Goal: Transaction & Acquisition: Book appointment/travel/reservation

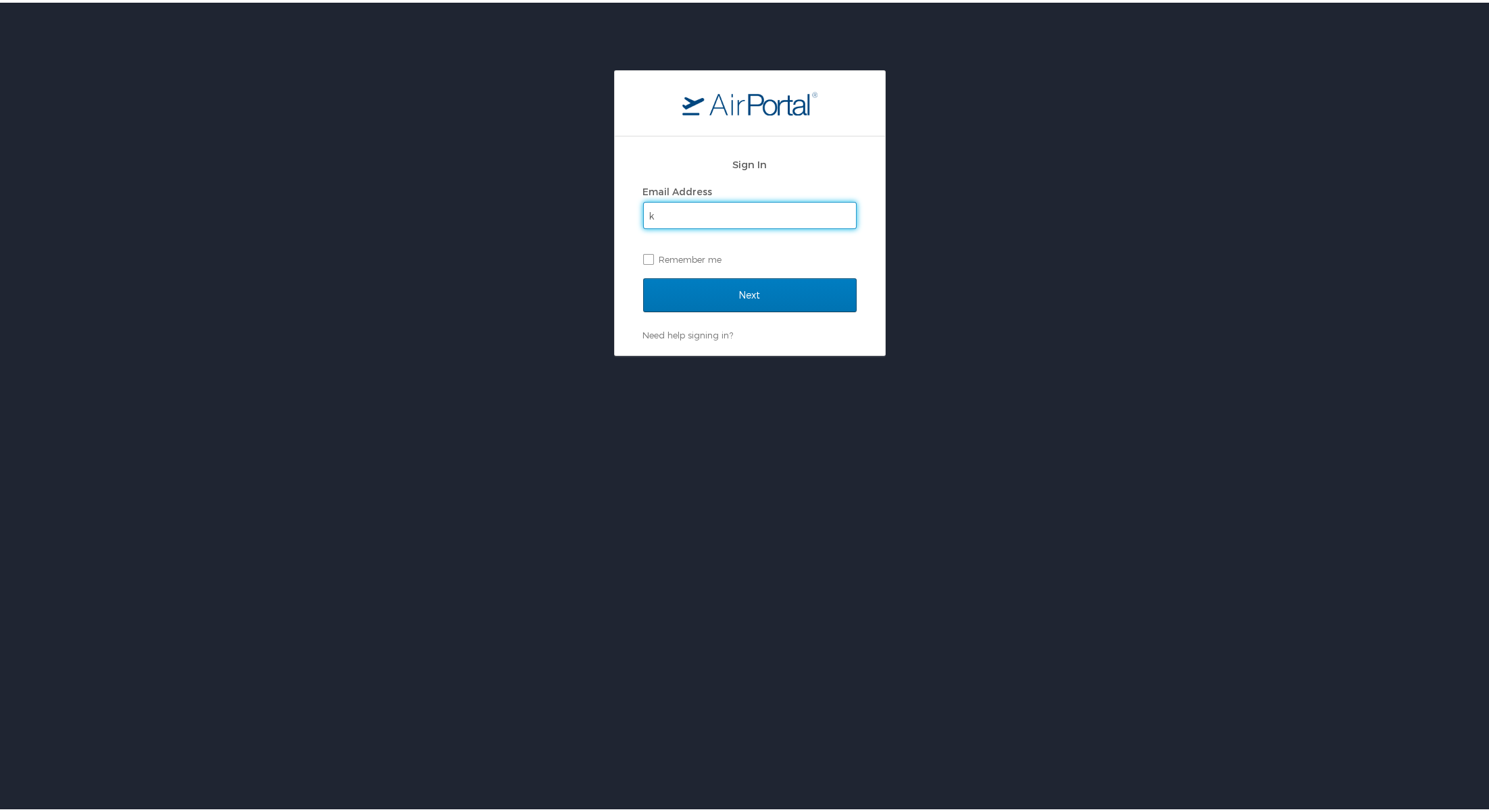
type input "[EMAIL_ADDRESS][PERSON_NAME][DOMAIN_NAME]"
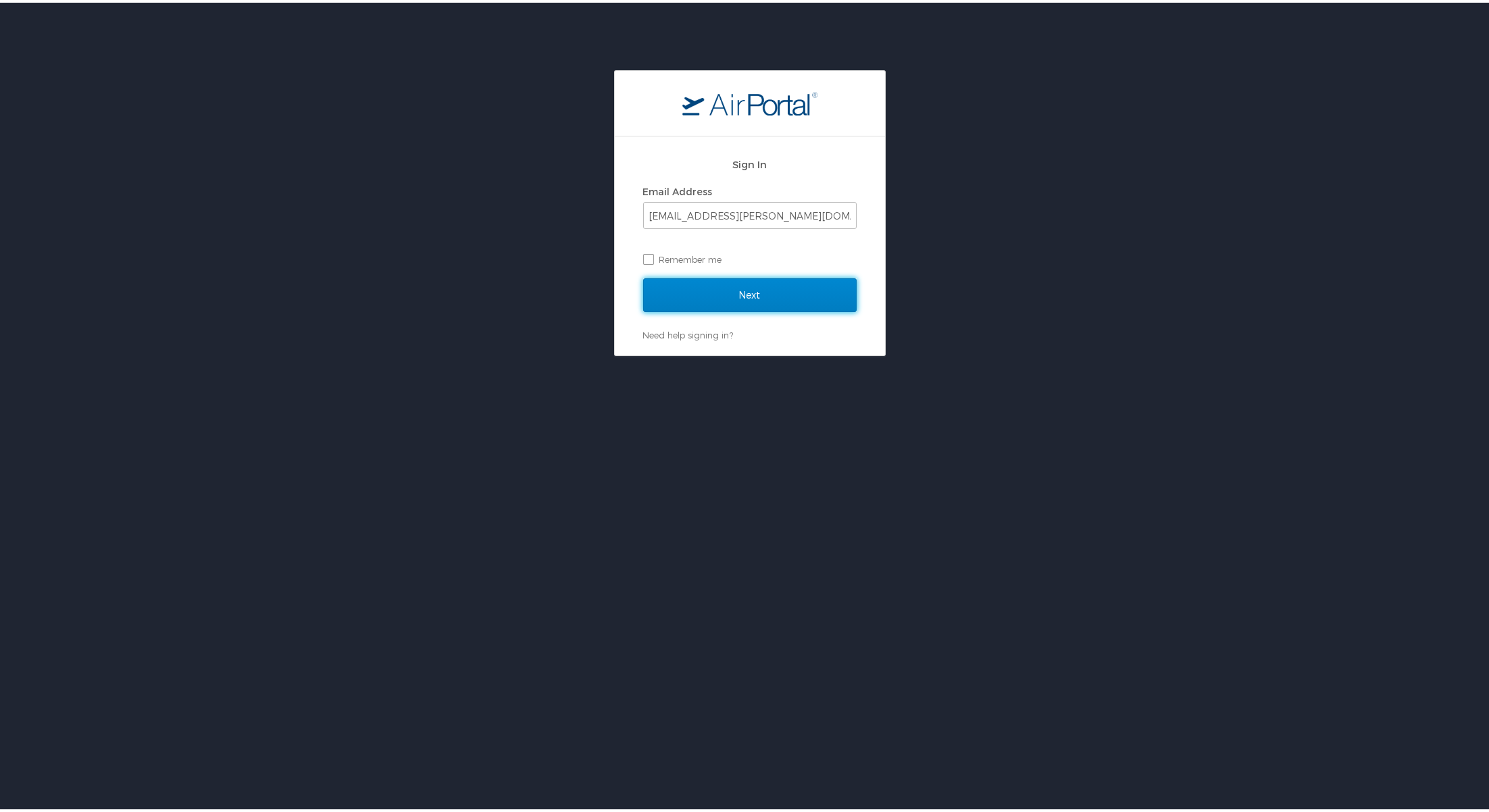
click at [736, 288] on input "Next" at bounding box center [749, 293] width 213 height 34
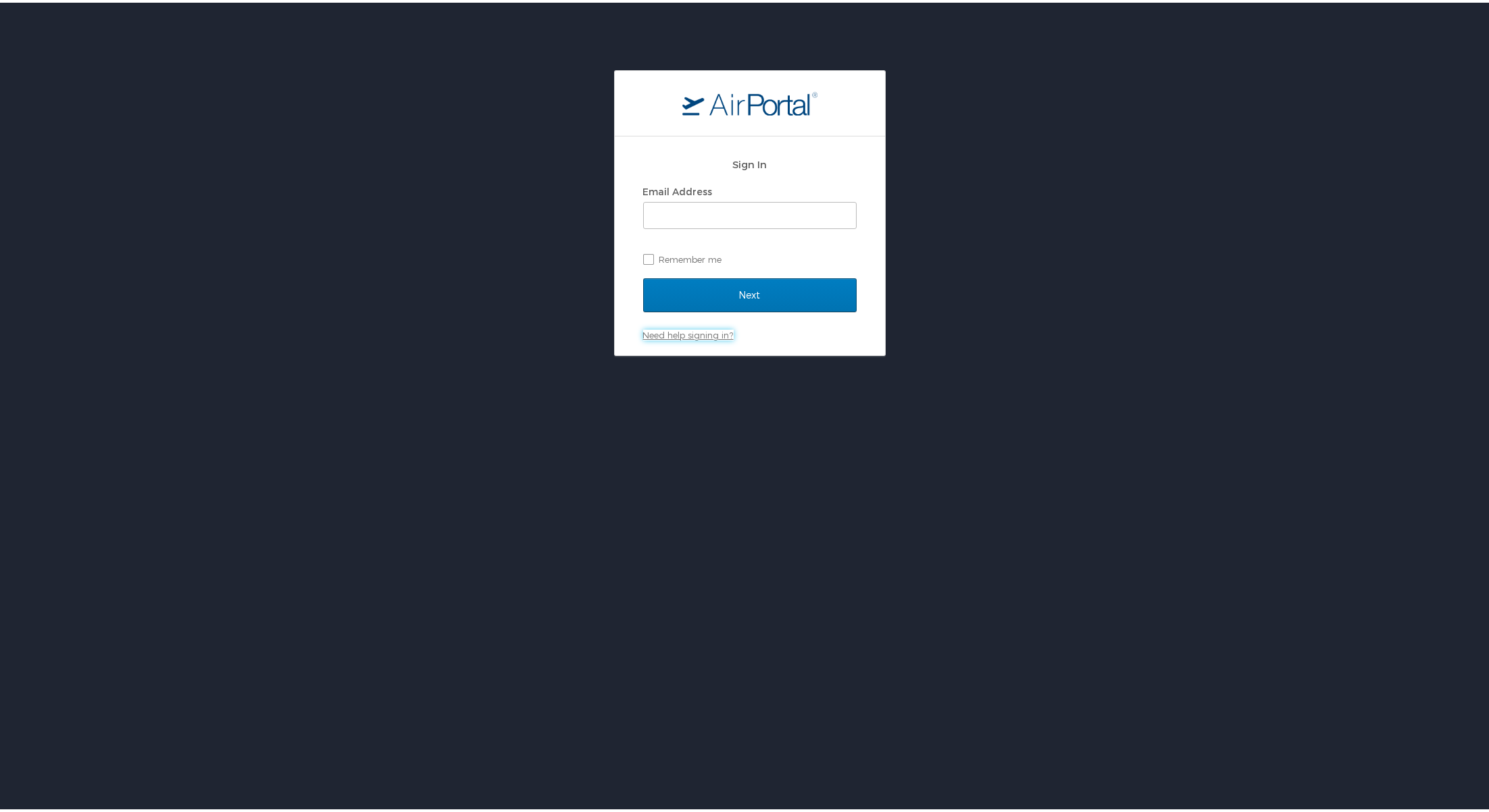
click at [705, 333] on link "Need help signing in?" at bounding box center [688, 331] width 91 height 11
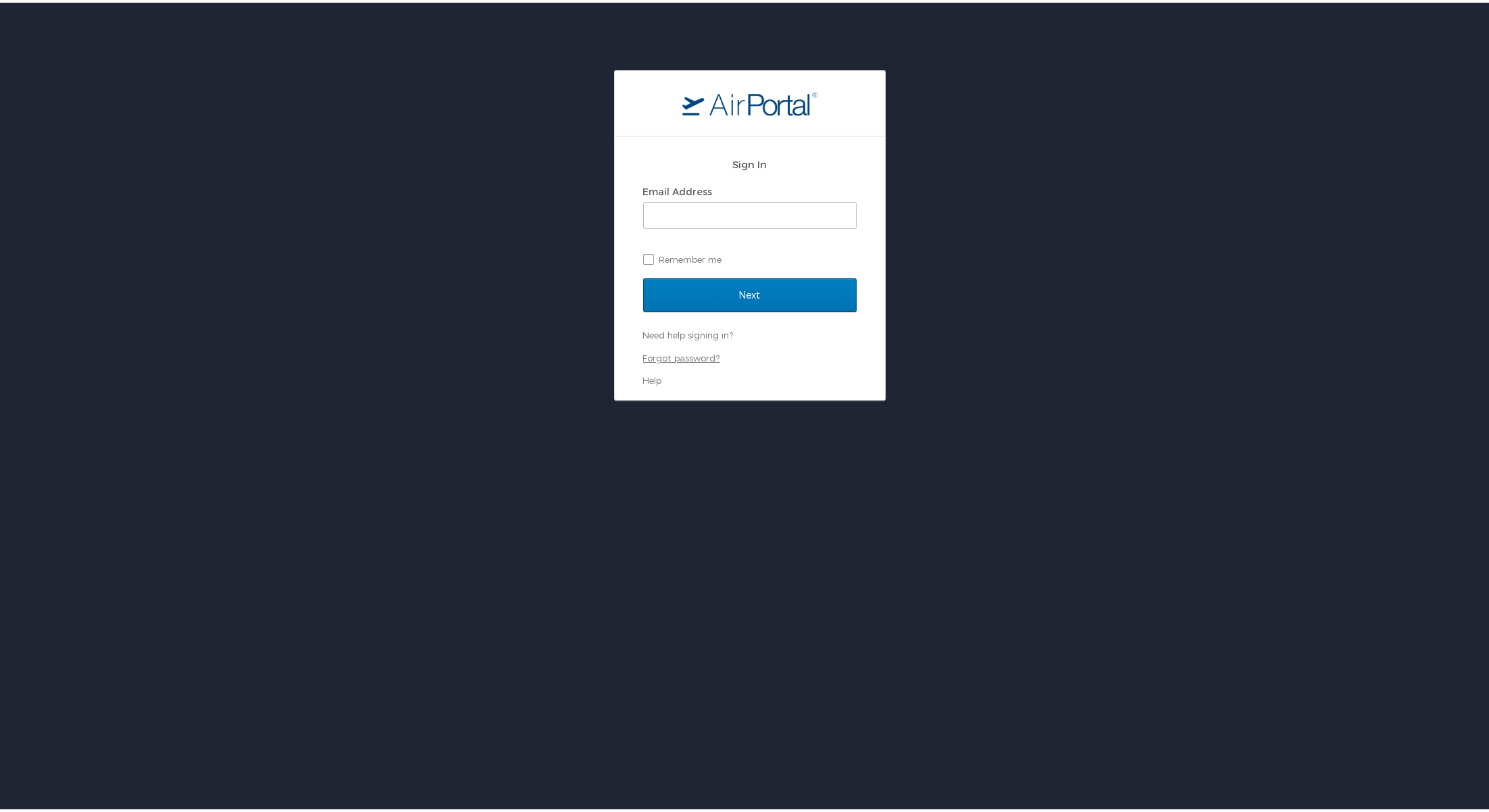
click at [660, 358] on link "Forgot password?" at bounding box center [681, 355] width 77 height 11
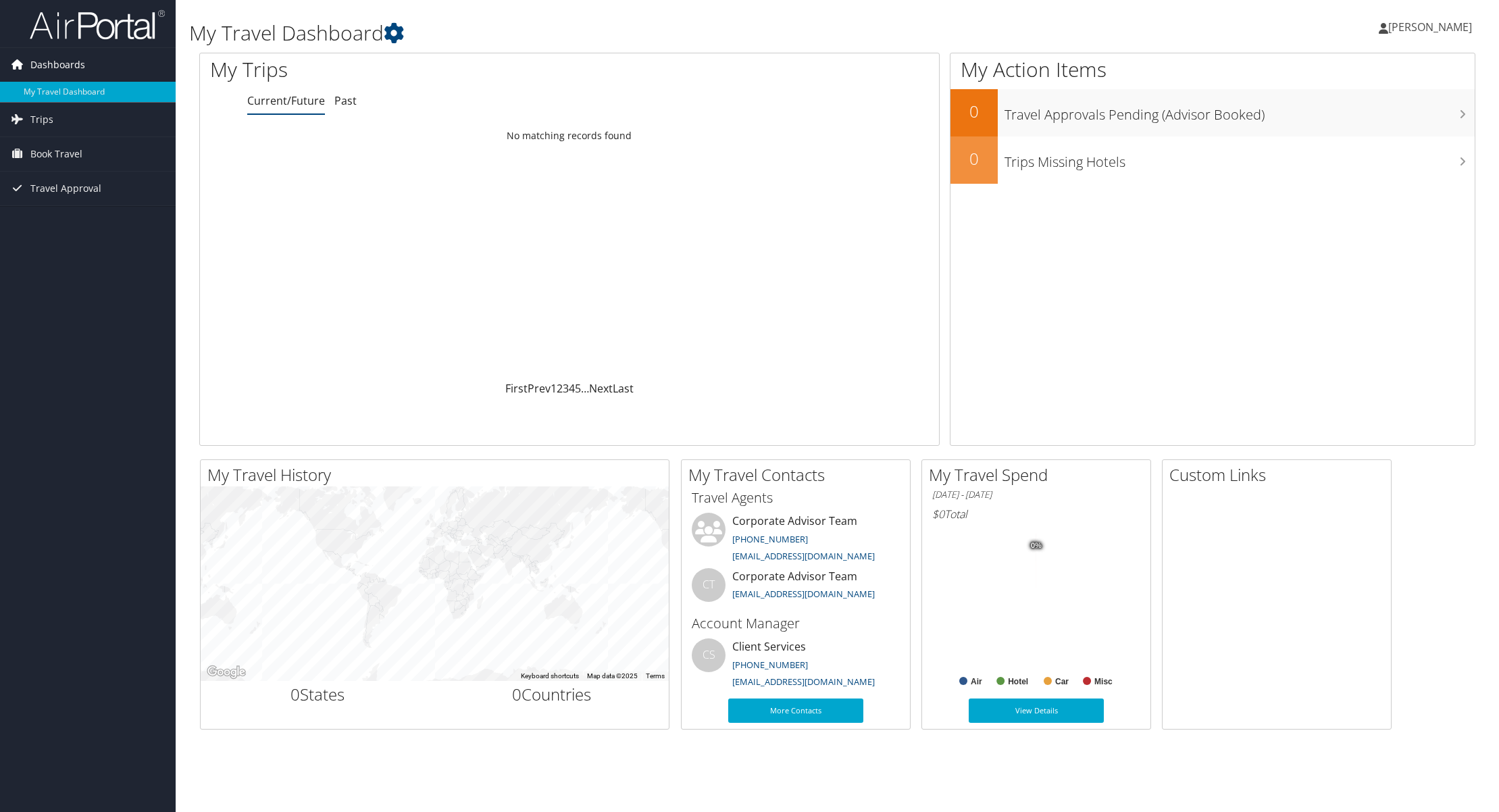
click at [61, 64] on span "Dashboards" at bounding box center [58, 65] width 55 height 34
click at [1426, 24] on span "Katya Griffin" at bounding box center [1429, 27] width 84 height 15
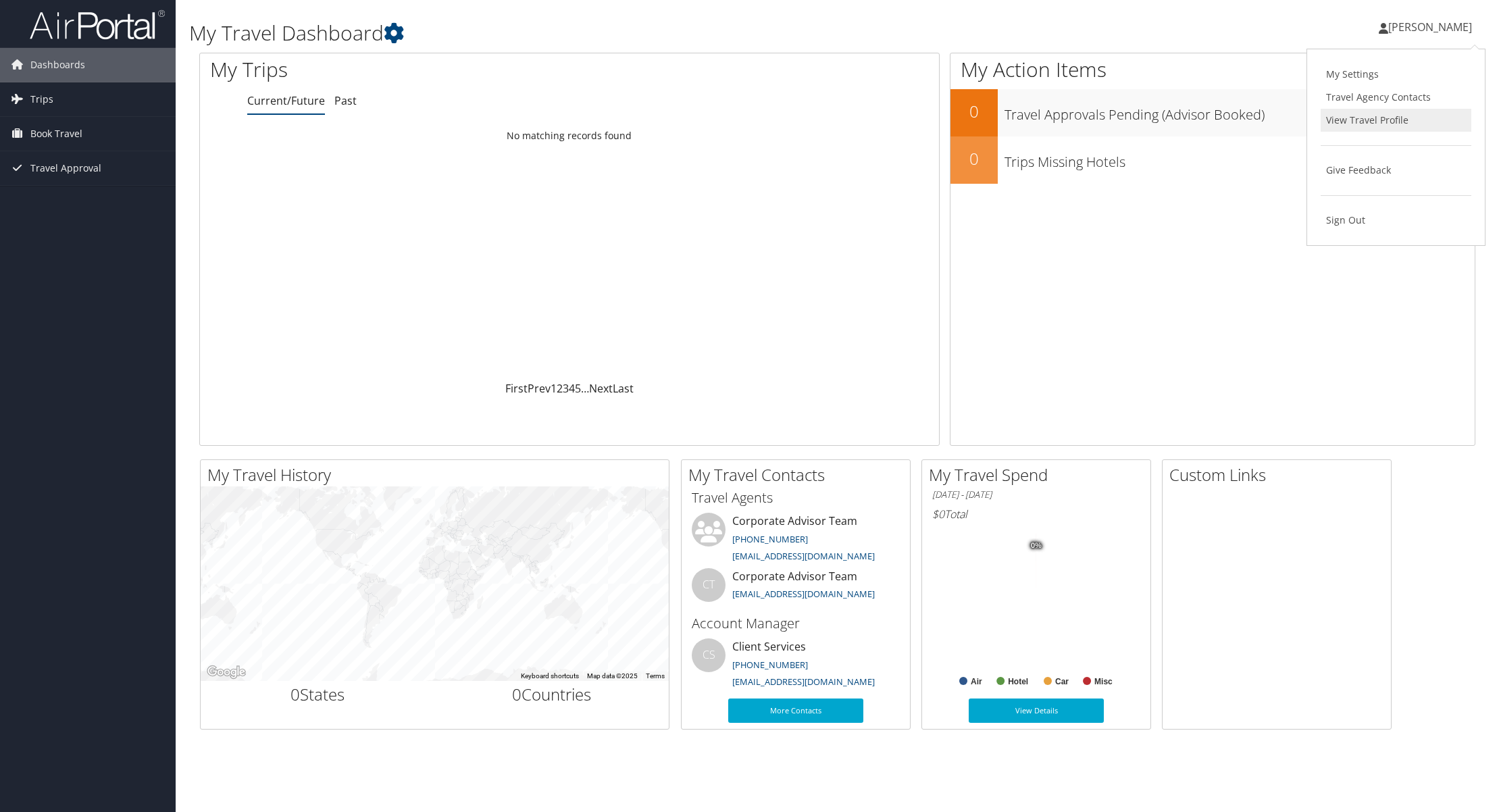
click at [1353, 124] on link "View Travel Profile" at bounding box center [1395, 119] width 150 height 23
click at [54, 167] on span "Travel Approval" at bounding box center [66, 168] width 71 height 34
click at [50, 197] on link "Pending Trip Approvals" at bounding box center [88, 195] width 175 height 20
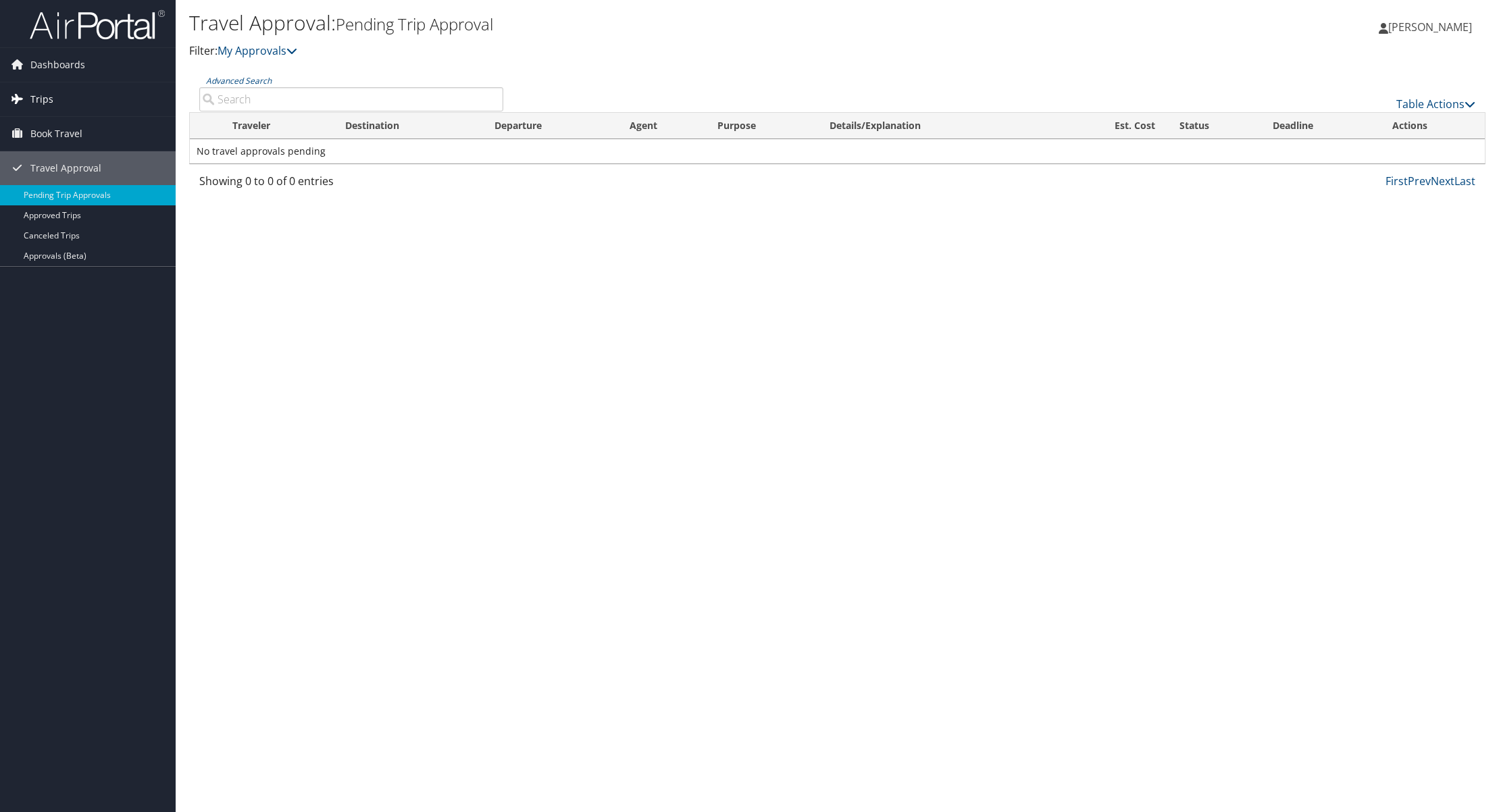
click at [41, 96] on span "Trips" at bounding box center [42, 100] width 23 height 34
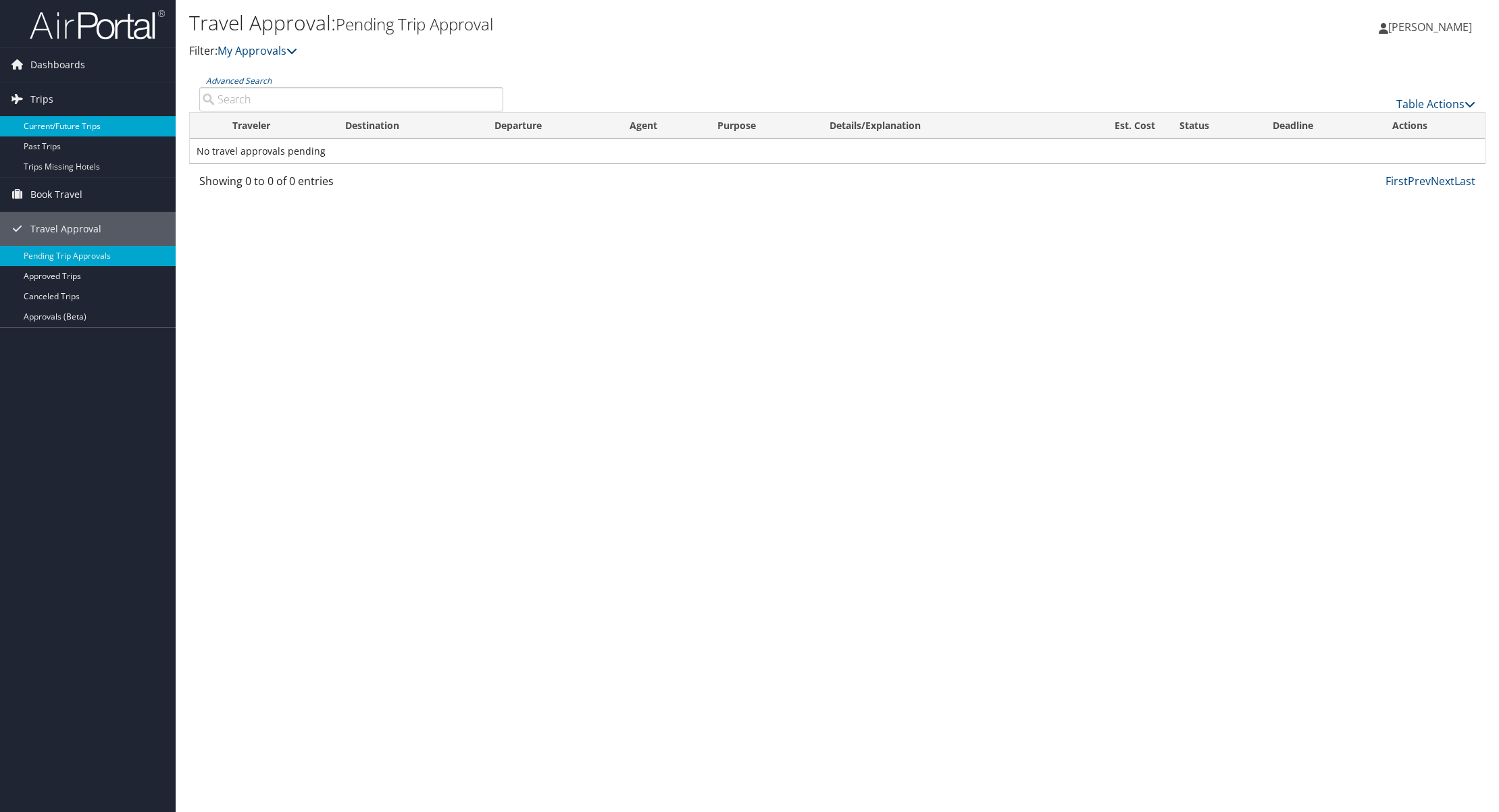
click at [48, 125] on link "Current/Future Trips" at bounding box center [88, 126] width 175 height 20
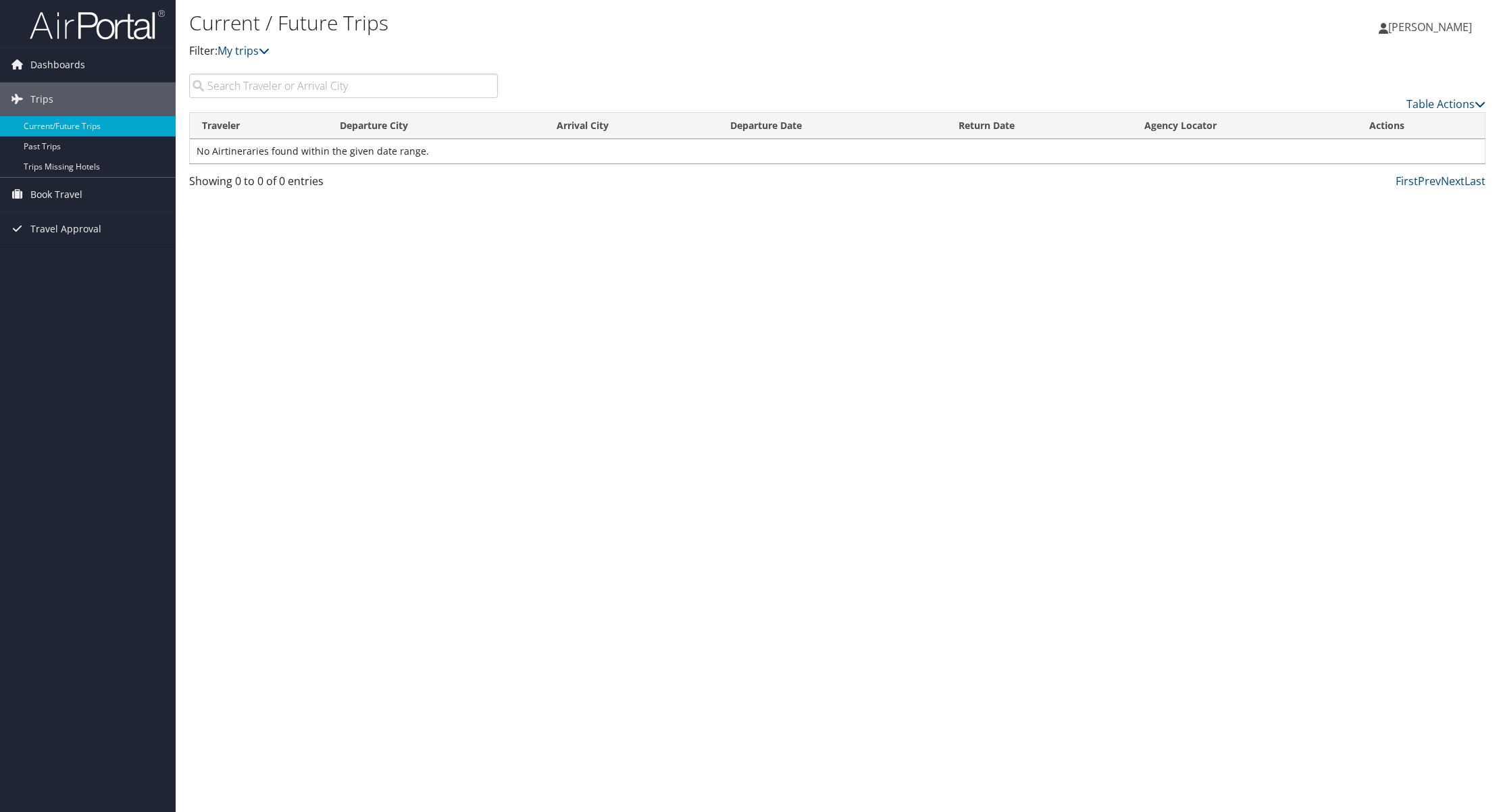
click at [1451, 29] on span "Katya Griffin" at bounding box center [1429, 27] width 84 height 15
click at [1382, 118] on link "View Travel Profile" at bounding box center [1395, 119] width 150 height 23
click at [1426, 29] on span "[PERSON_NAME]" at bounding box center [1429, 27] width 84 height 15
click at [1366, 71] on link "My Settings" at bounding box center [1395, 74] width 150 height 23
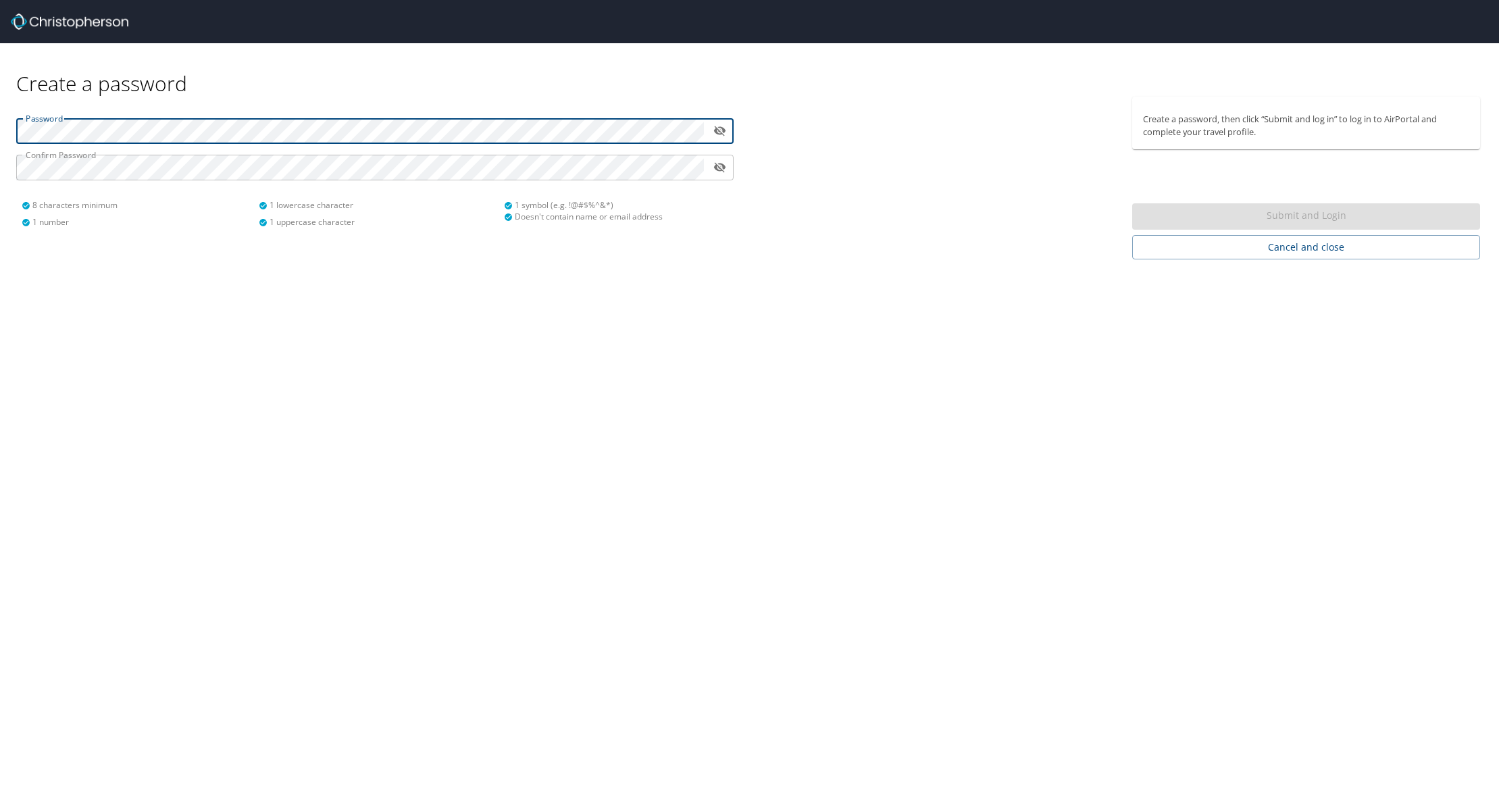
click at [14, 129] on div "Password ​ Confirm Password ​ 8 characters minimum 1 number 1 lowercase charact…" at bounding box center [374, 167] width 734 height 142
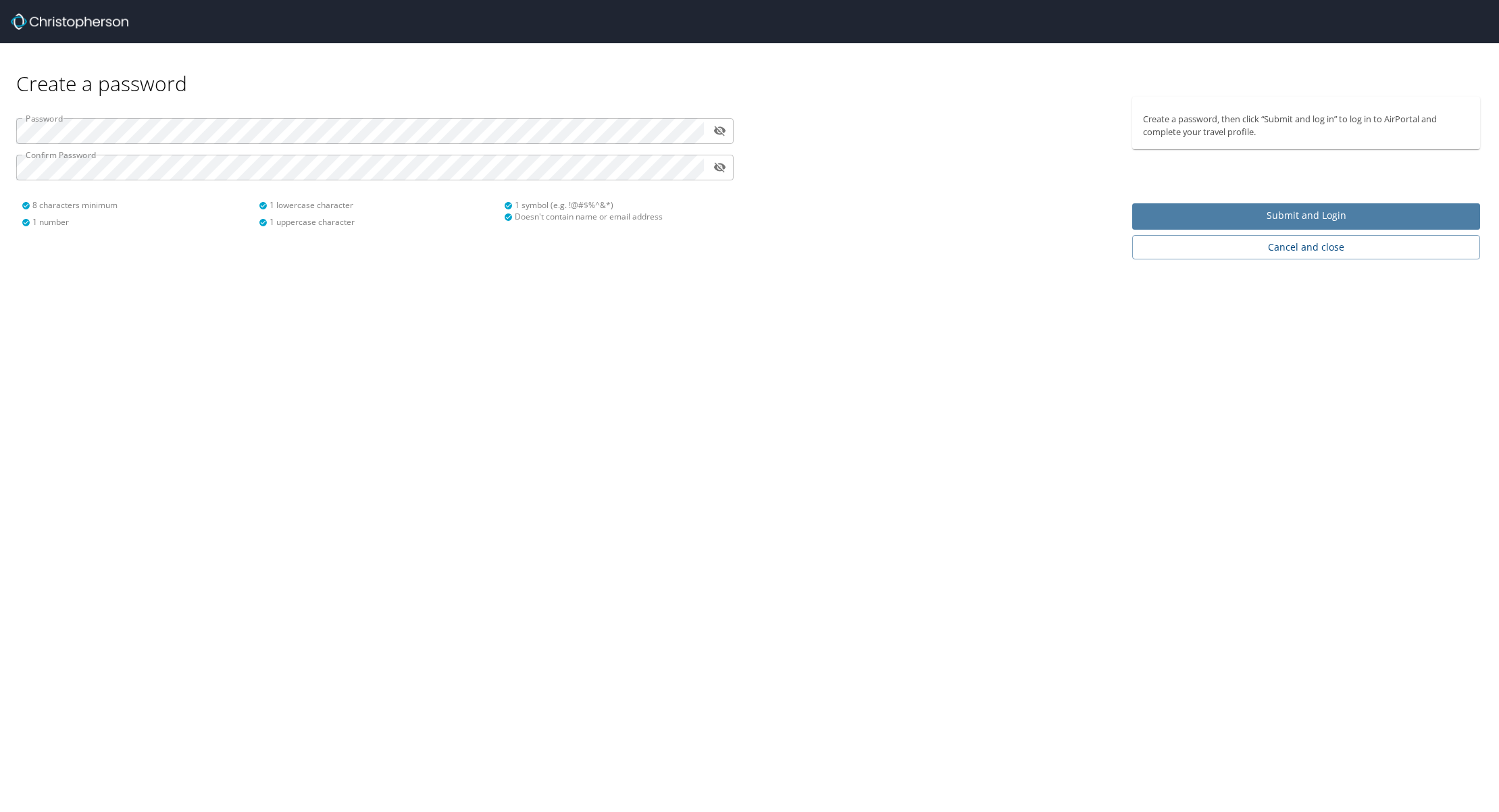
click at [1359, 216] on span "Submit and Login" at bounding box center [1306, 215] width 326 height 17
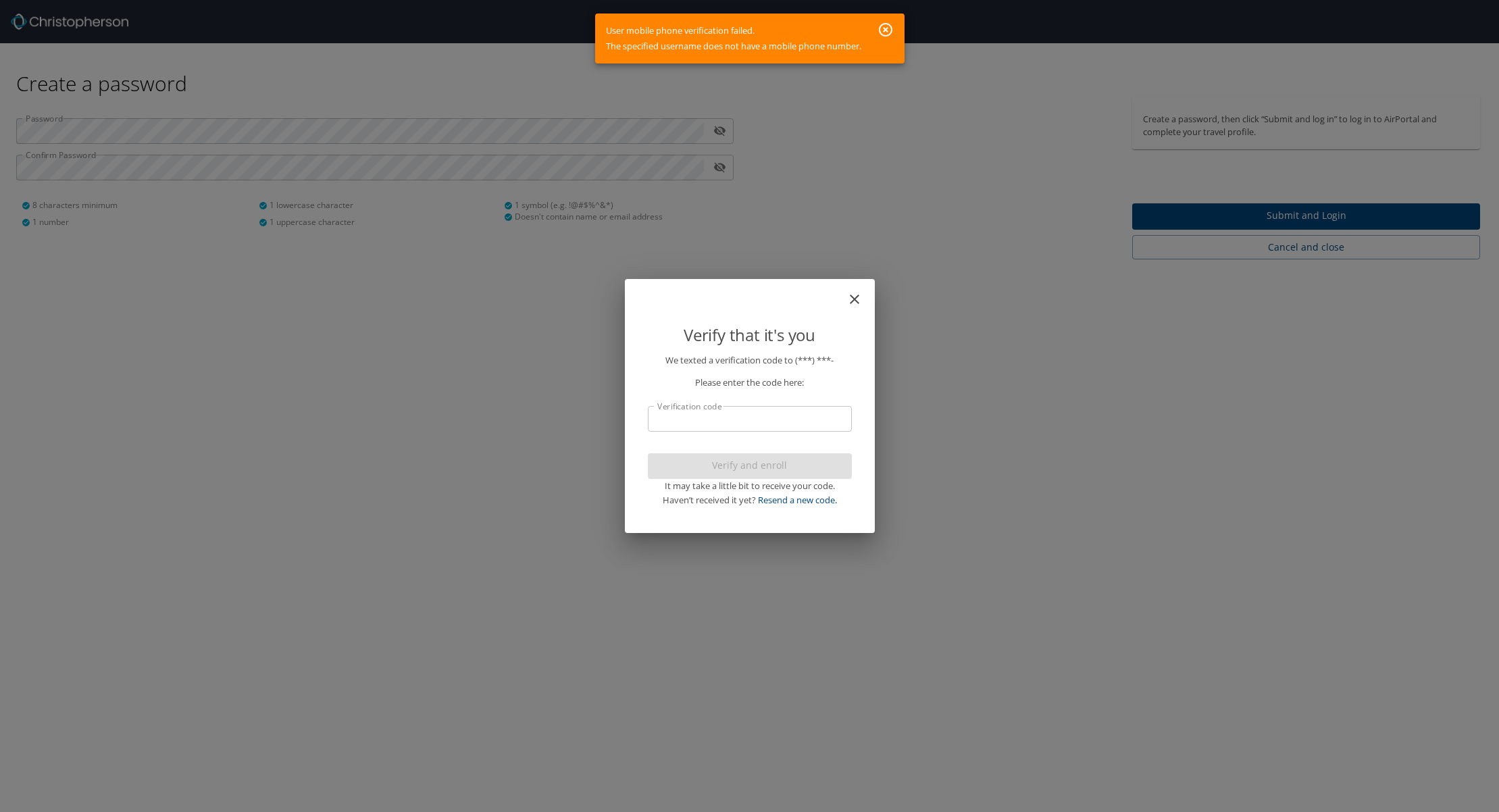
click at [803, 422] on input "Verification code" at bounding box center [750, 419] width 204 height 26
click at [808, 361] on p "We texted a verification code to (***) ***-" at bounding box center [750, 360] width 204 height 14
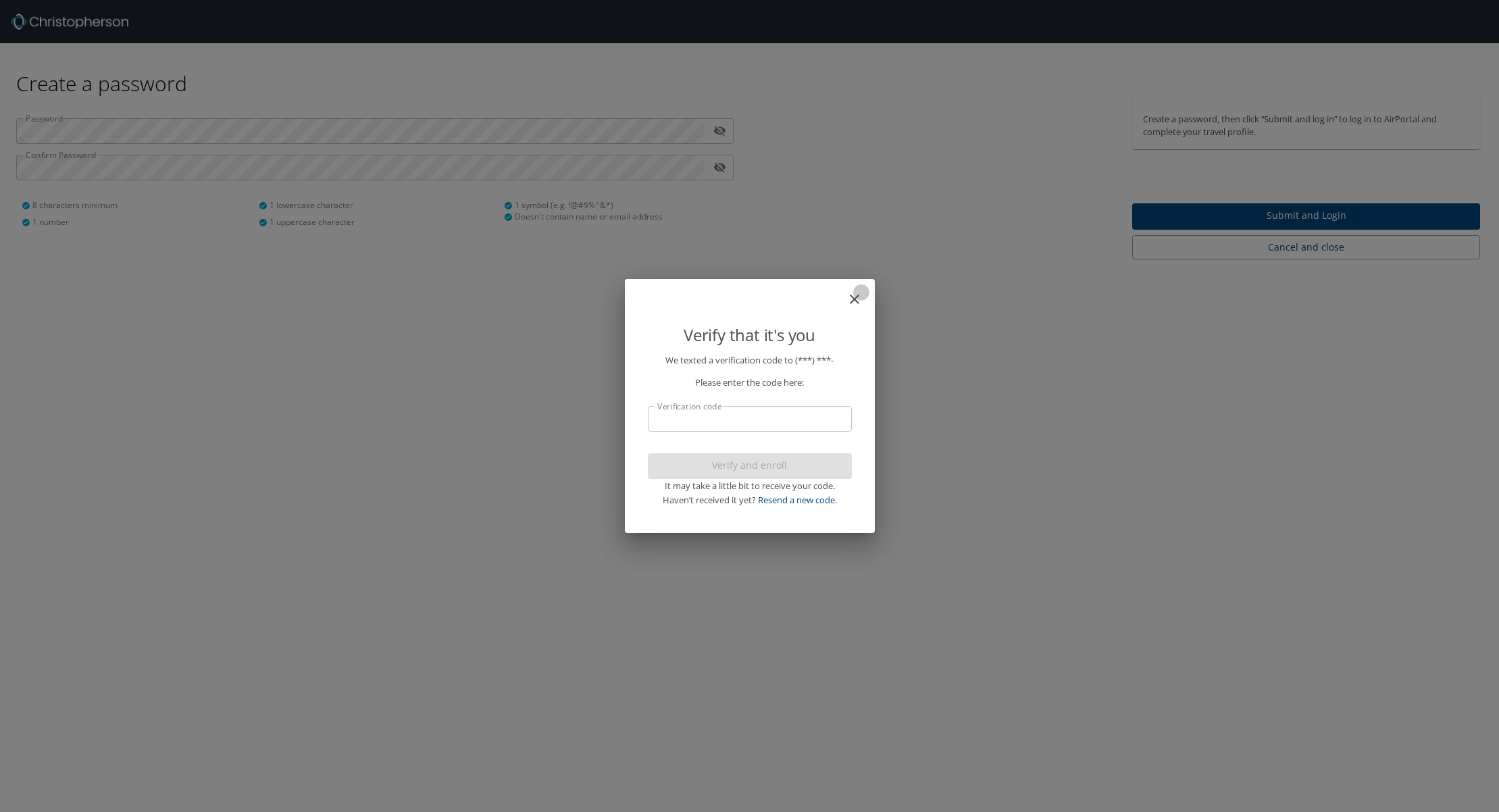
click at [853, 298] on icon "close" at bounding box center [855, 300] width 10 height 10
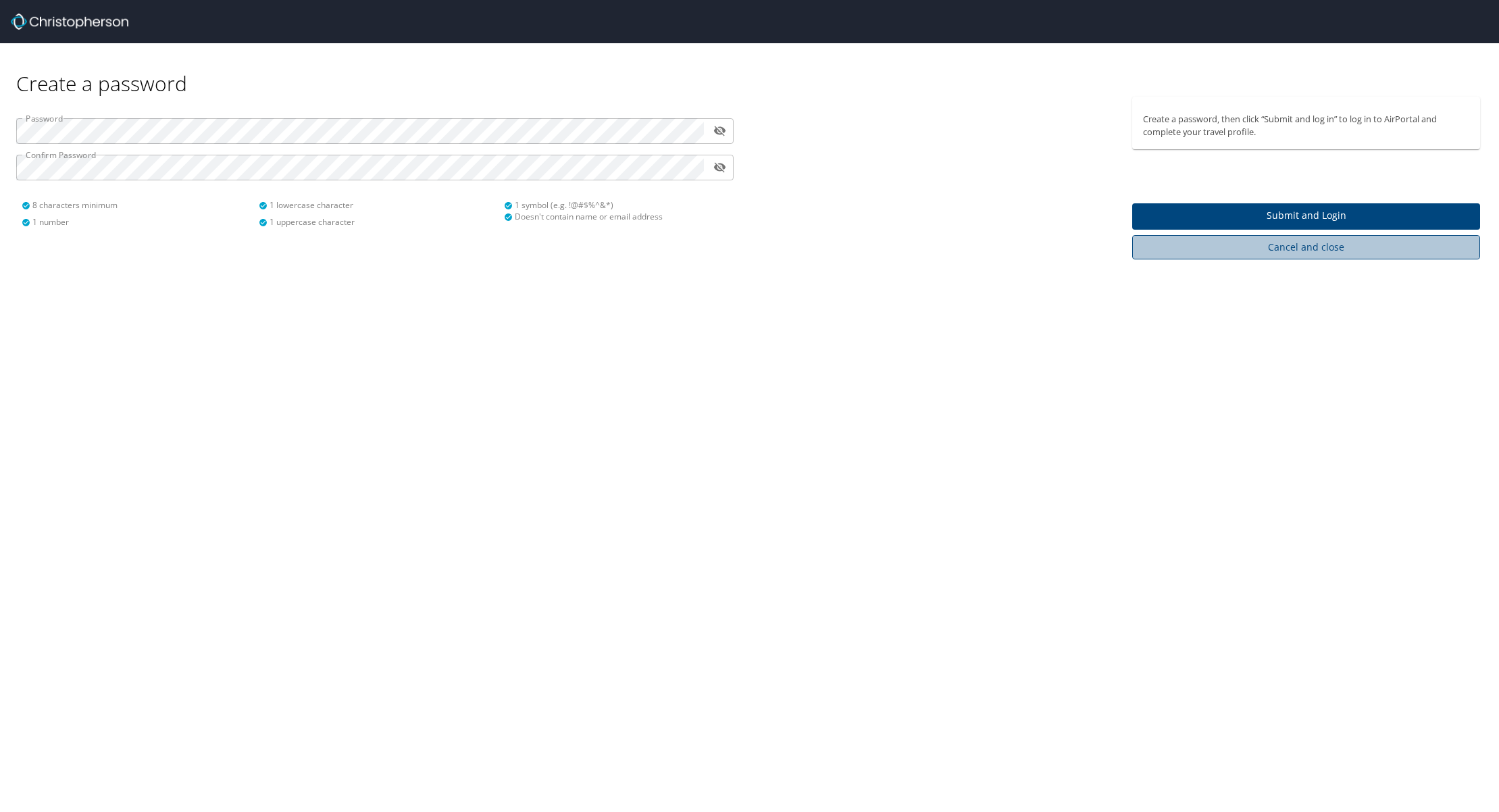
click at [1300, 251] on span "Cancel and close" at bounding box center [1306, 247] width 326 height 17
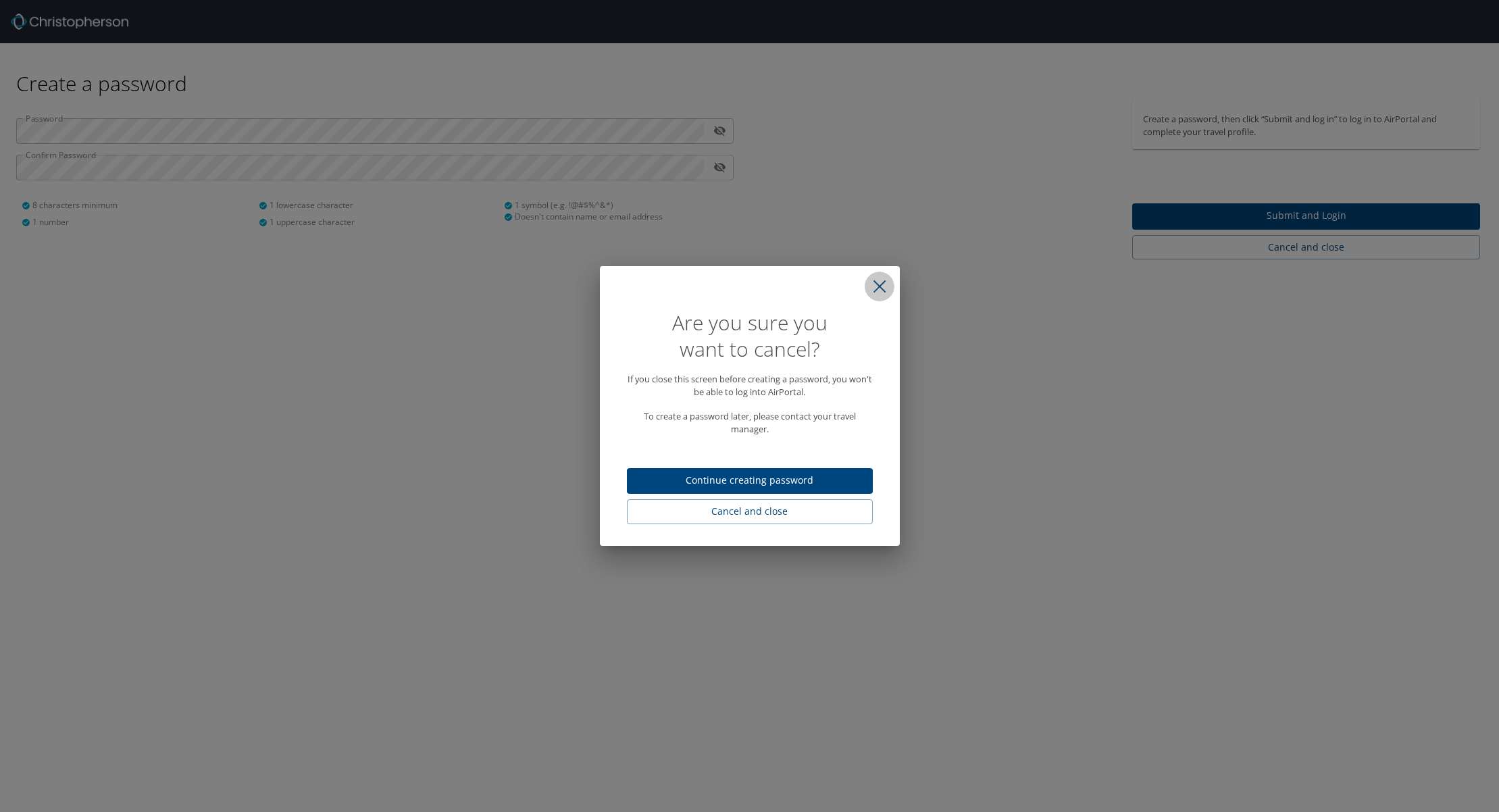
click at [873, 284] on icon "close" at bounding box center [880, 287] width 14 height 14
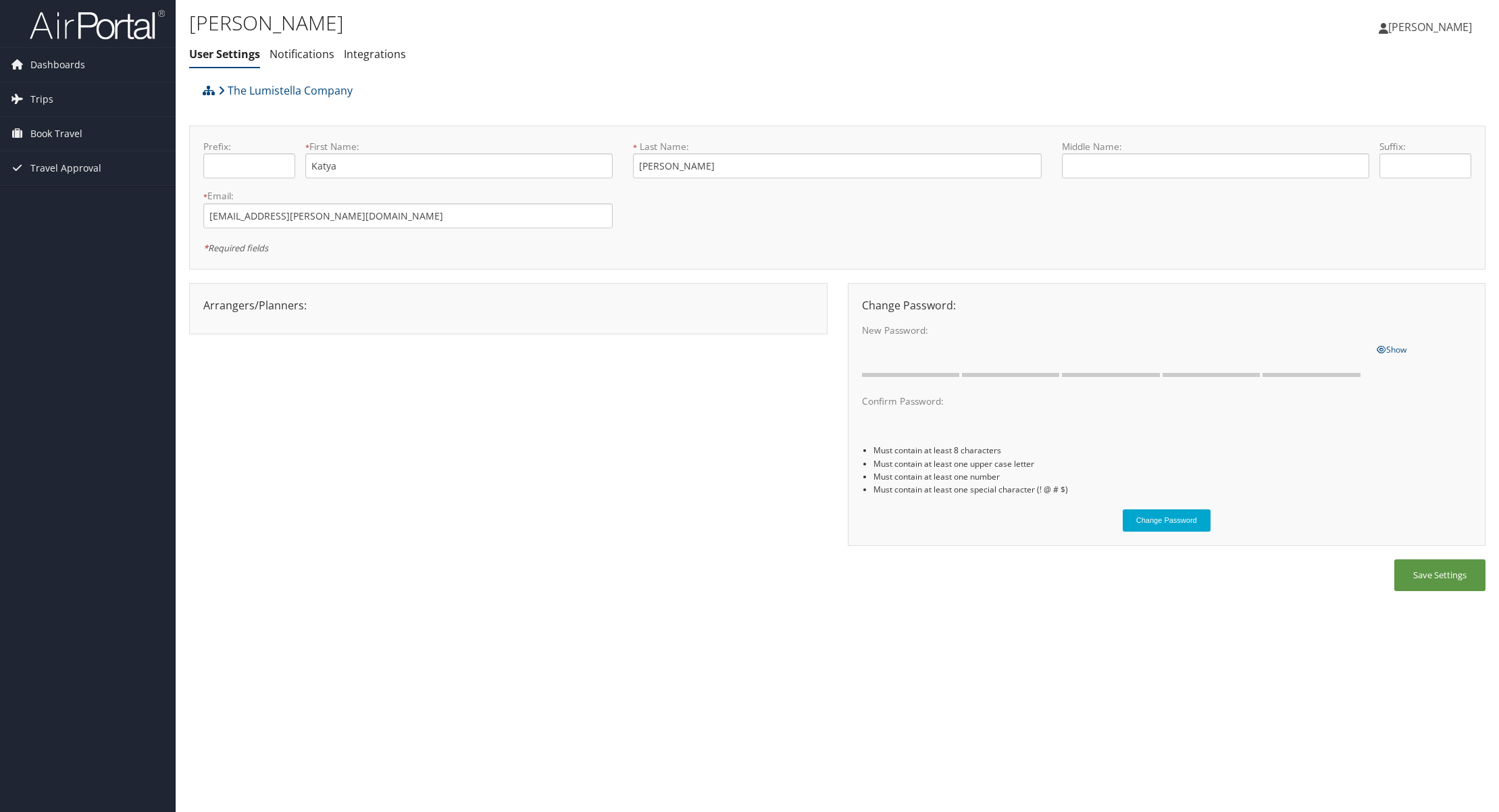
click at [318, 324] on div "Arrangers/Planners: Edit Arrangers & Planners Save Changes Cancel ×" at bounding box center [508, 308] width 638 height 52
click at [232, 167] on input "text" at bounding box center [249, 165] width 92 height 25
click at [203, 189] on div at bounding box center [203, 189] width 0 height 0
click at [245, 164] on input "text" at bounding box center [249, 165] width 92 height 25
click at [411, 373] on div "Arrangers/Planners: Edit Arrangers & Planners Save Changes Cancel × Change Pass…" at bounding box center [837, 421] width 1296 height 277
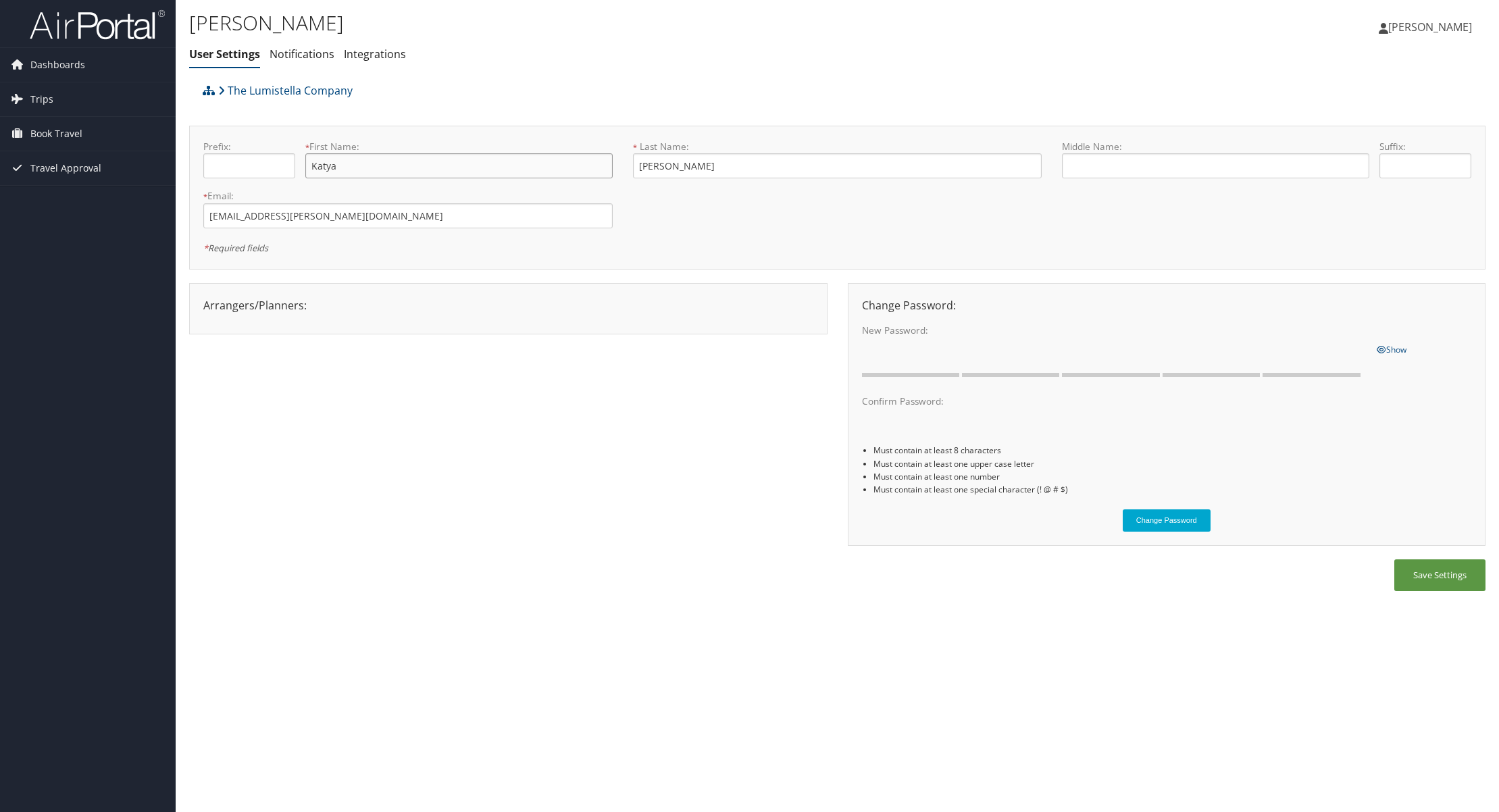
drag, startPoint x: 362, startPoint y: 159, endPoint x: 293, endPoint y: 159, distance: 69.0
click at [293, 160] on div "Prefix: * First Name: Katya This field is required" at bounding box center [408, 164] width 430 height 50
type input "Yekaterina"
click at [510, 342] on div "Arrangers/Planners: Edit Arrangers & Planners Save Changes Cancel ×" at bounding box center [513, 314] width 648 height 65
click at [1102, 169] on input "text" at bounding box center [1215, 165] width 307 height 25
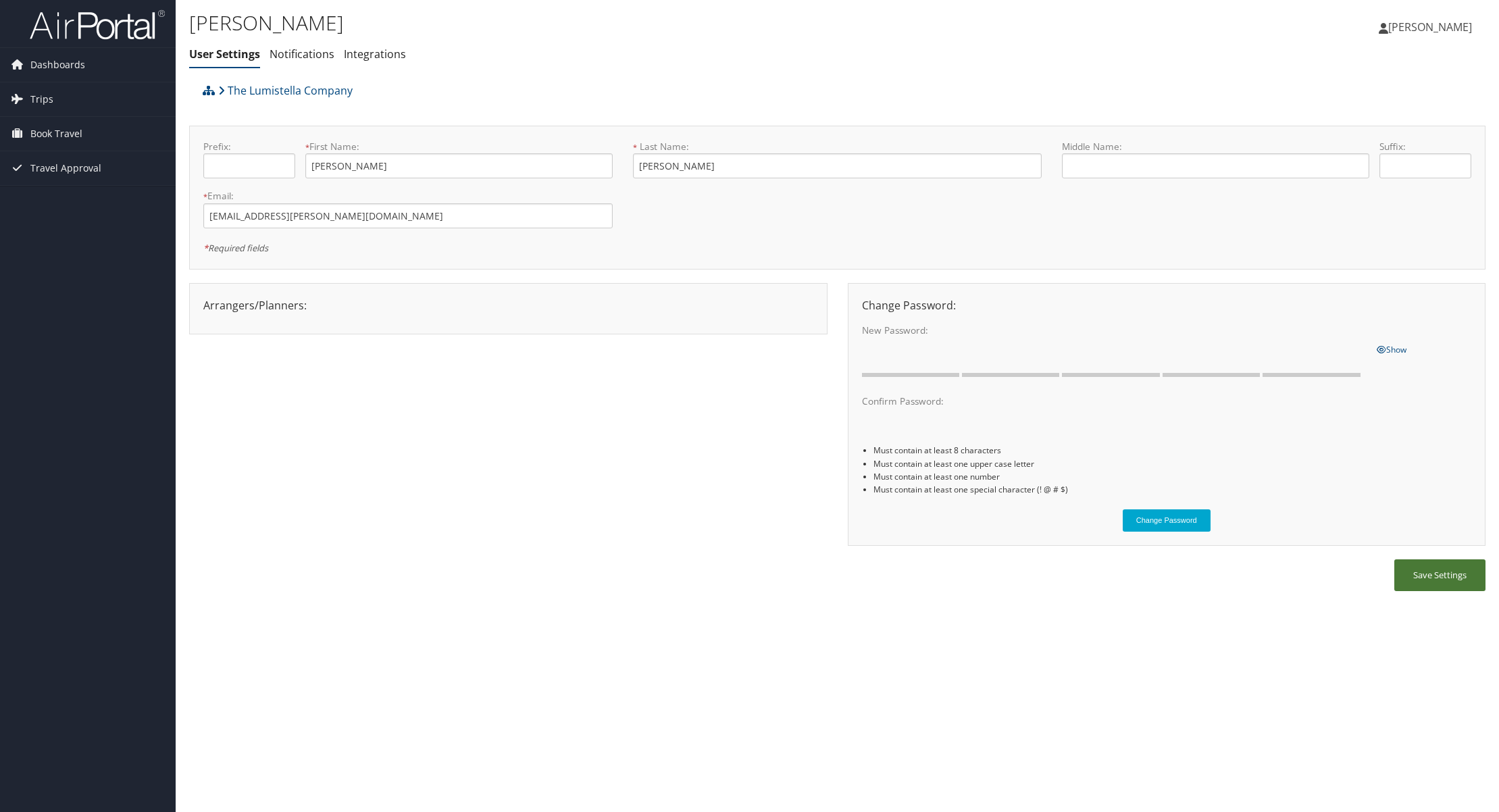
click at [1449, 573] on button "Save Settings" at bounding box center [1440, 575] width 92 height 32
click at [57, 62] on span "Dashboards" at bounding box center [58, 65] width 55 height 34
click at [62, 90] on link "My Travel Dashboard" at bounding box center [88, 92] width 175 height 20
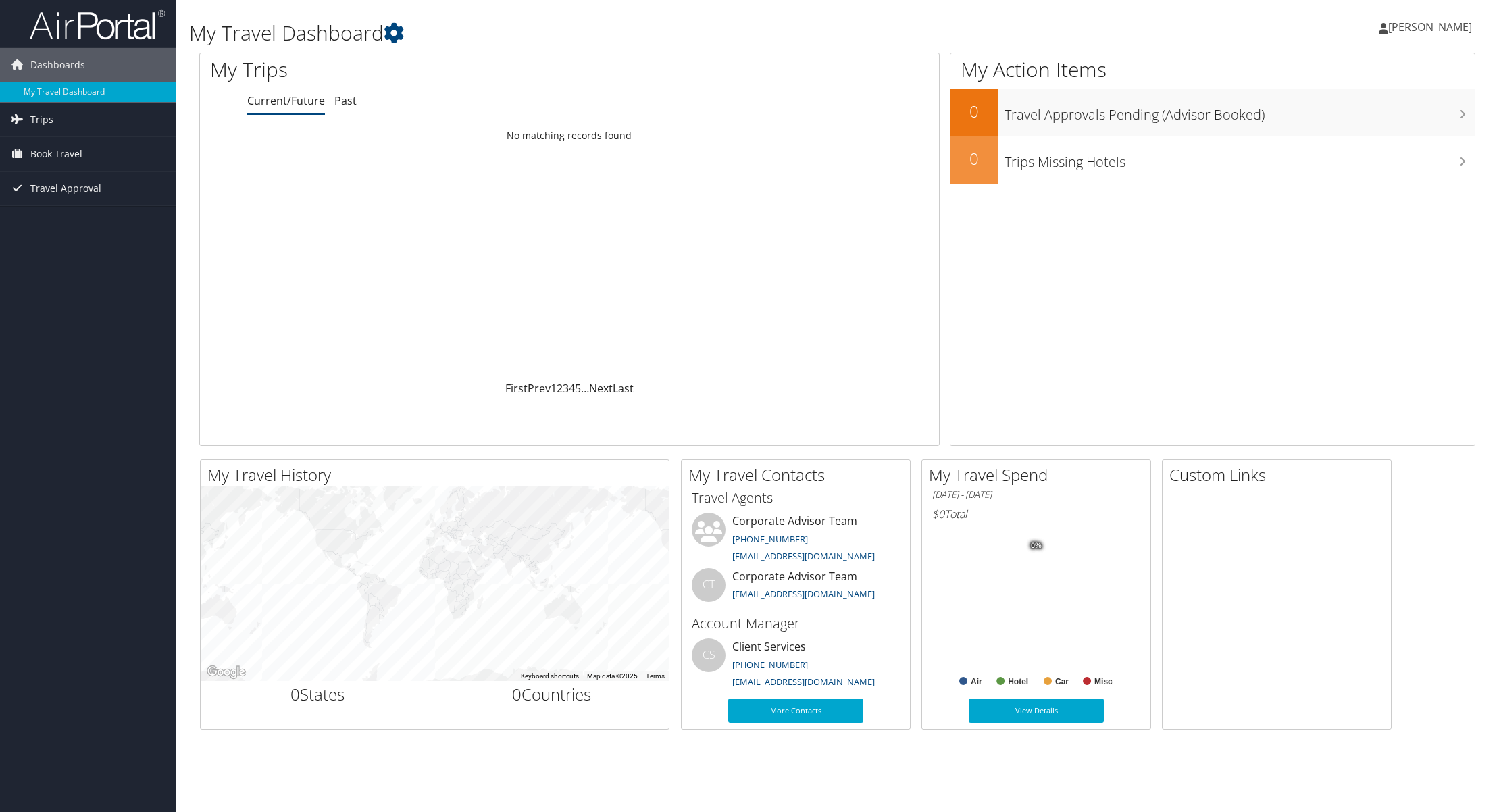
click at [1448, 30] on span "[PERSON_NAME]" at bounding box center [1429, 27] width 84 height 15
click at [1365, 74] on link "My Settings" at bounding box center [1395, 74] width 150 height 23
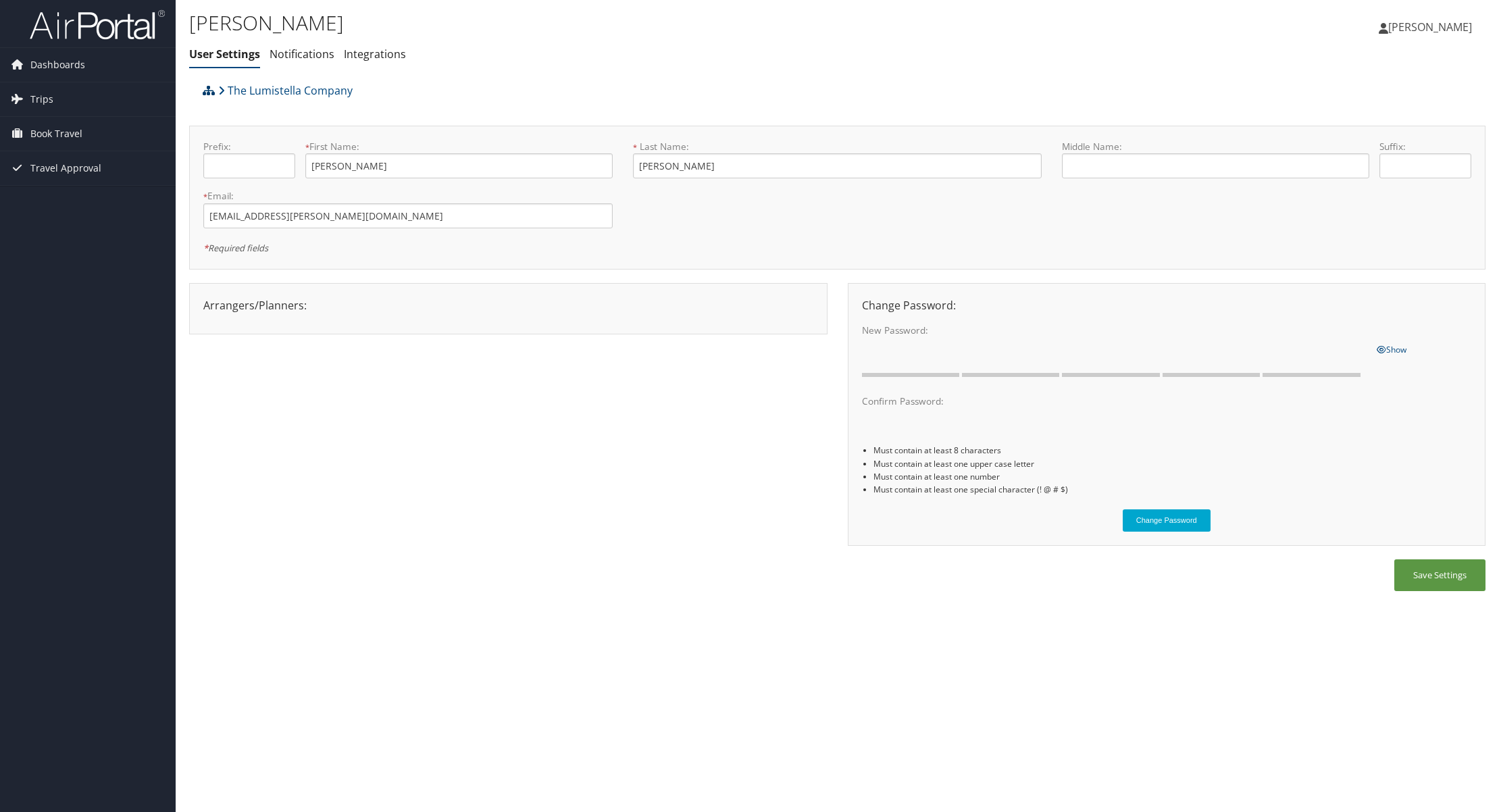
click at [209, 92] on icon at bounding box center [209, 91] width 12 height 11
click at [1429, 24] on span "[PERSON_NAME]" at bounding box center [1429, 27] width 84 height 15
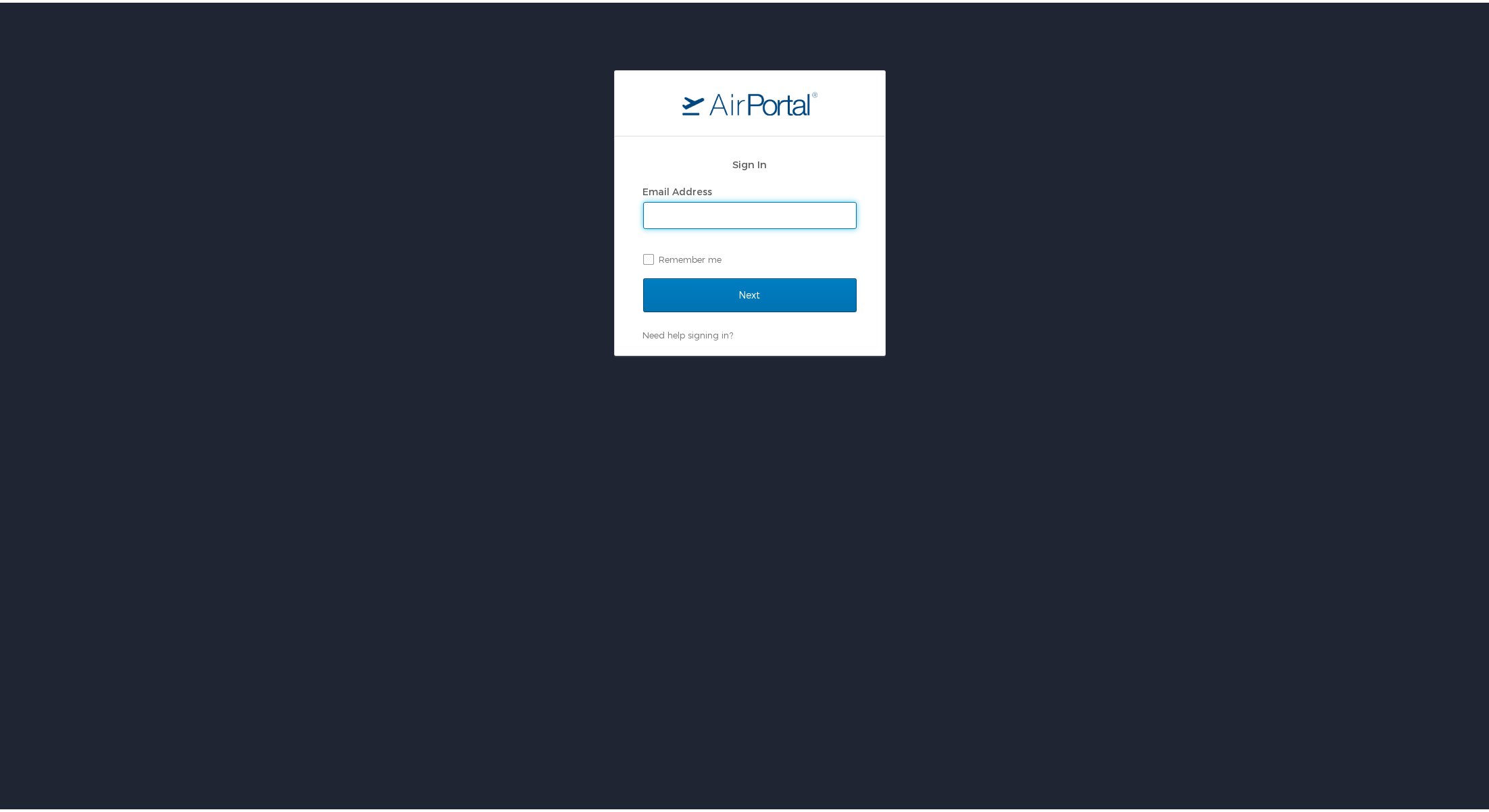
type input "[EMAIL_ADDRESS][PERSON_NAME][DOMAIN_NAME]"
click at [761, 294] on input "Next" at bounding box center [749, 293] width 213 height 34
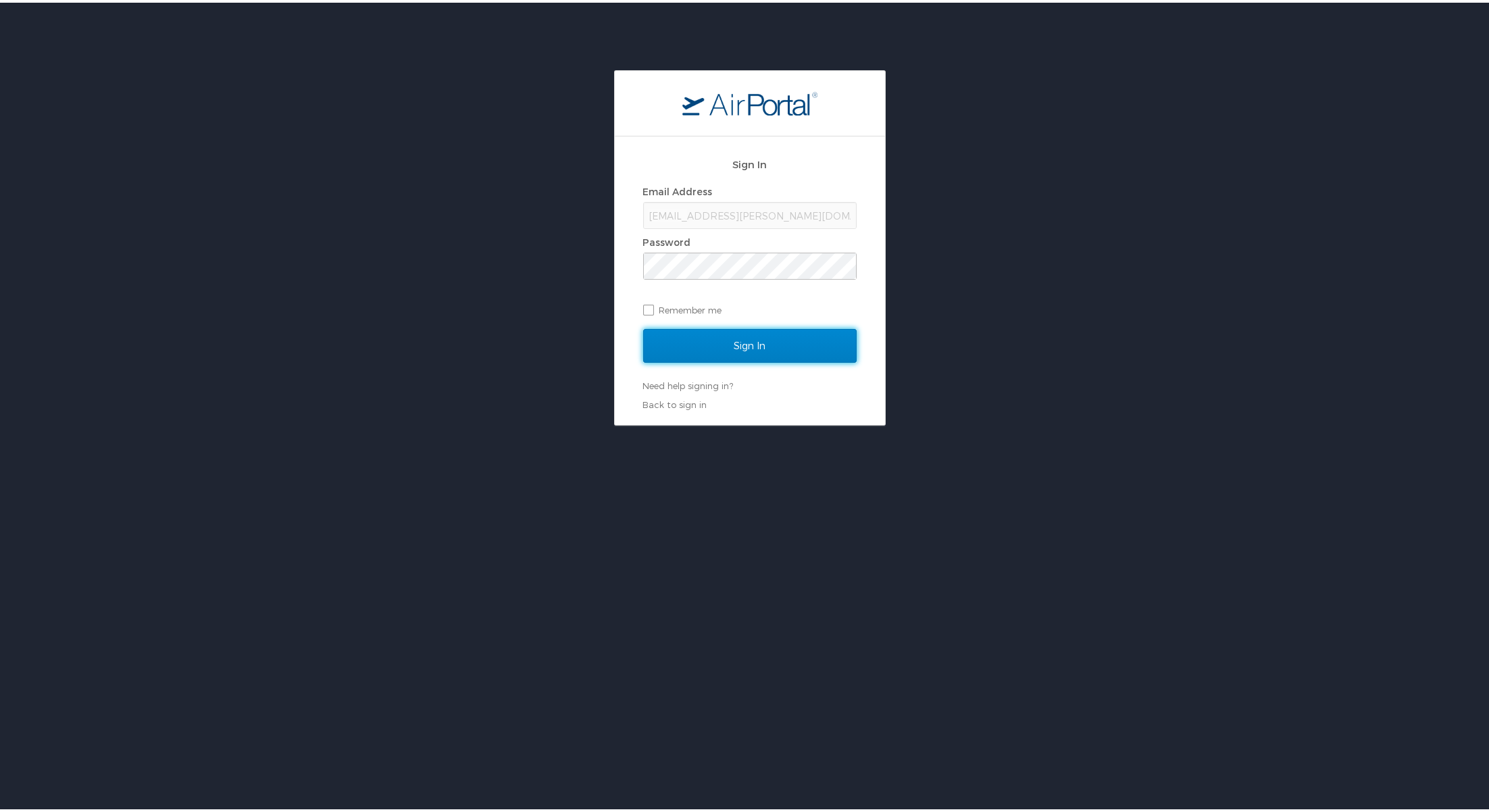
click at [739, 339] on input "Sign In" at bounding box center [749, 343] width 213 height 34
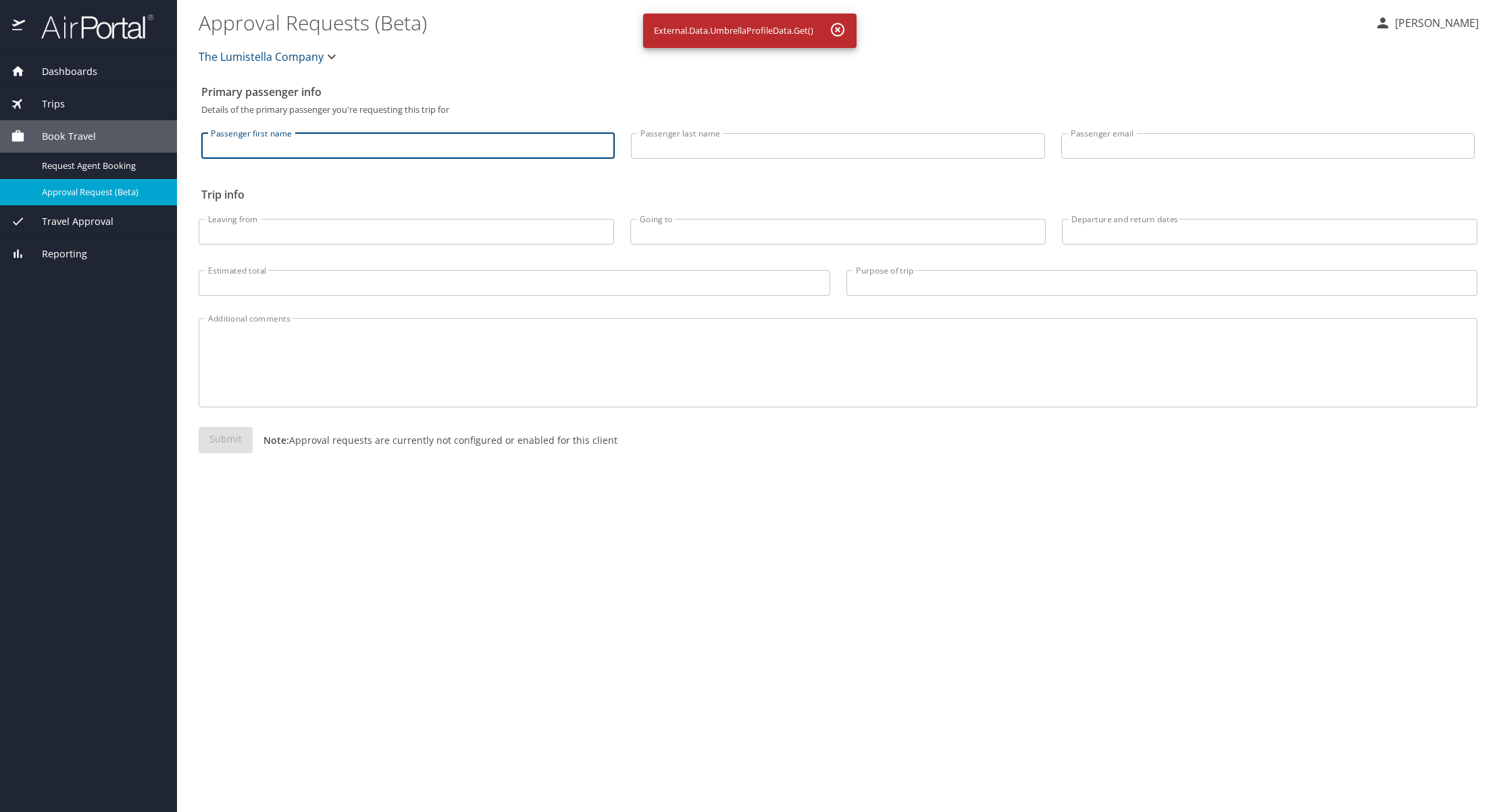
click at [390, 142] on input "Passenger first name" at bounding box center [407, 146] width 413 height 26
type input "Yekaterina"
click at [674, 148] on input "Passenger last name" at bounding box center [837, 146] width 413 height 26
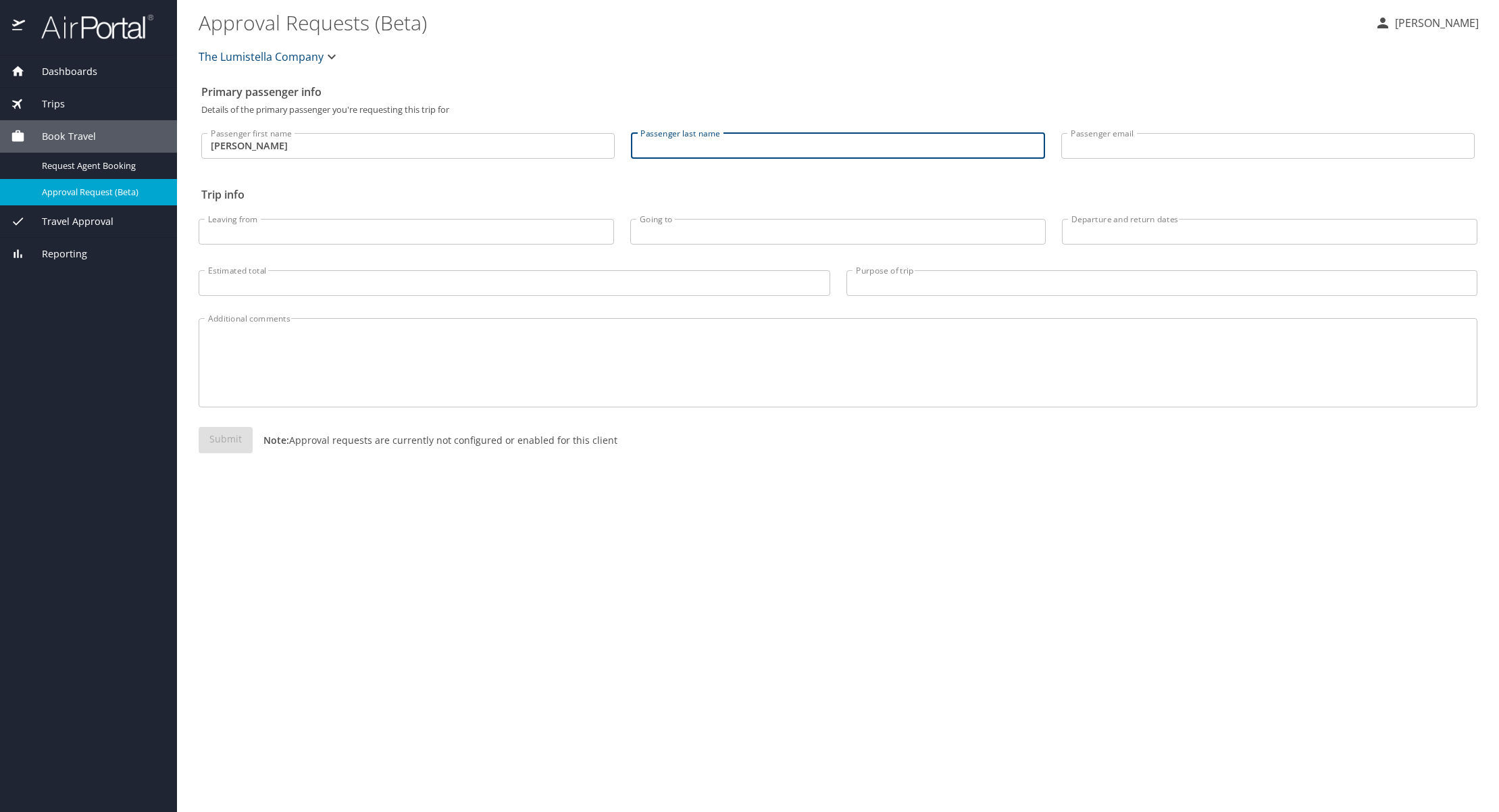
type input "k"
type input "Griffin"
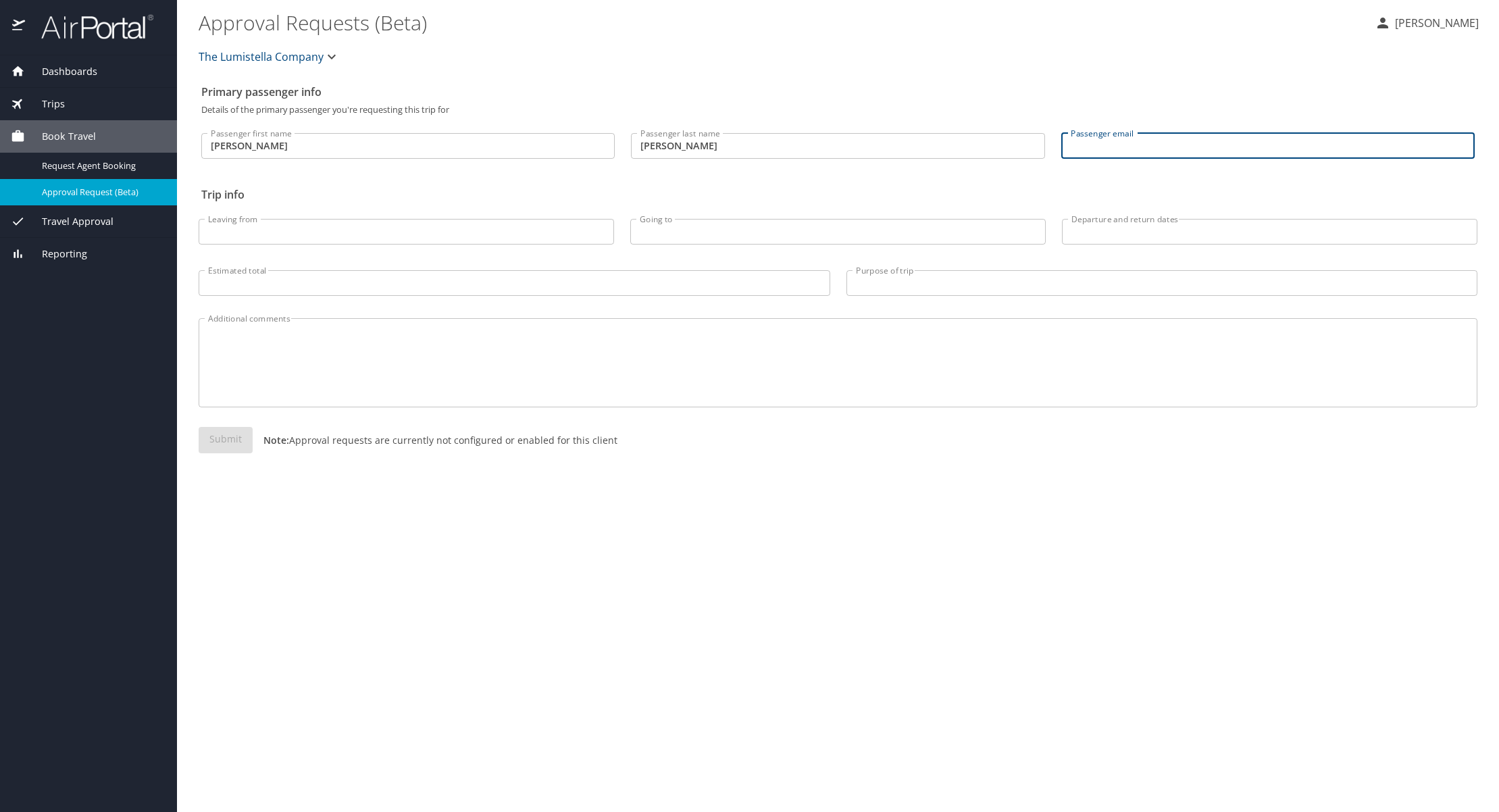
click at [1138, 145] on input "Passenger email" at bounding box center [1267, 146] width 413 height 26
drag, startPoint x: 1145, startPoint y: 146, endPoint x: 1174, endPoint y: 148, distance: 29.1
click at [1145, 146] on input "katya.n.griffin@gmail.com" at bounding box center [1267, 146] width 413 height 26
click at [1205, 145] on input "katya.n.griffin@gmail.com" at bounding box center [1267, 146] width 413 height 26
type input "katya.n.griffin@gmail.com"
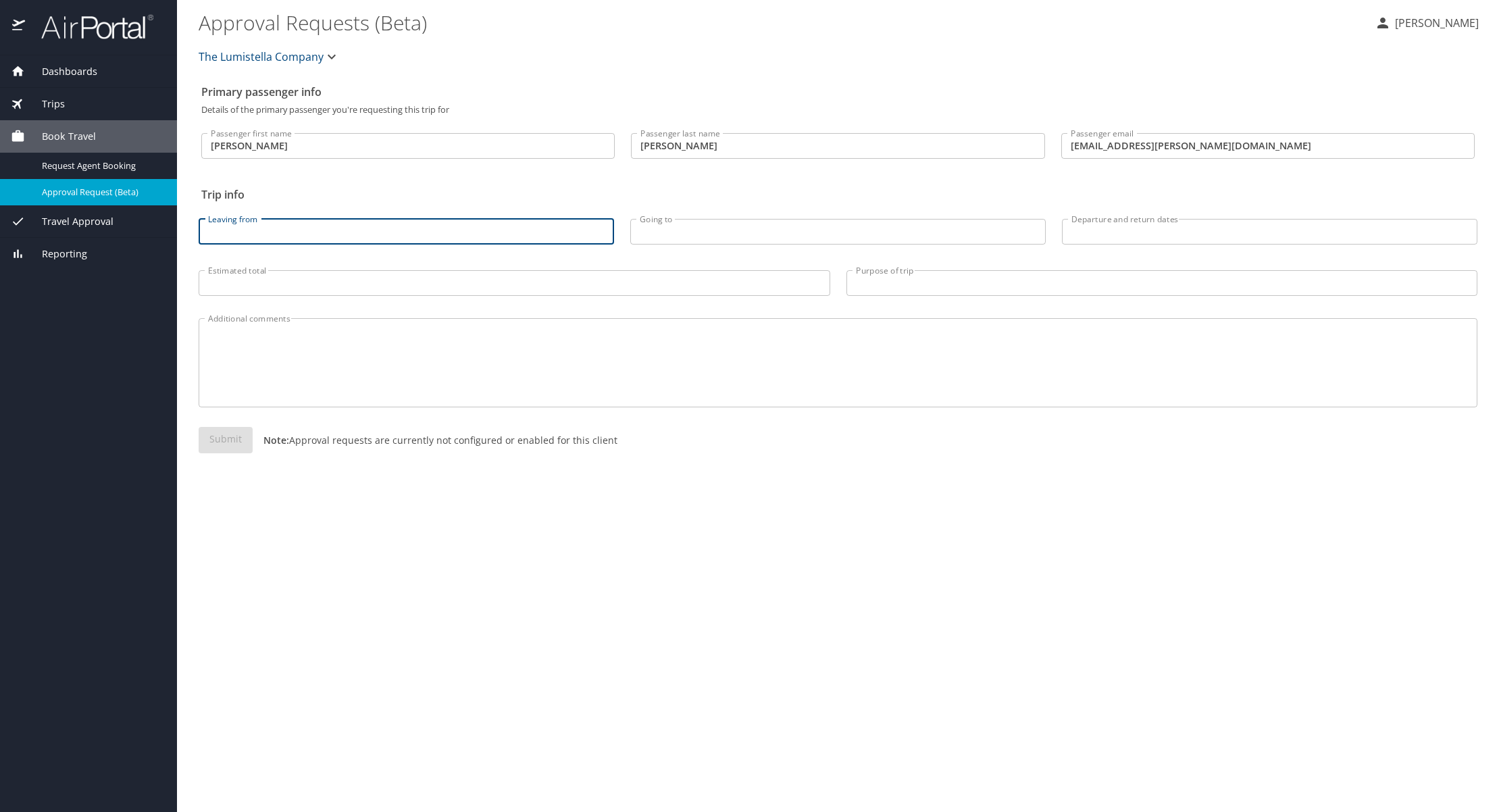
click at [326, 239] on input "Leaving from" at bounding box center [406, 232] width 415 height 26
type input "L"
type input "Huntington Beach"
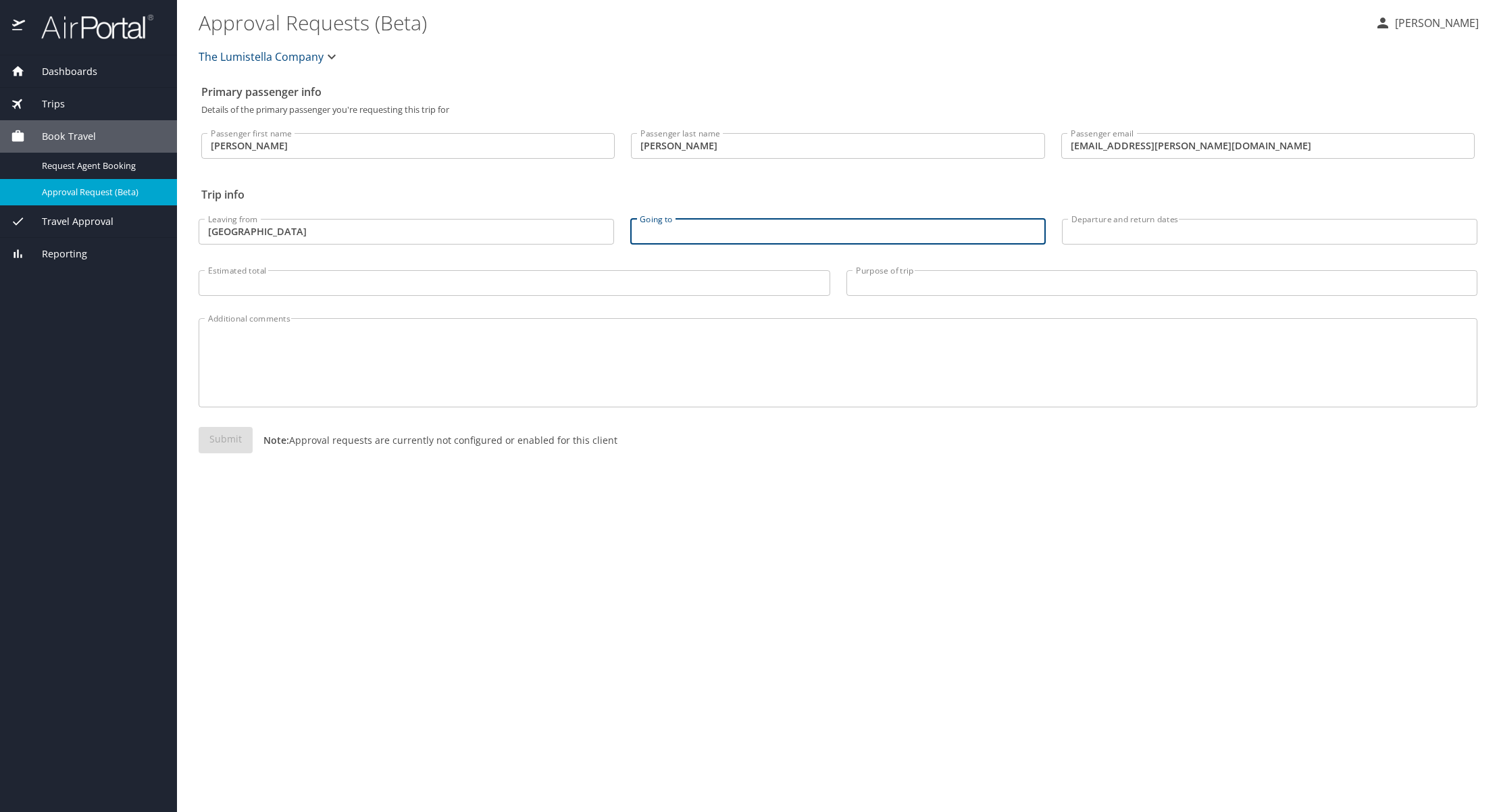
click at [740, 232] on input "Going to" at bounding box center [837, 232] width 415 height 26
type input "A"
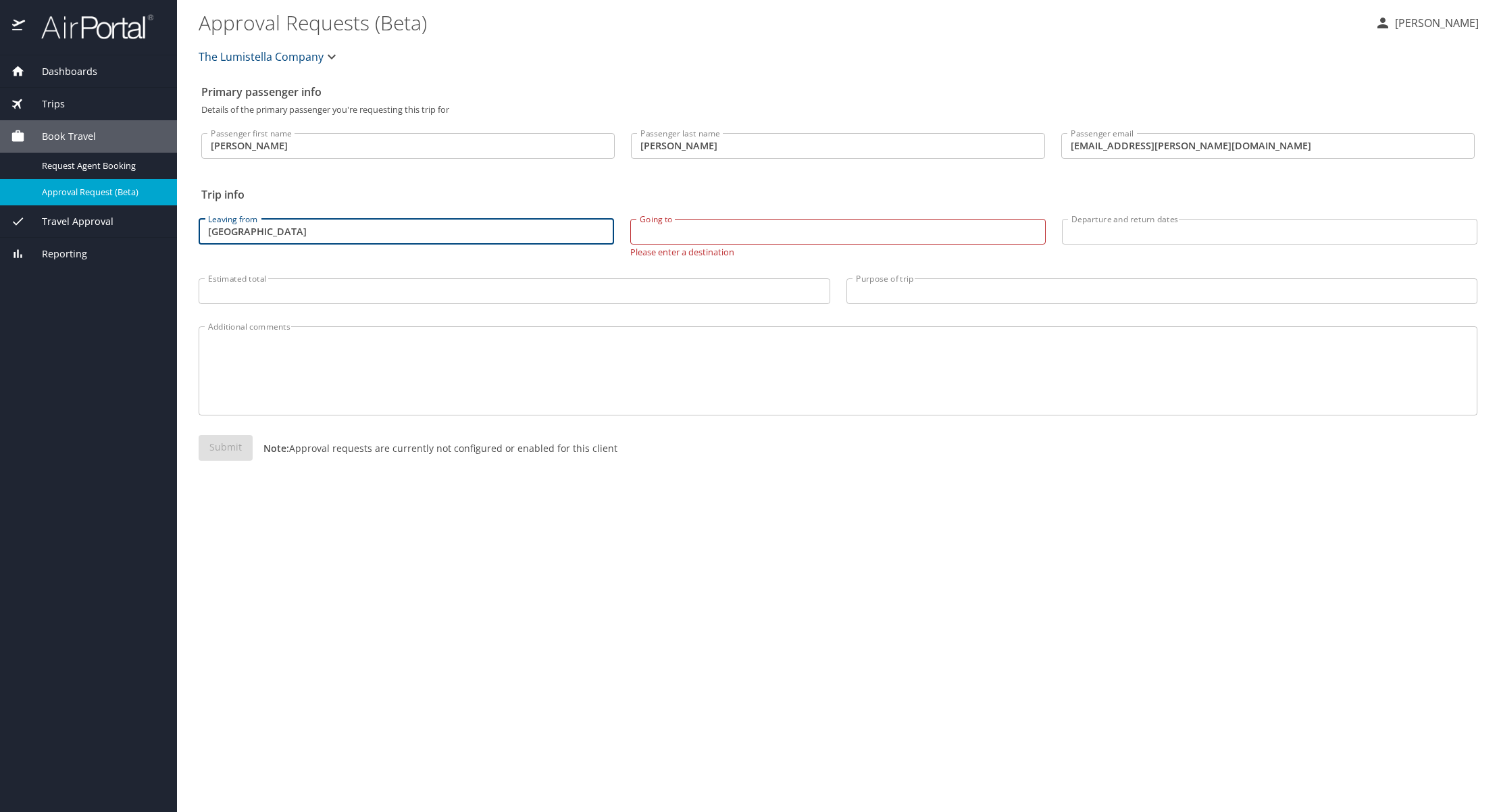
drag, startPoint x: 249, startPoint y: 233, endPoint x: 190, endPoint y: 232, distance: 59.0
click at [190, 232] on div "Leaving from Huntington Beach Leaving from" at bounding box center [406, 232] width 432 height 65
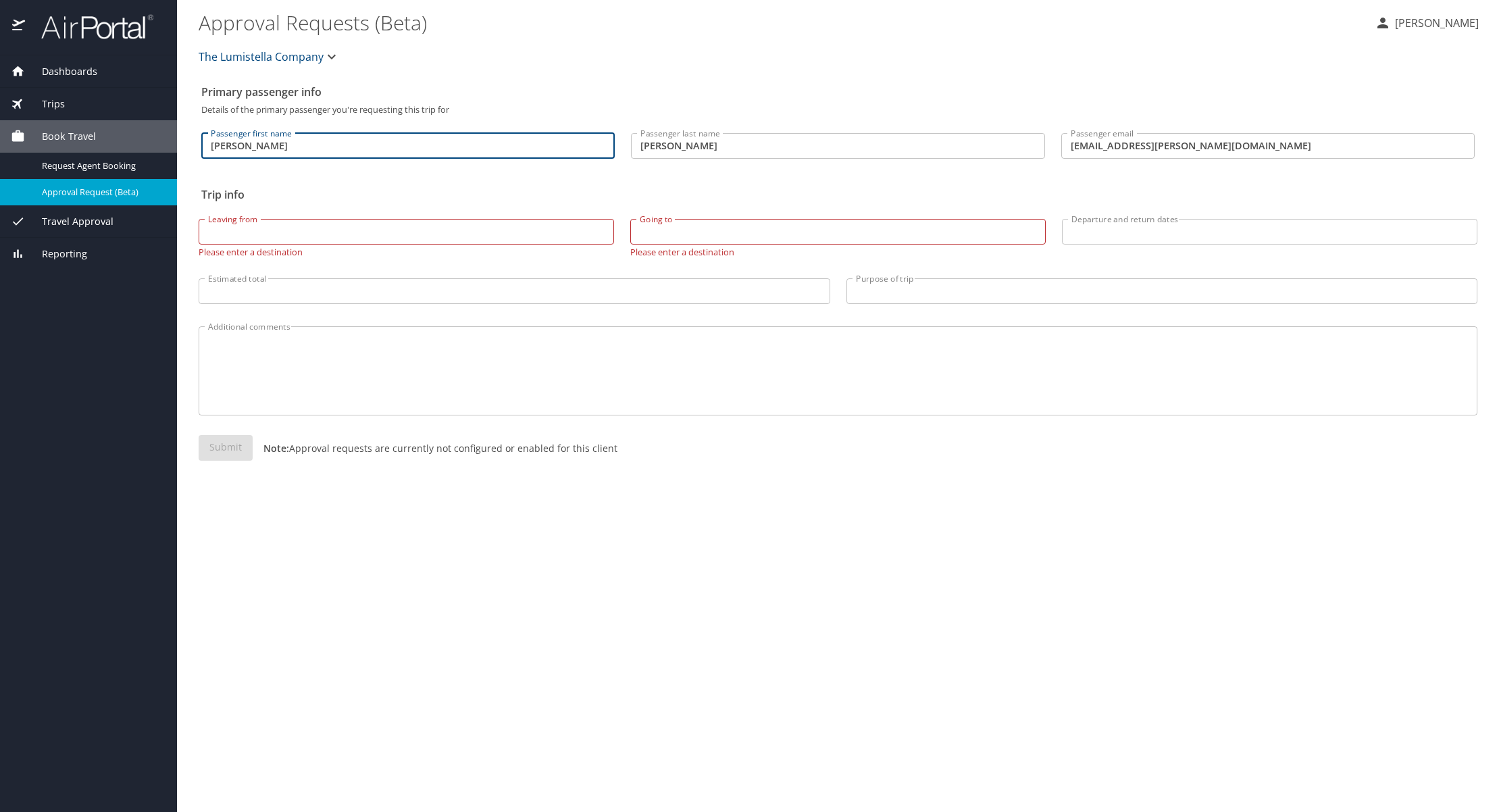
drag, startPoint x: 290, startPoint y: 145, endPoint x: 232, endPoint y: 148, distance: 58.1
click at [184, 147] on main "Approval Requests (Beta) Yekaterina Griffin The Lumistella Company Primary pass…" at bounding box center [838, 406] width 1322 height 812
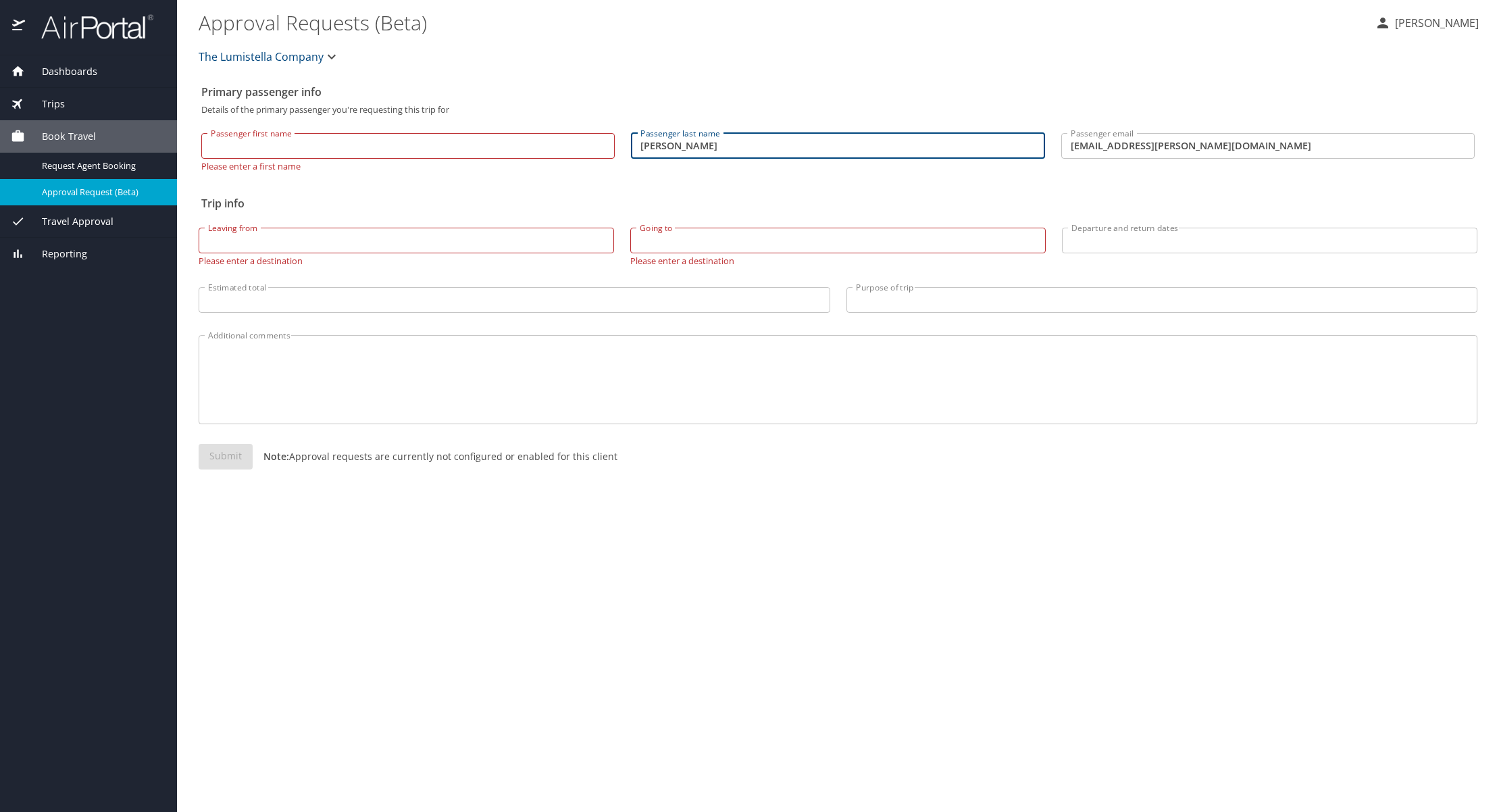
drag, startPoint x: 701, startPoint y: 144, endPoint x: 629, endPoint y: 143, distance: 72.0
click at [629, 143] on div "Passenger last name Griffin Passenger last name" at bounding box center [838, 146] width 430 height 65
click at [311, 144] on input "Passenger first name" at bounding box center [407, 146] width 413 height 26
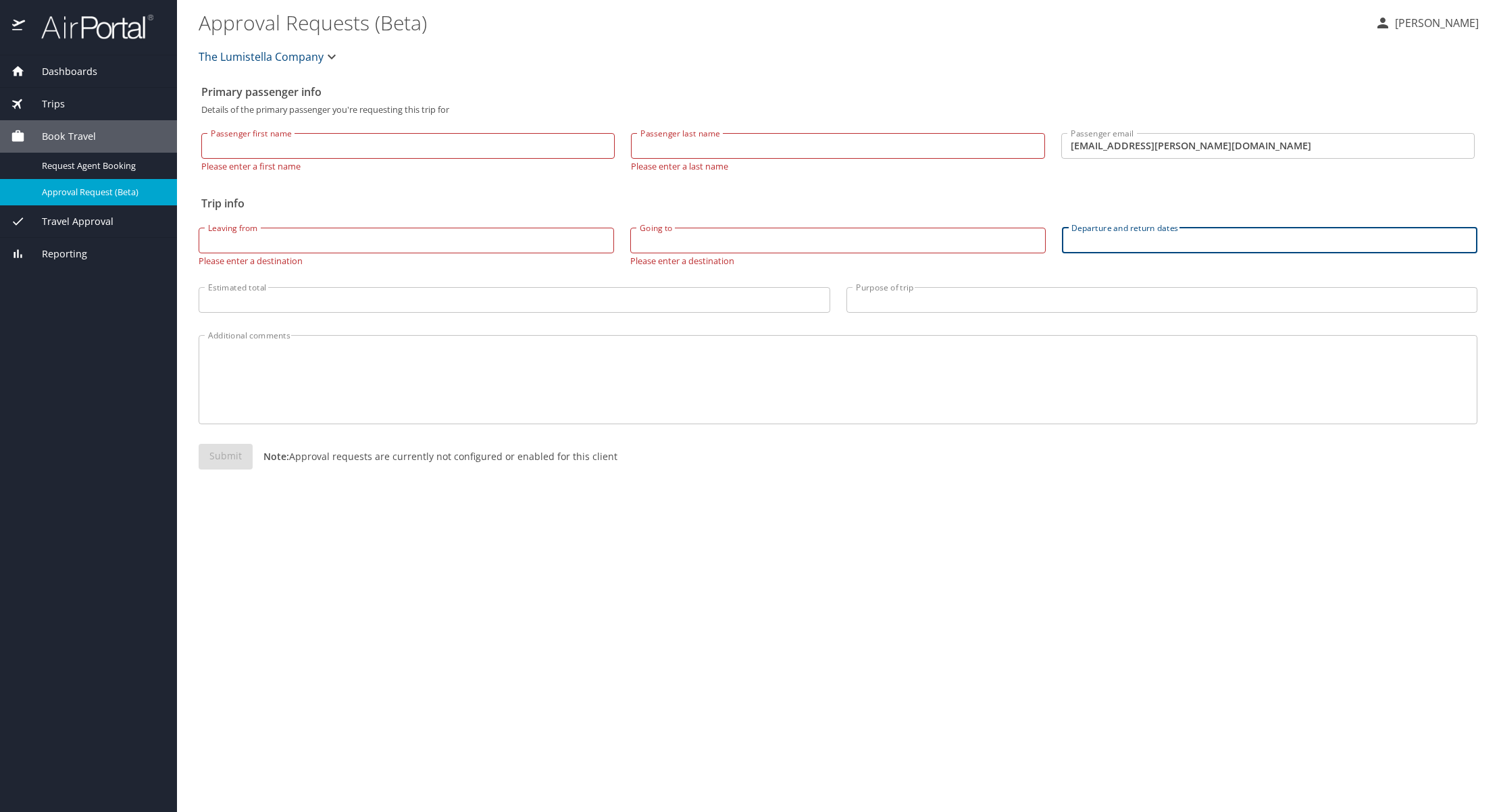
click at [1144, 232] on input "Departure and return dates" at bounding box center [1269, 241] width 415 height 26
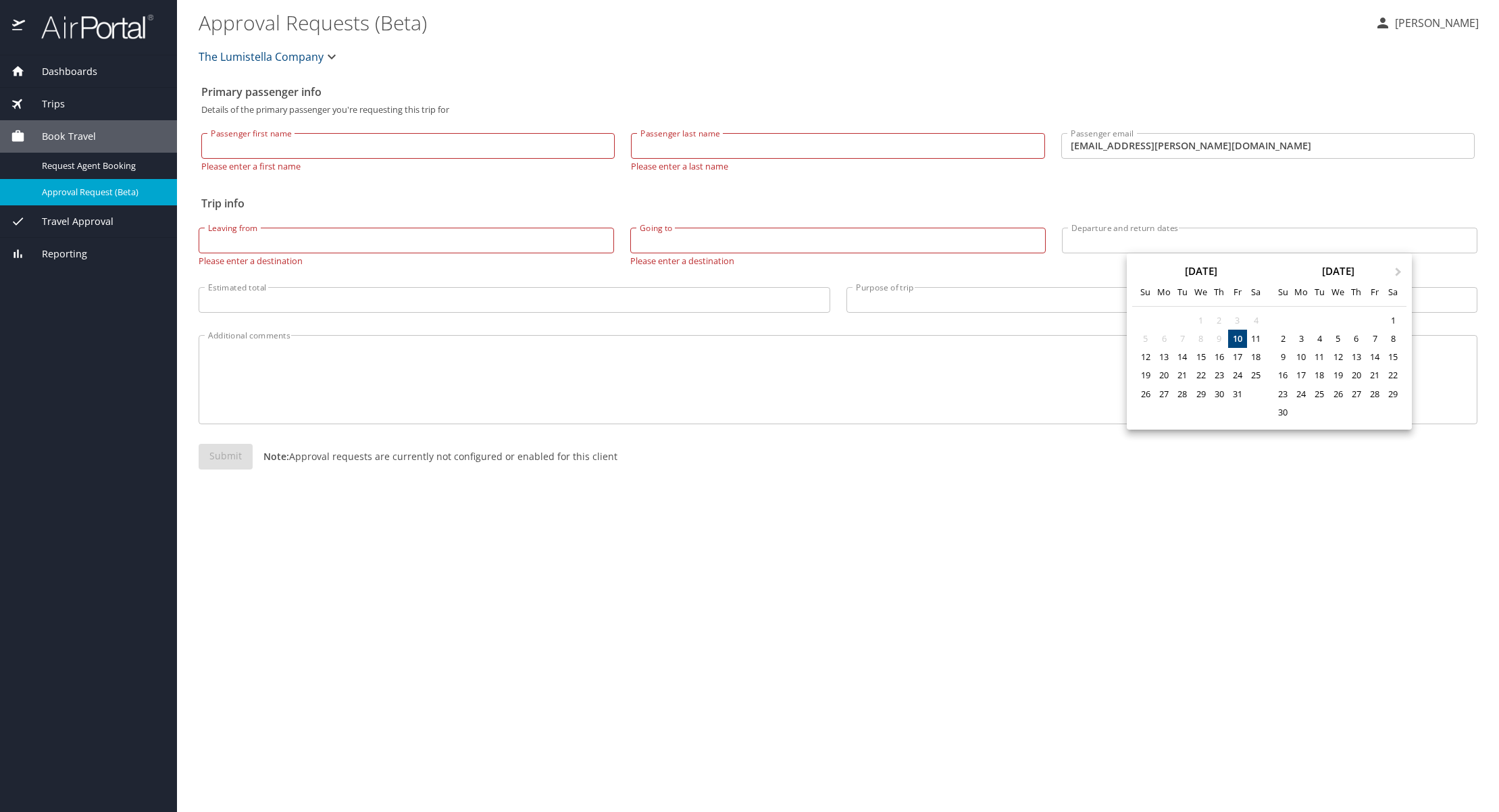
click at [403, 137] on div at bounding box center [750, 406] width 1499 height 812
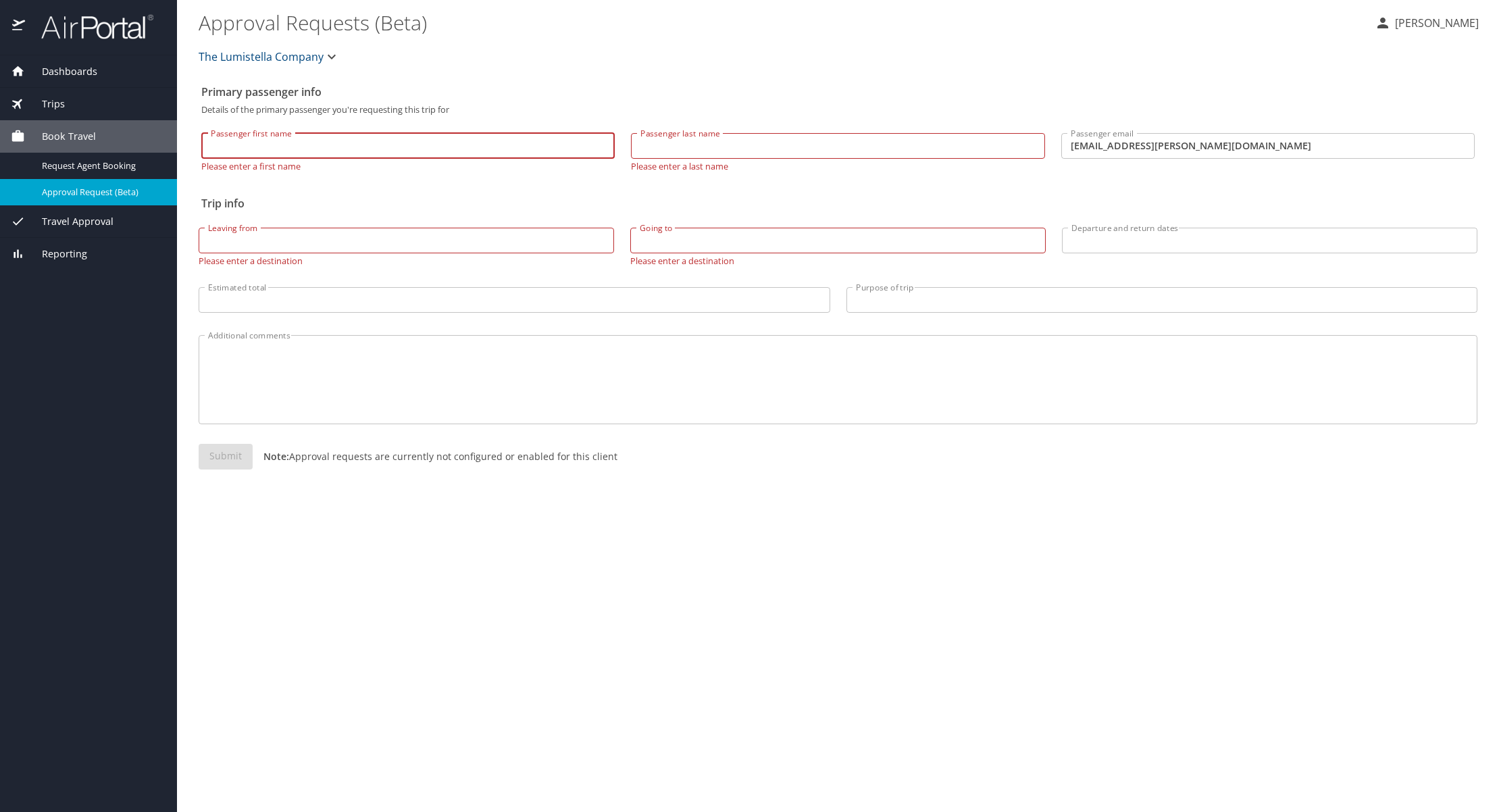
click at [402, 142] on input "Passenger first name" at bounding box center [407, 146] width 413 height 26
type input "Yekaterina"
click at [682, 145] on input "Passenger last name" at bounding box center [837, 146] width 413 height 26
type input "Griffin"
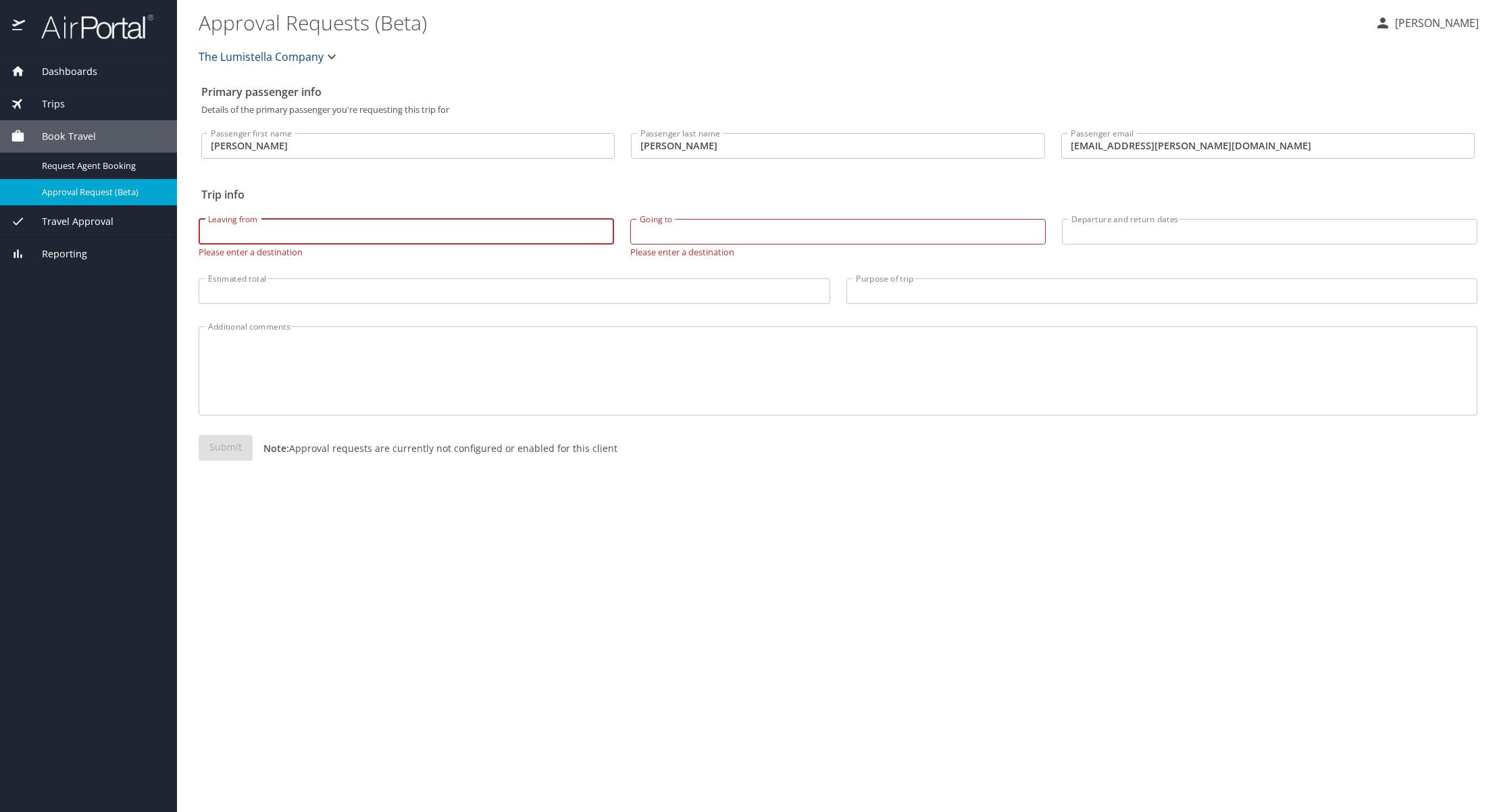
click at [371, 246] on div "Leaving from Leaving from Please enter a destination" at bounding box center [406, 238] width 415 height 38
type input "Huntington Beach (SNA)"
click at [662, 229] on input "Going to" at bounding box center [837, 232] width 415 height 26
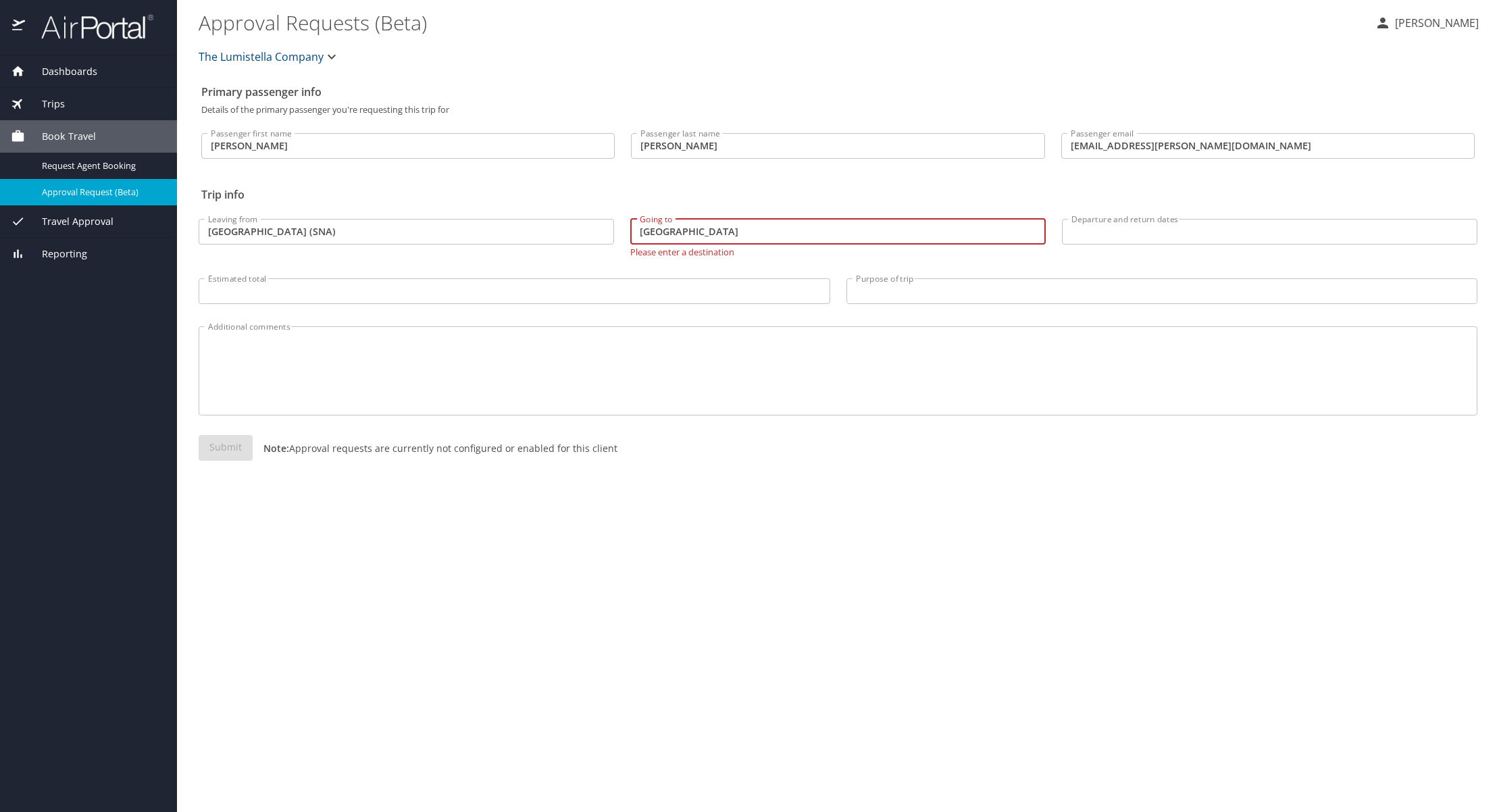
type input "Atlanta"
click at [1098, 232] on input "Departure and return dates" at bounding box center [1269, 232] width 415 height 26
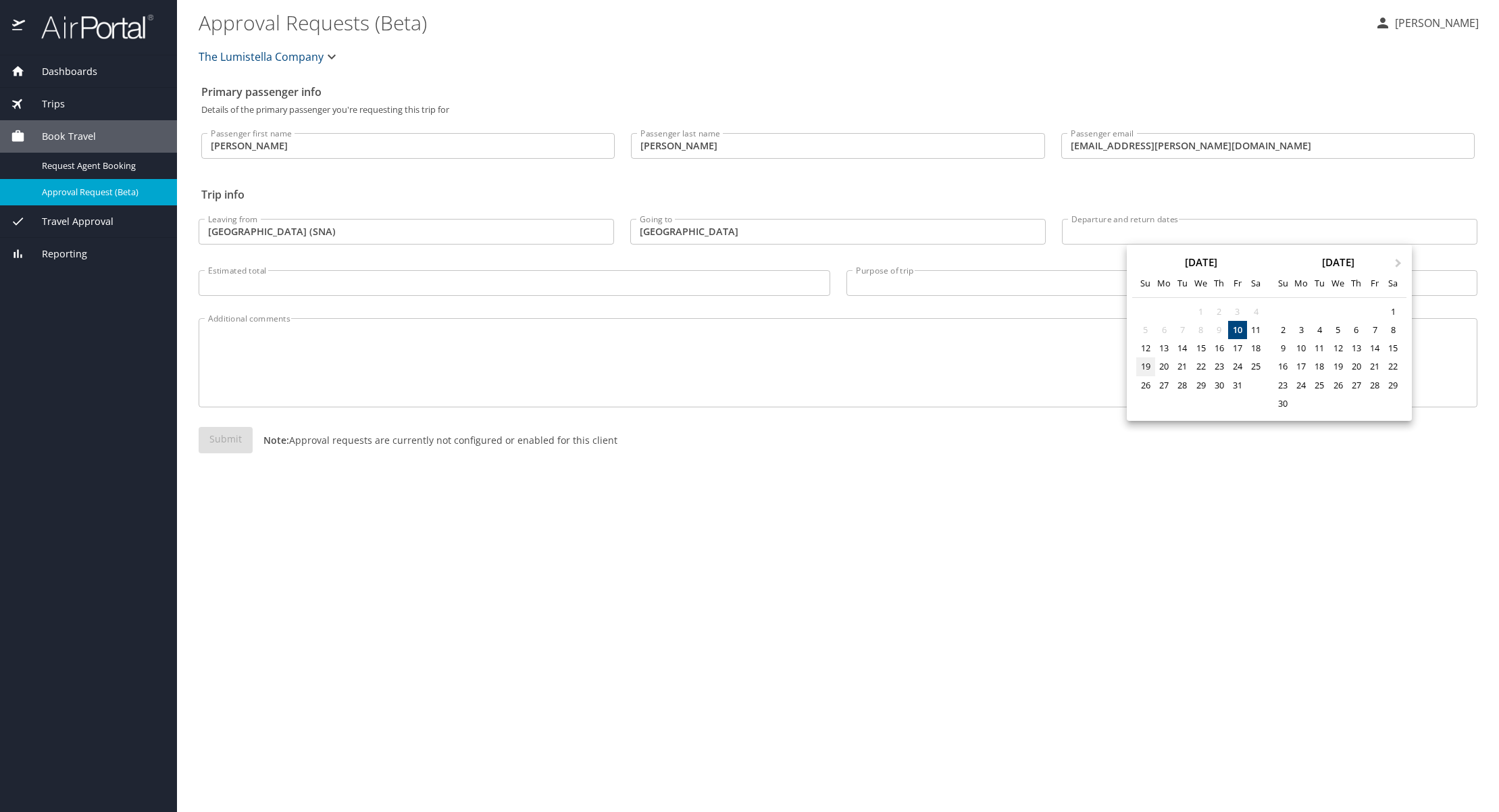
click at [1146, 364] on div "19" at bounding box center [1145, 366] width 18 height 18
click at [1145, 364] on div "19" at bounding box center [1145, 366] width 18 height 18
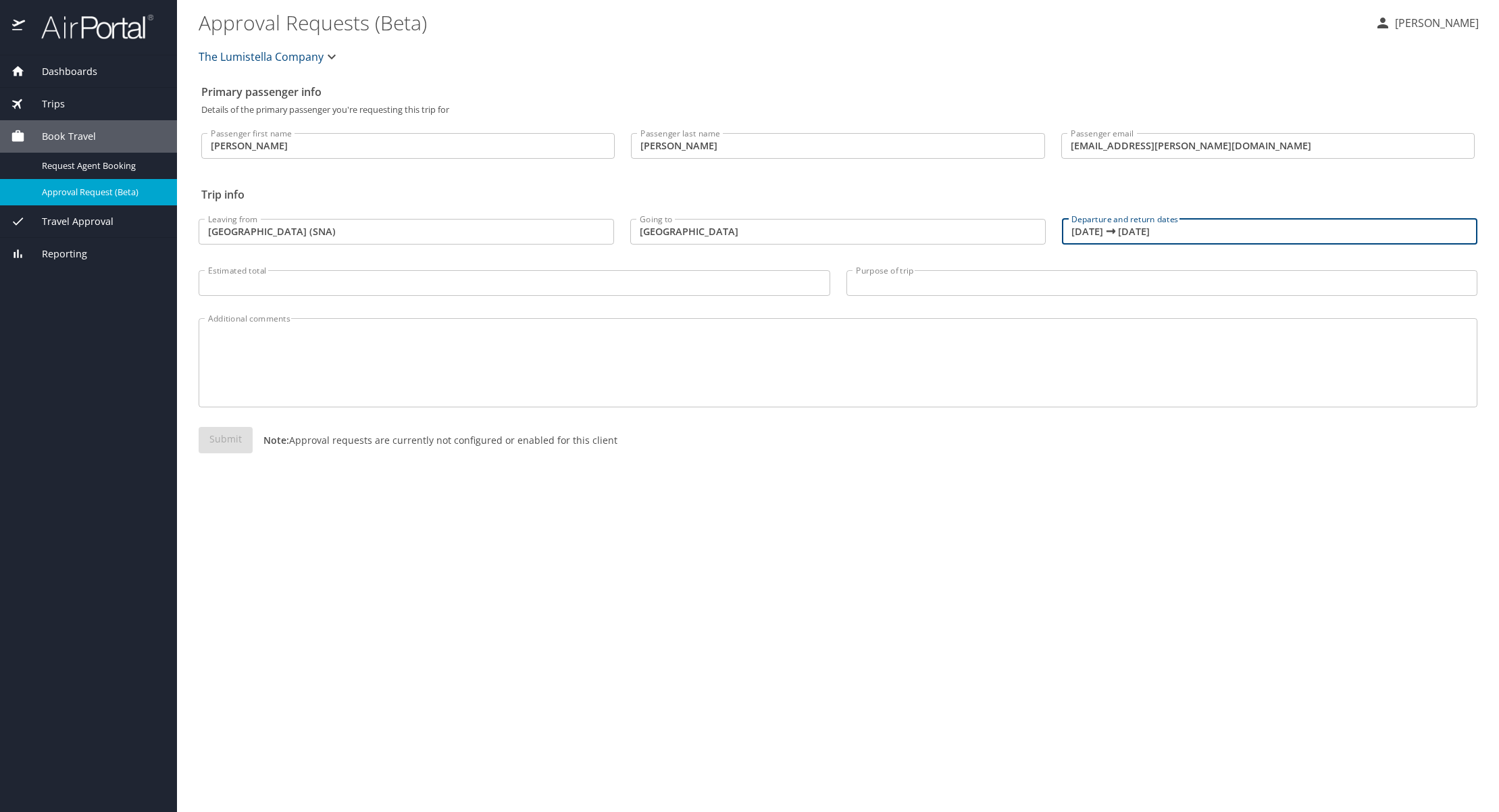
click at [1176, 230] on input "10/19/2025 🠦 10/19/2025" at bounding box center [1269, 232] width 415 height 26
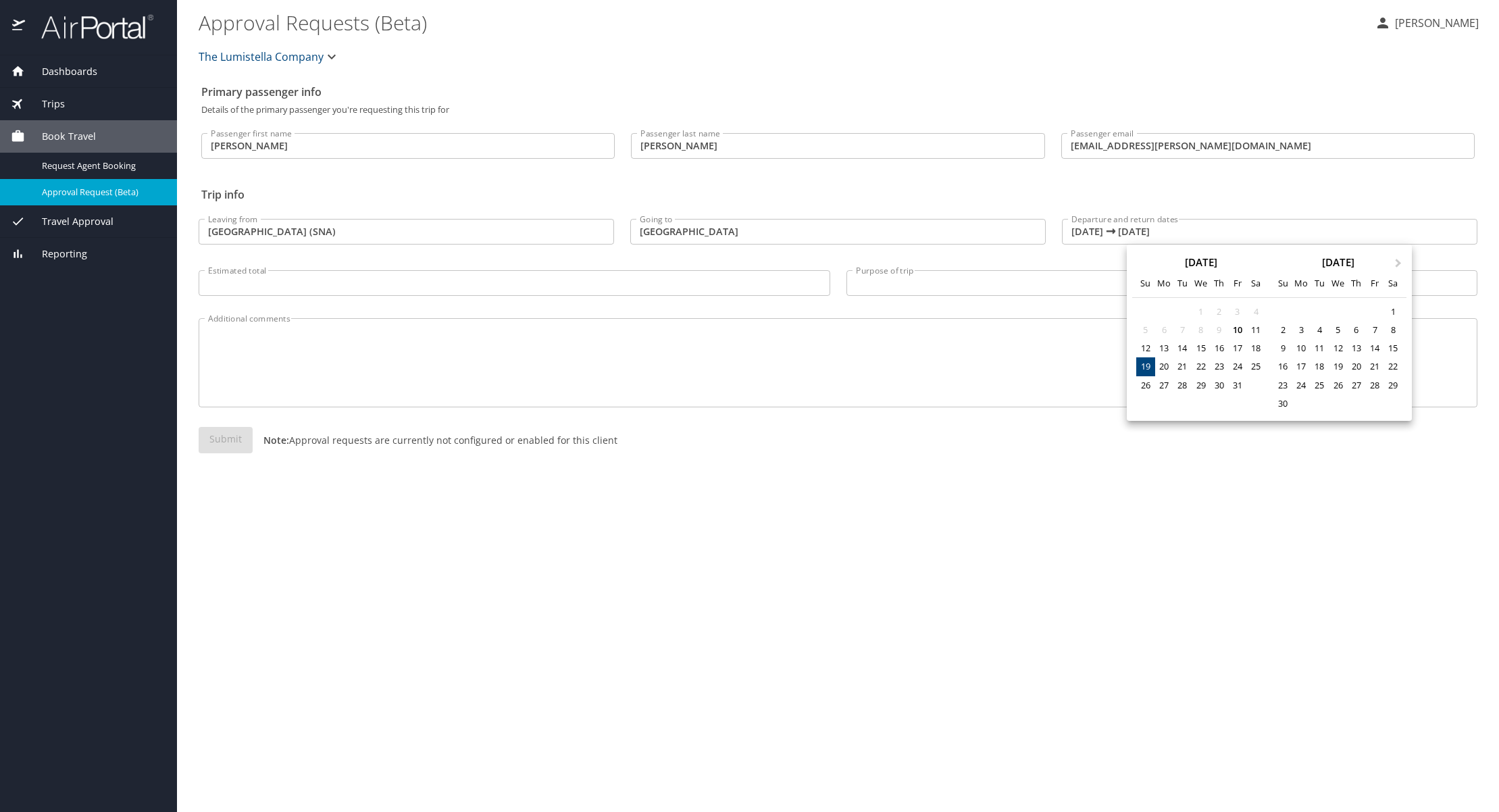
click at [1157, 231] on div at bounding box center [750, 406] width 1499 height 812
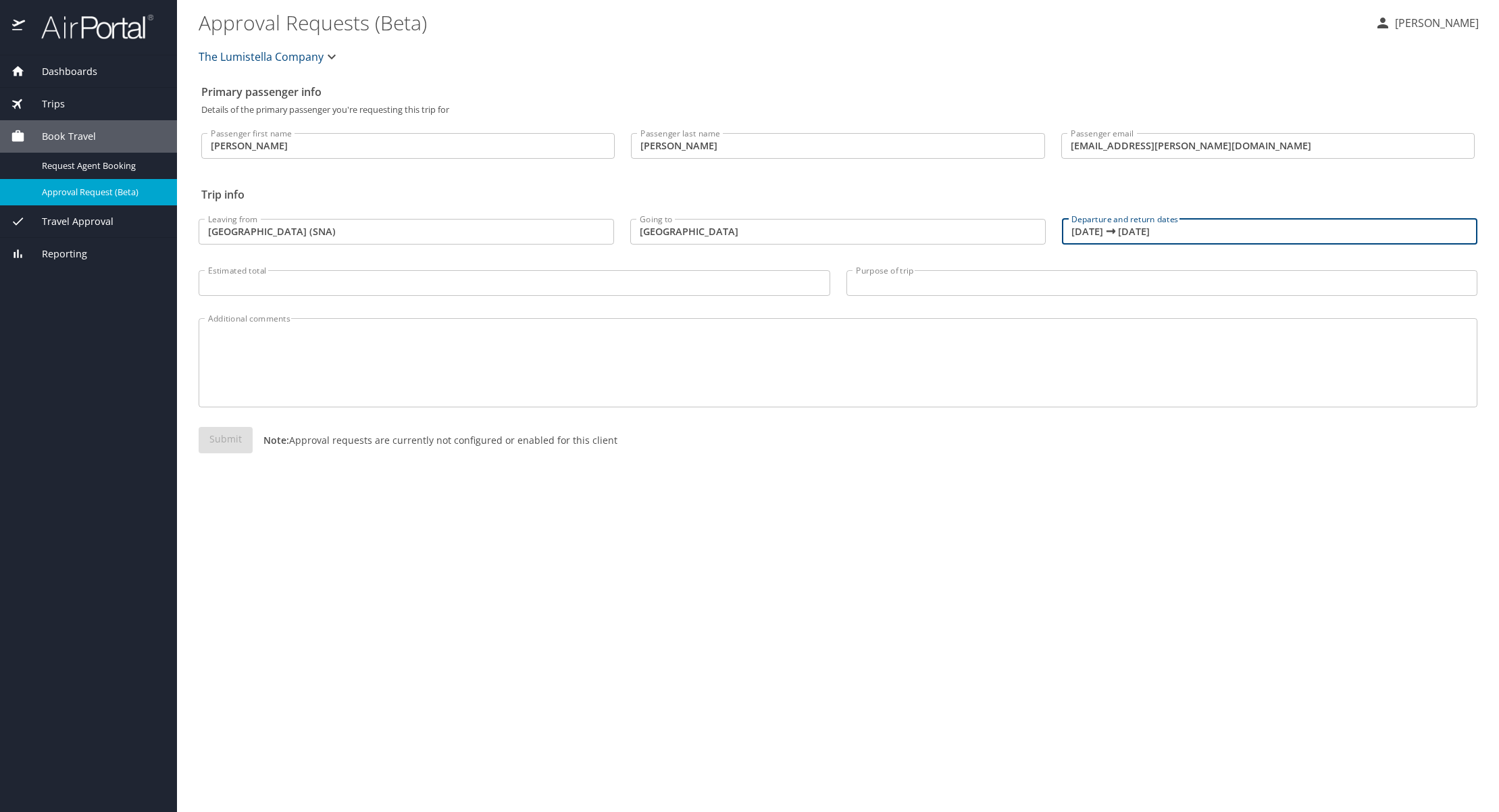
click at [1181, 231] on input "10/19/2025 🠦 10/19/2025" at bounding box center [1269, 232] width 415 height 26
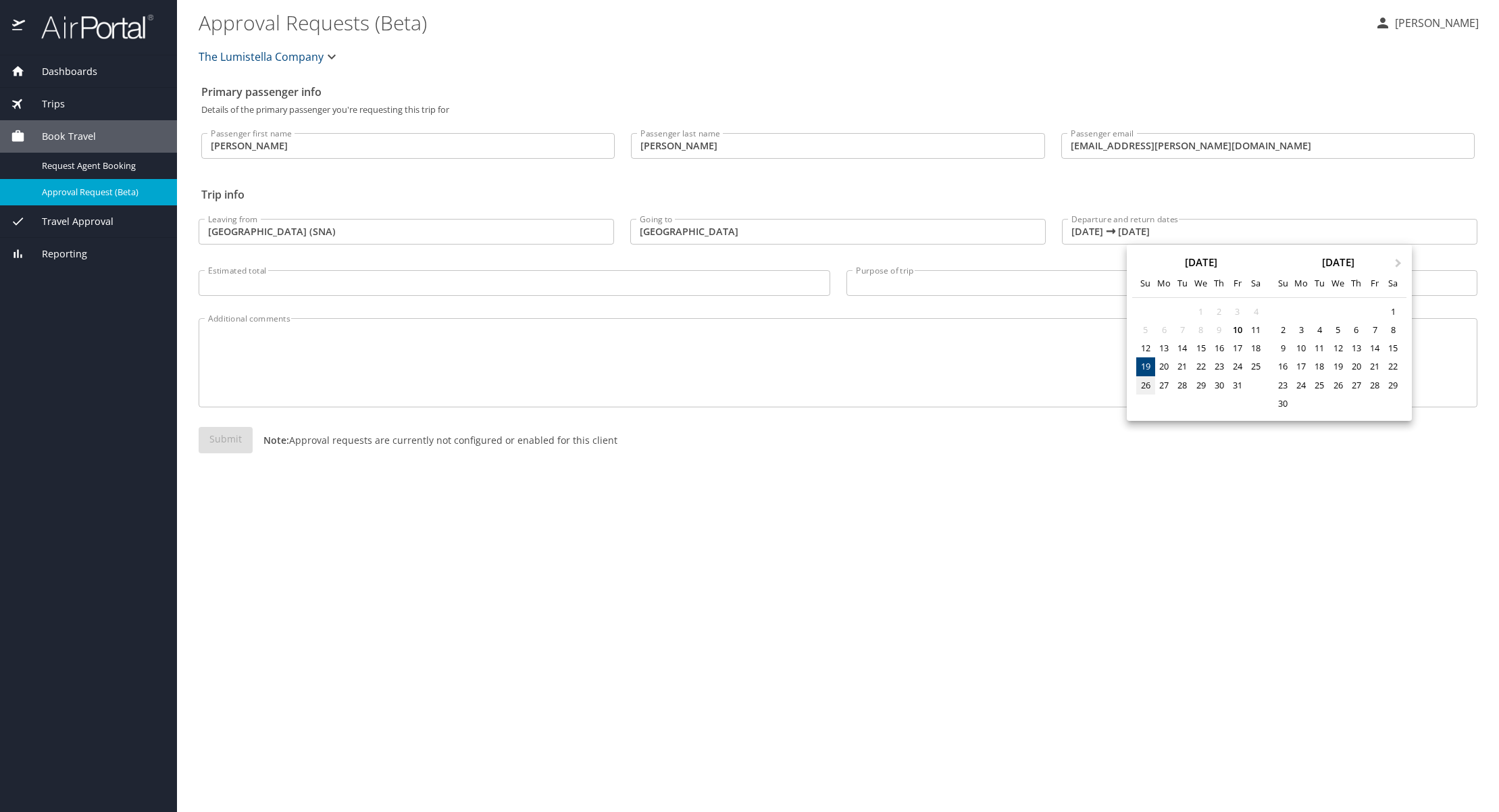
click at [1146, 384] on div "26" at bounding box center [1145, 385] width 18 height 18
click at [1146, 383] on div "26" at bounding box center [1145, 385] width 18 height 18
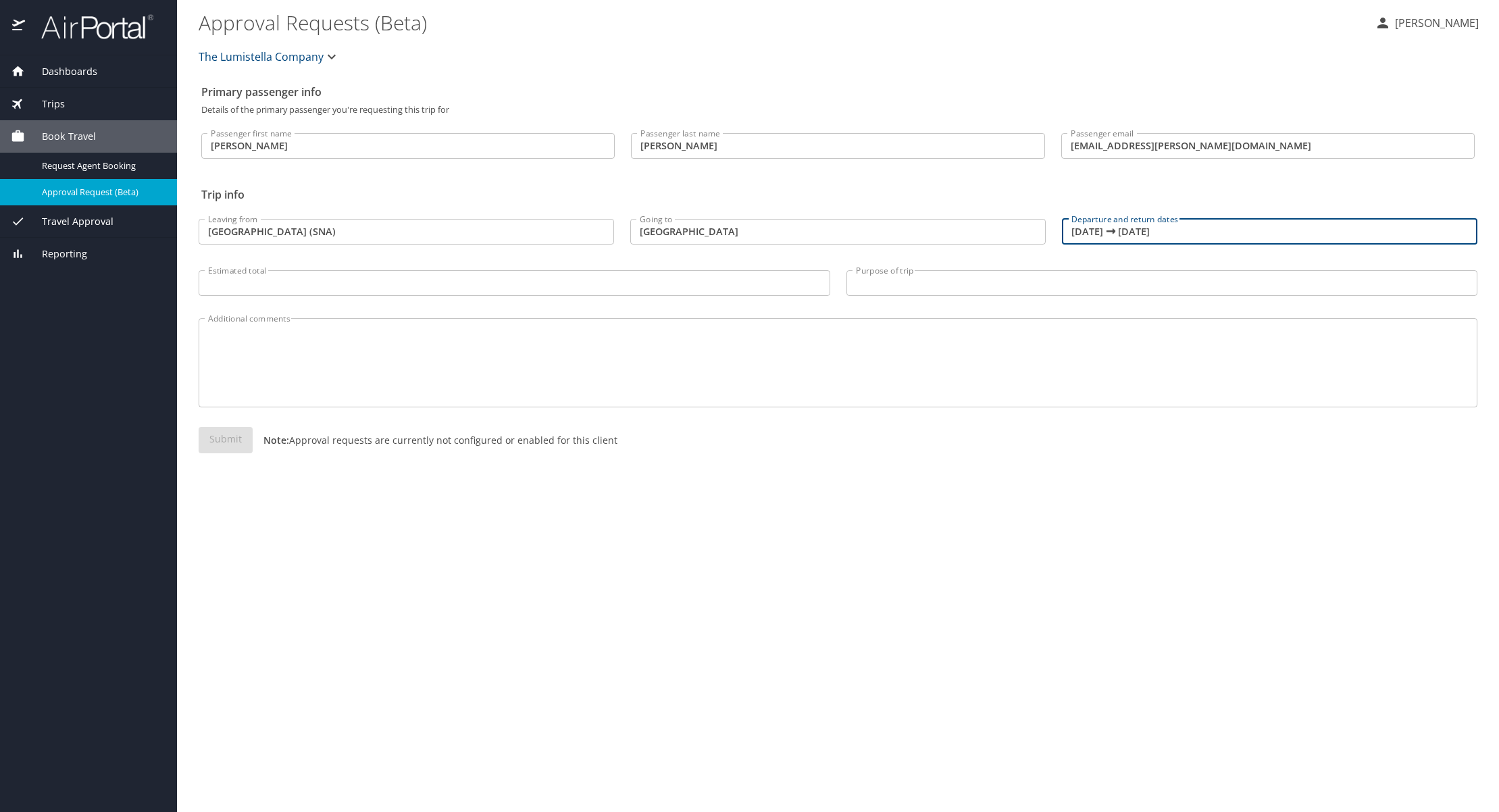
click at [1108, 234] on input "10/26/2025 🠦 10/26/2025" at bounding box center [1269, 232] width 415 height 26
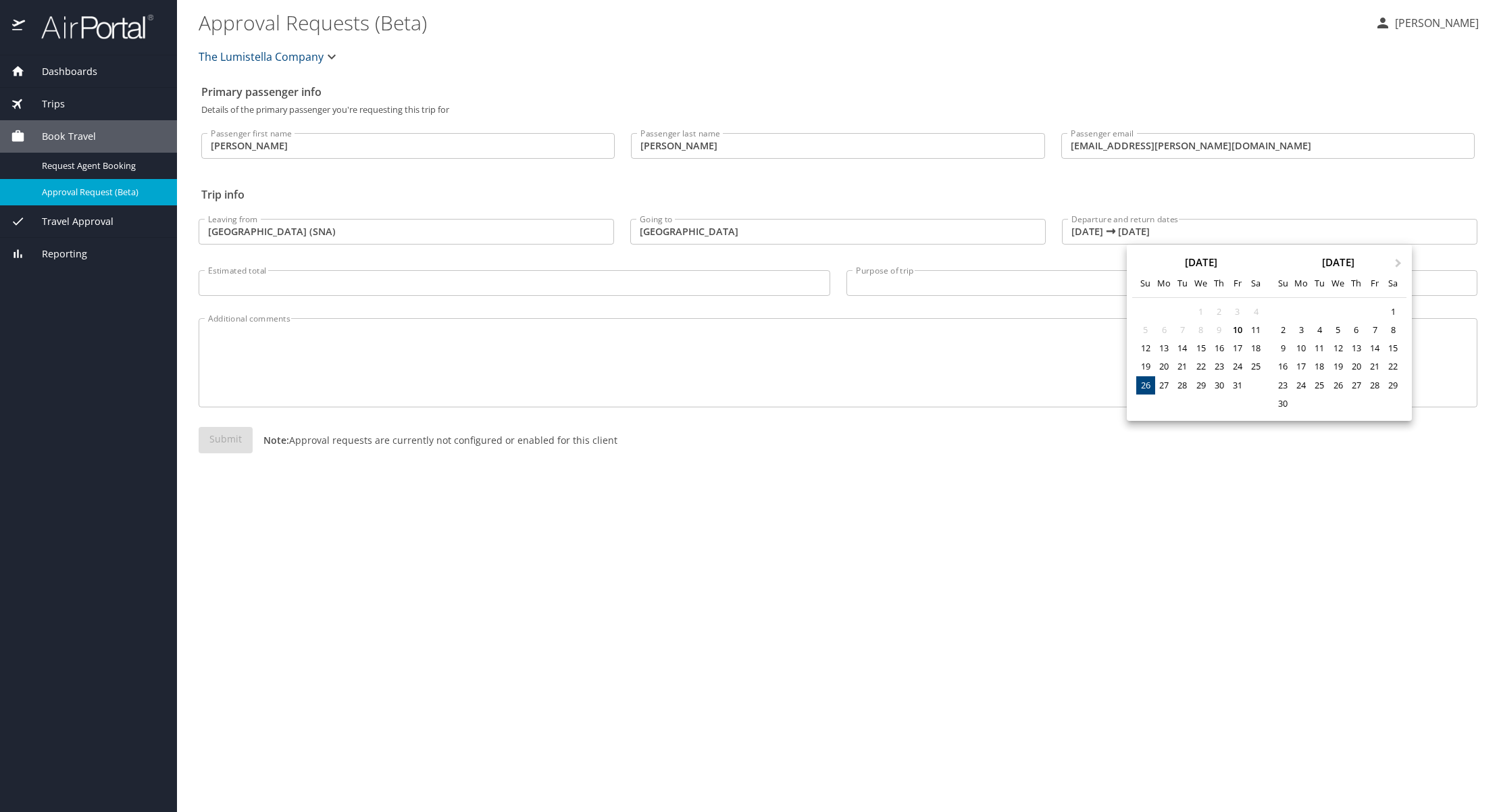
click at [1088, 233] on div at bounding box center [750, 406] width 1499 height 812
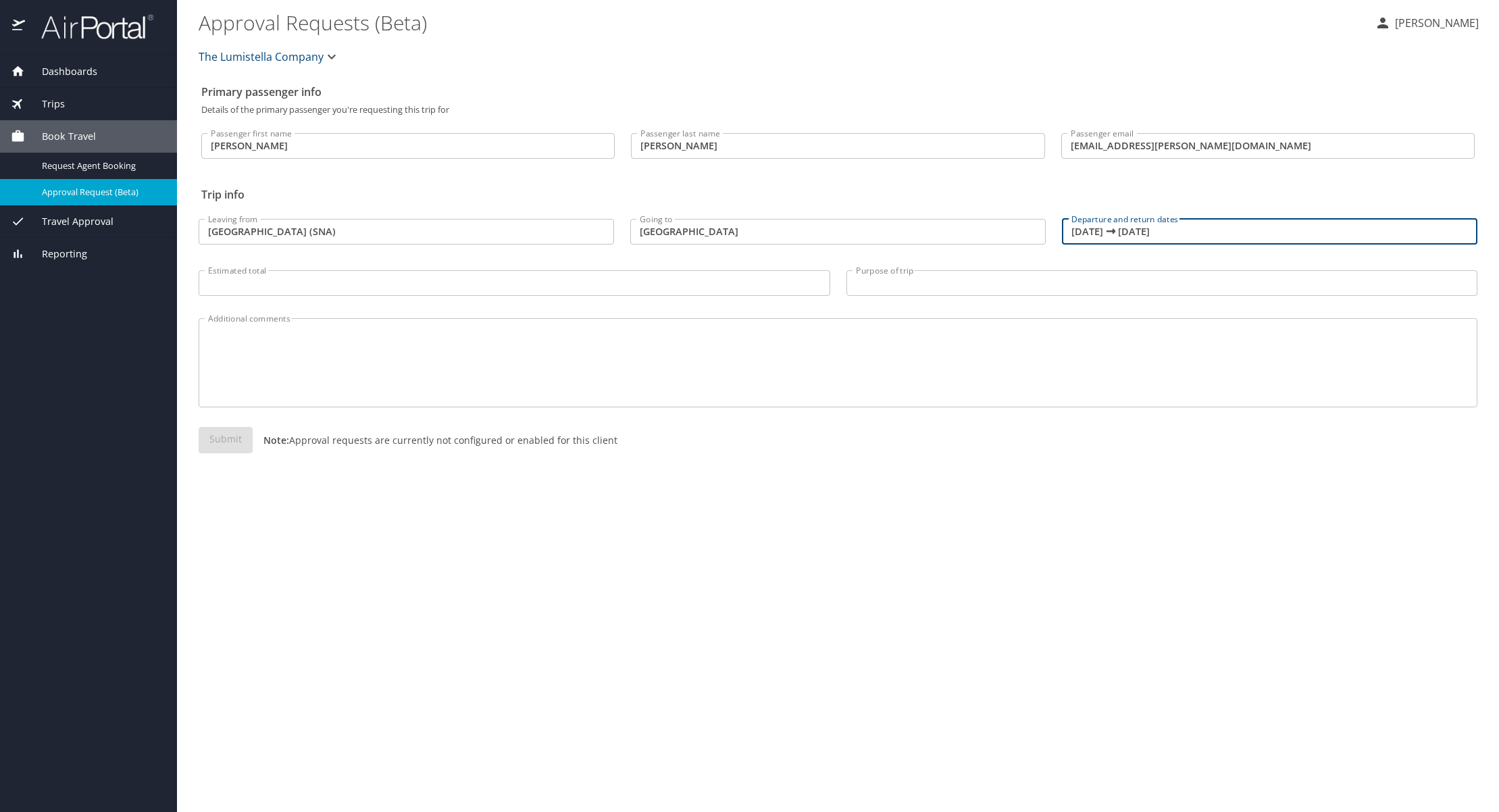
drag, startPoint x: 1096, startPoint y: 232, endPoint x: 1088, endPoint y: 234, distance: 8.2
click at [1088, 234] on input "10/26/2025 🠦 10/26/2025" at bounding box center [1269, 232] width 415 height 26
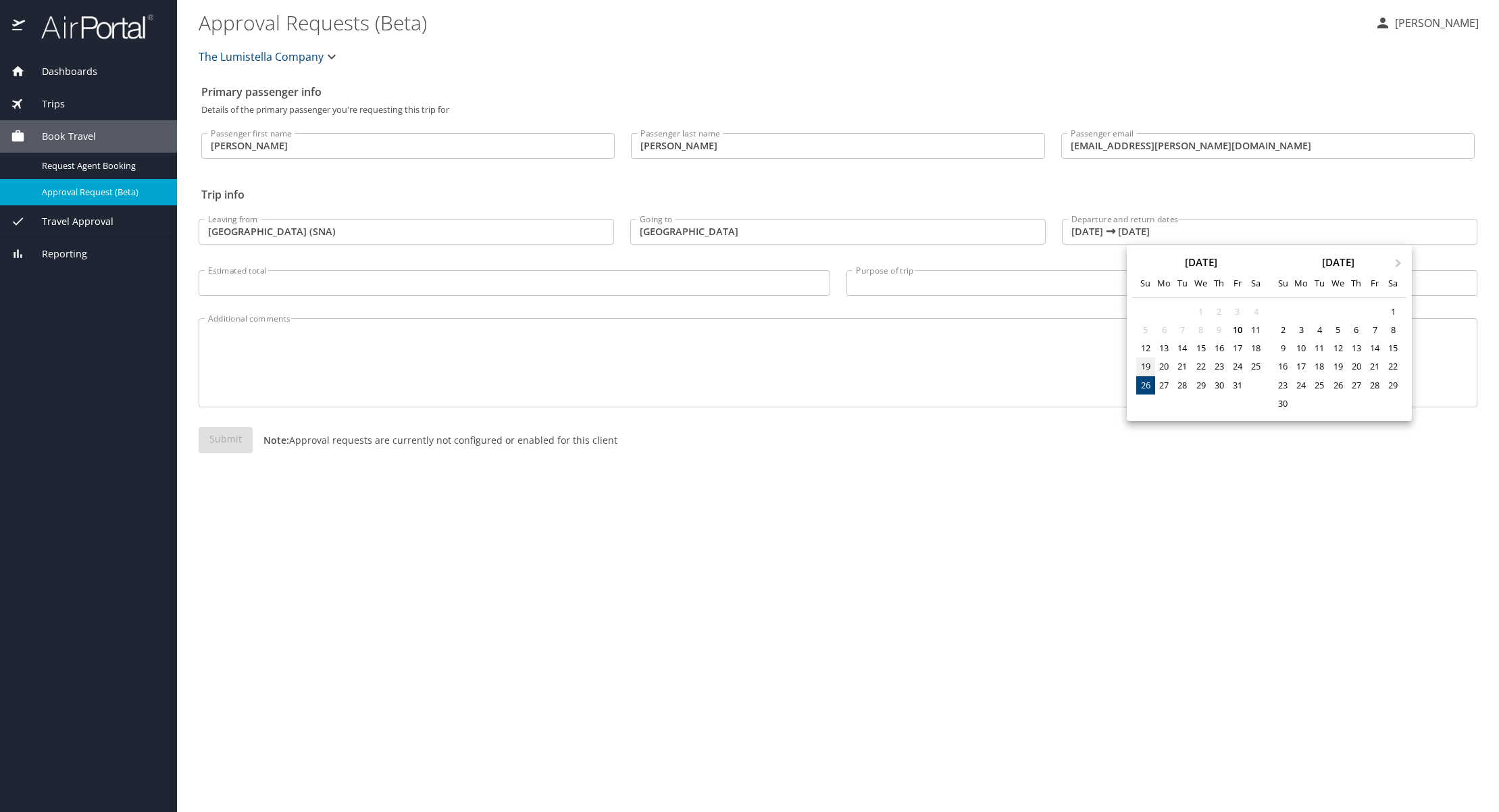
click at [1147, 365] on div "19" at bounding box center [1145, 366] width 18 height 18
click at [1094, 362] on div at bounding box center [750, 406] width 1499 height 812
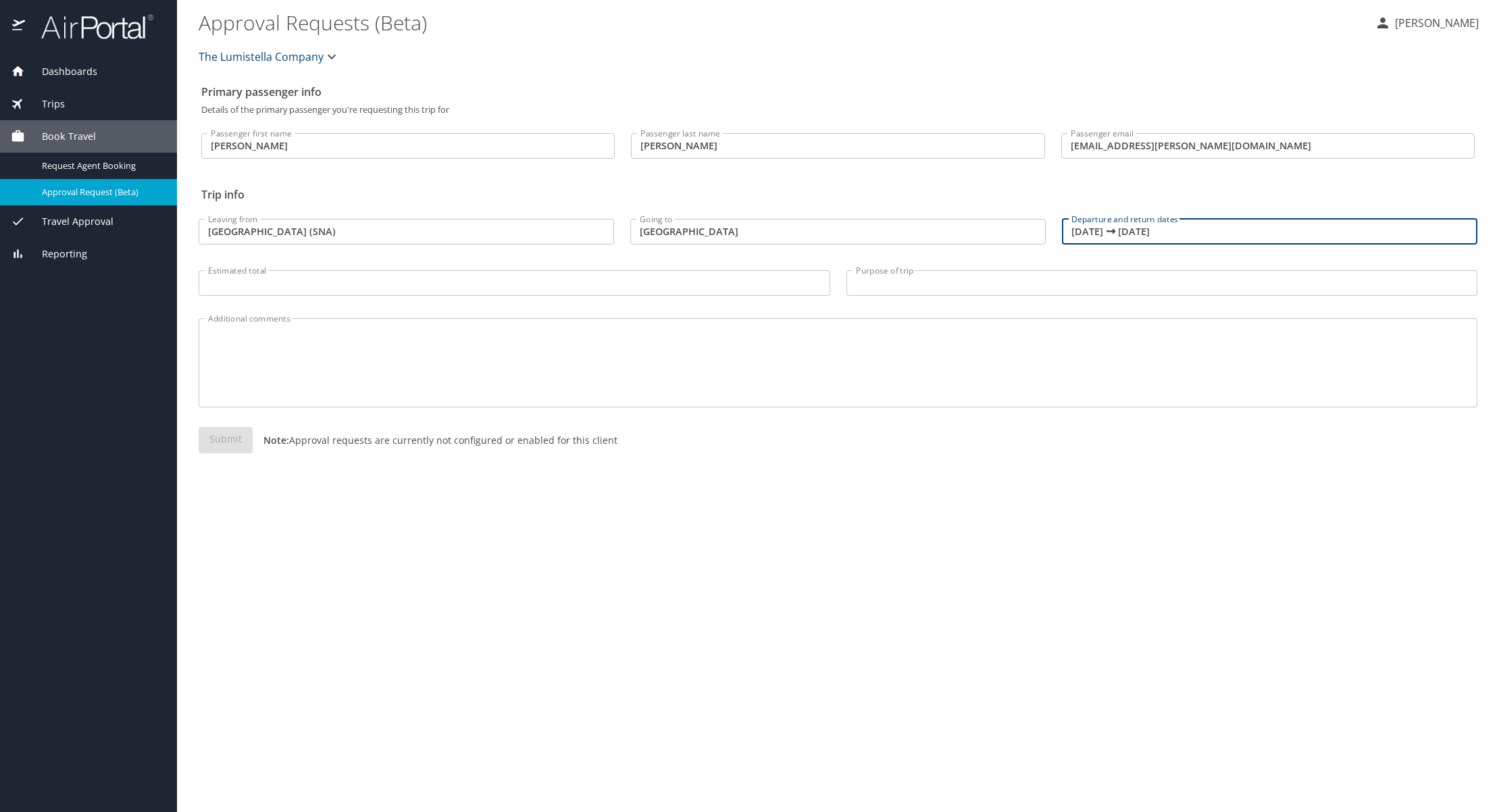
click at [1096, 231] on input "10/26/2025 🠦 10/26/2025" at bounding box center [1269, 232] width 415 height 26
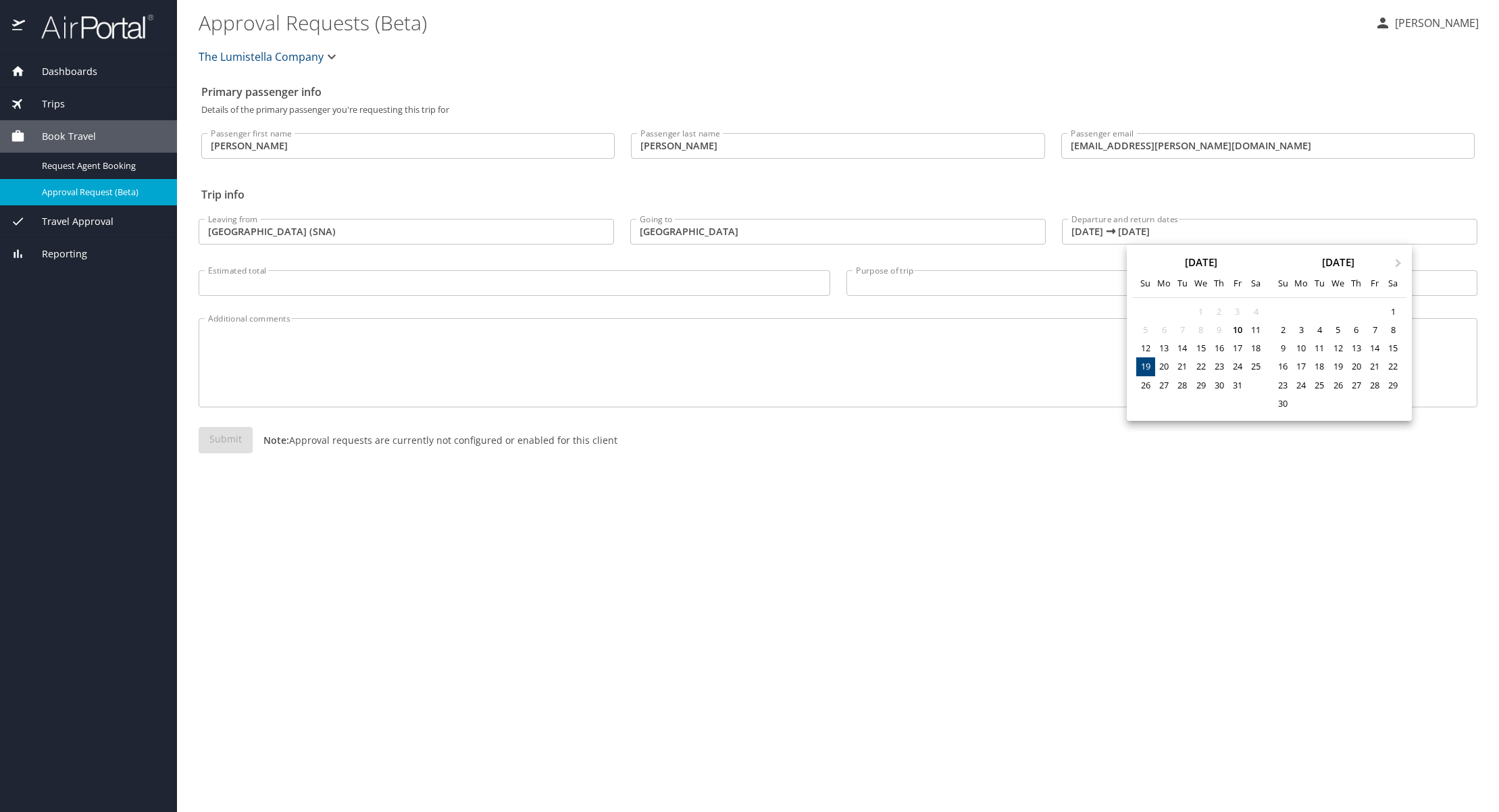
click at [1194, 218] on div at bounding box center [750, 406] width 1499 height 812
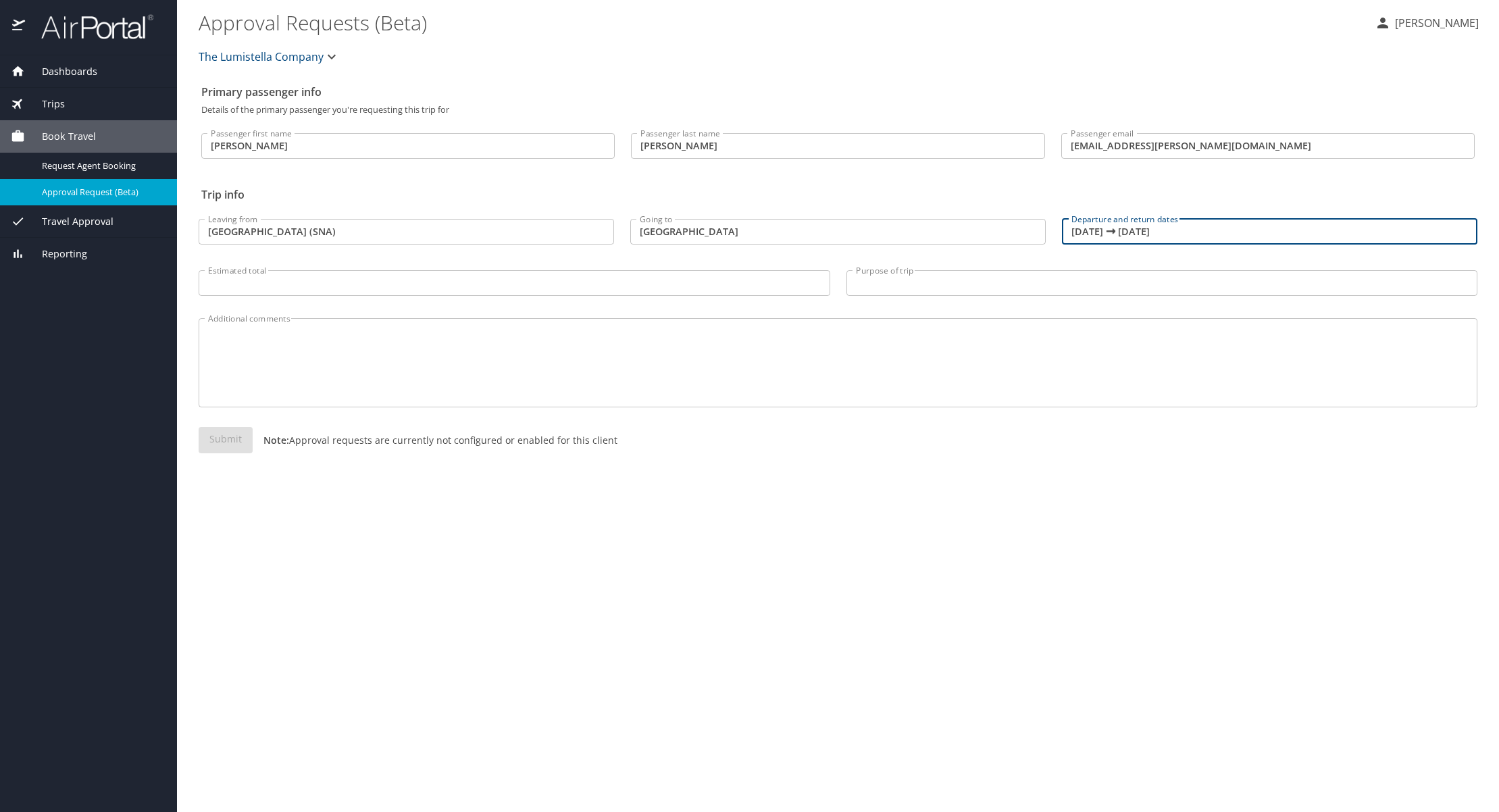
drag, startPoint x: 1178, startPoint y: 230, endPoint x: 1065, endPoint y: 230, distance: 113.0
click at [1065, 230] on input "10/26/2025 🠦 10/26/2025" at bounding box center [1269, 232] width 415 height 26
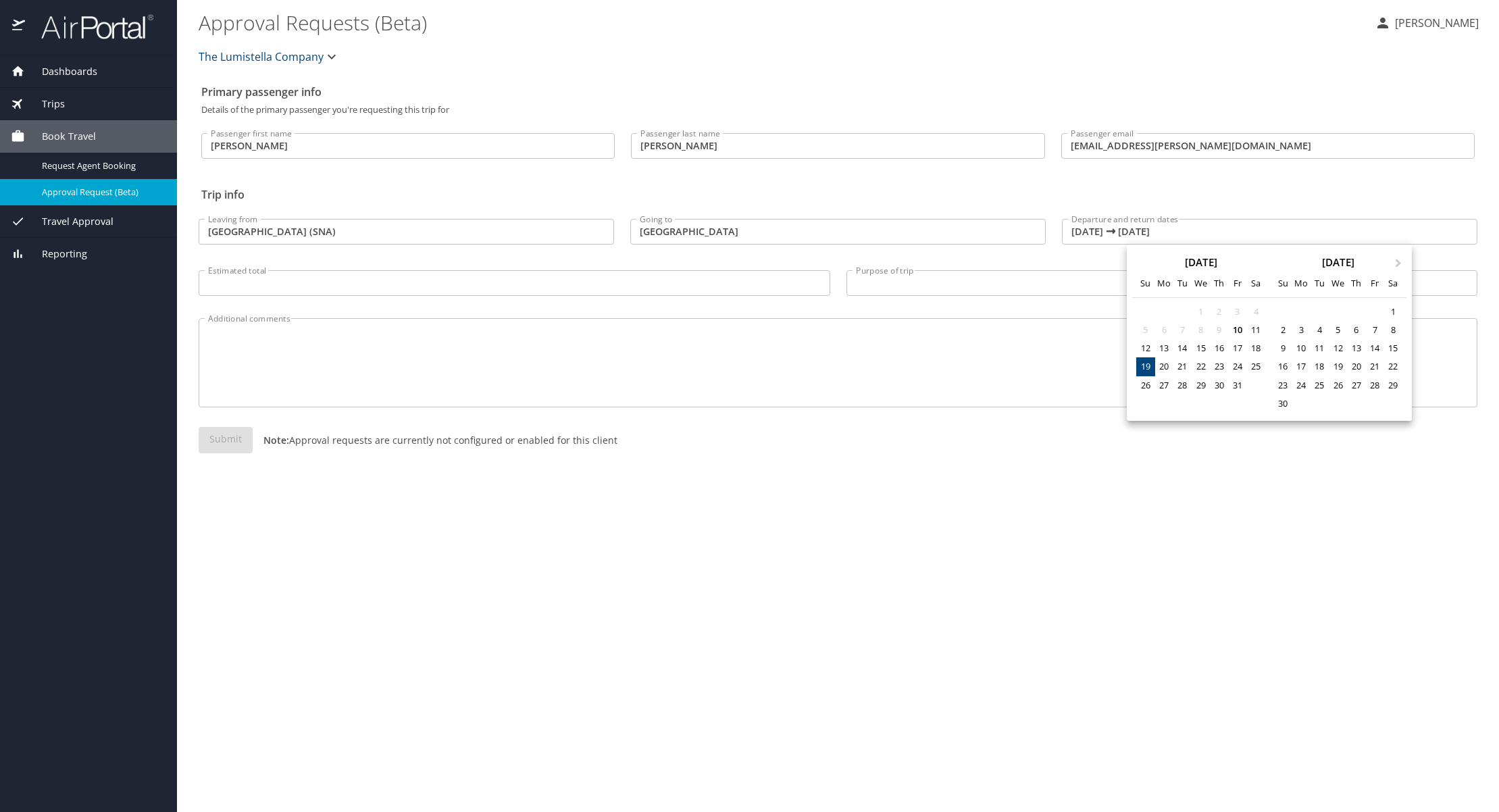
click at [1148, 364] on div "19" at bounding box center [1145, 366] width 18 height 18
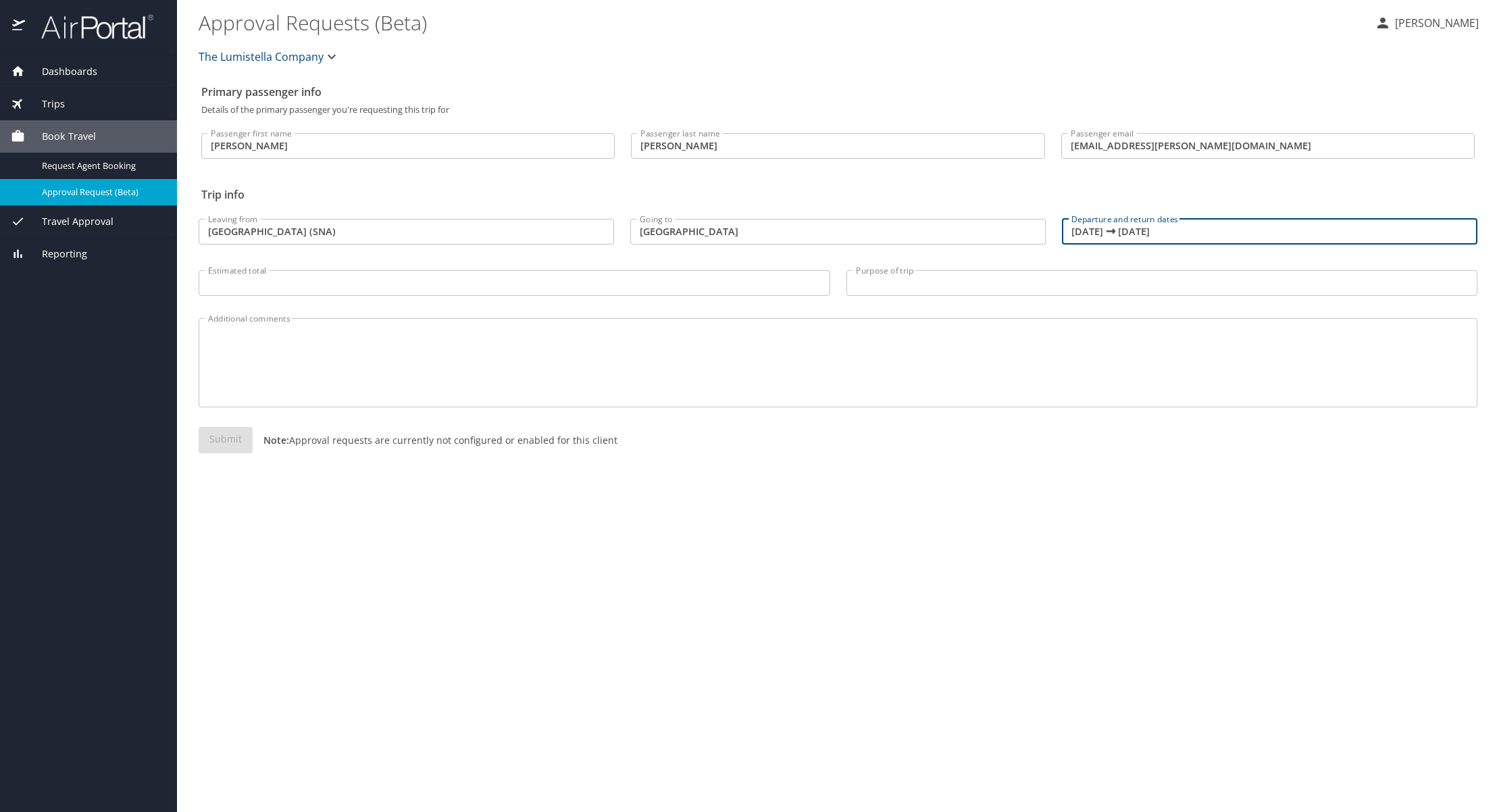
click at [1176, 236] on input "10/19/2025 🠦 10/19/2025" at bounding box center [1269, 232] width 415 height 26
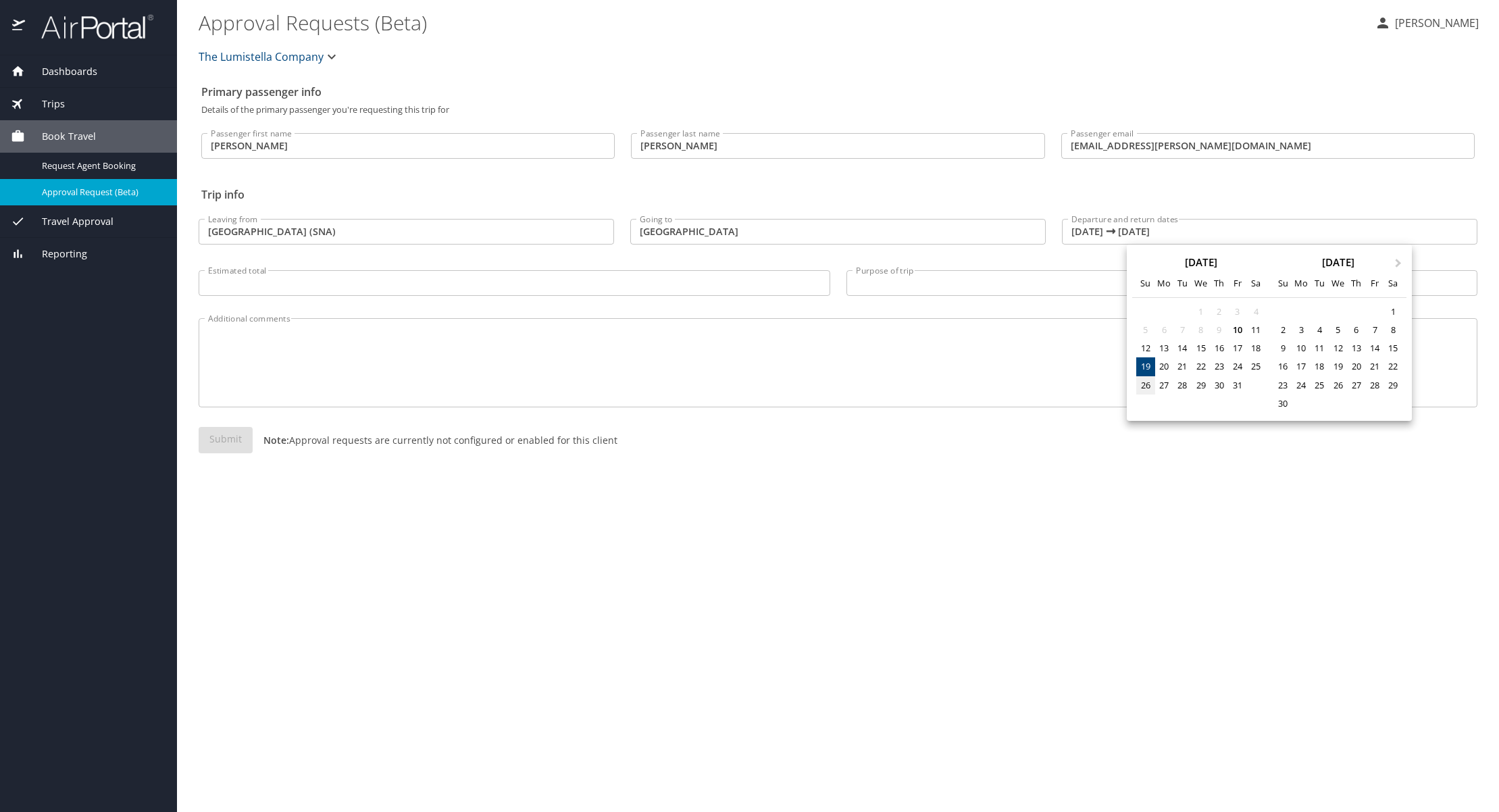
click at [1145, 384] on div "26" at bounding box center [1145, 385] width 18 height 18
click at [1123, 472] on div at bounding box center [750, 406] width 1499 height 812
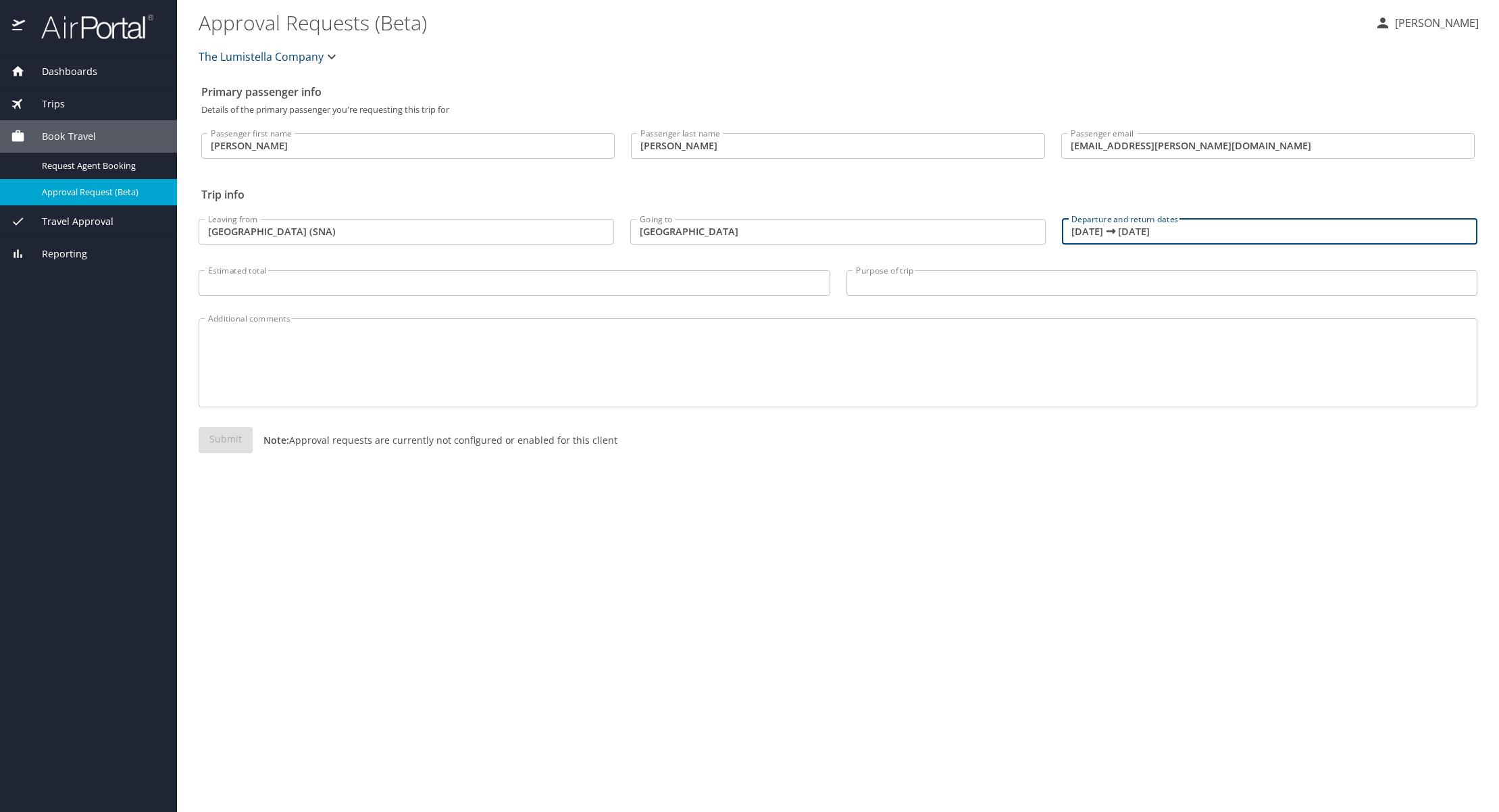
click at [1153, 230] on input "10/19/2025 🠦 10/19/2025" at bounding box center [1269, 232] width 415 height 26
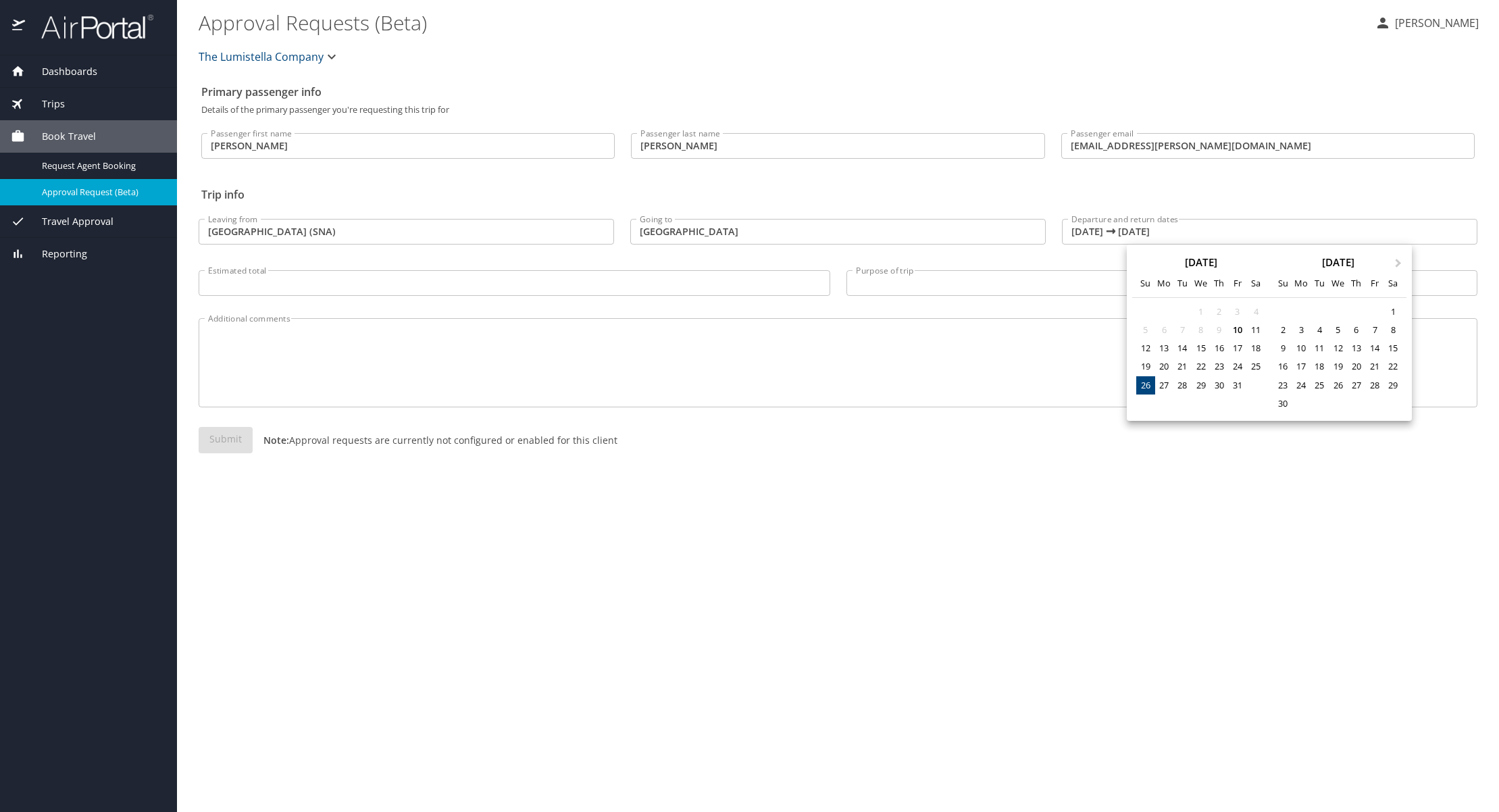
click at [1149, 386] on div "26" at bounding box center [1145, 385] width 18 height 18
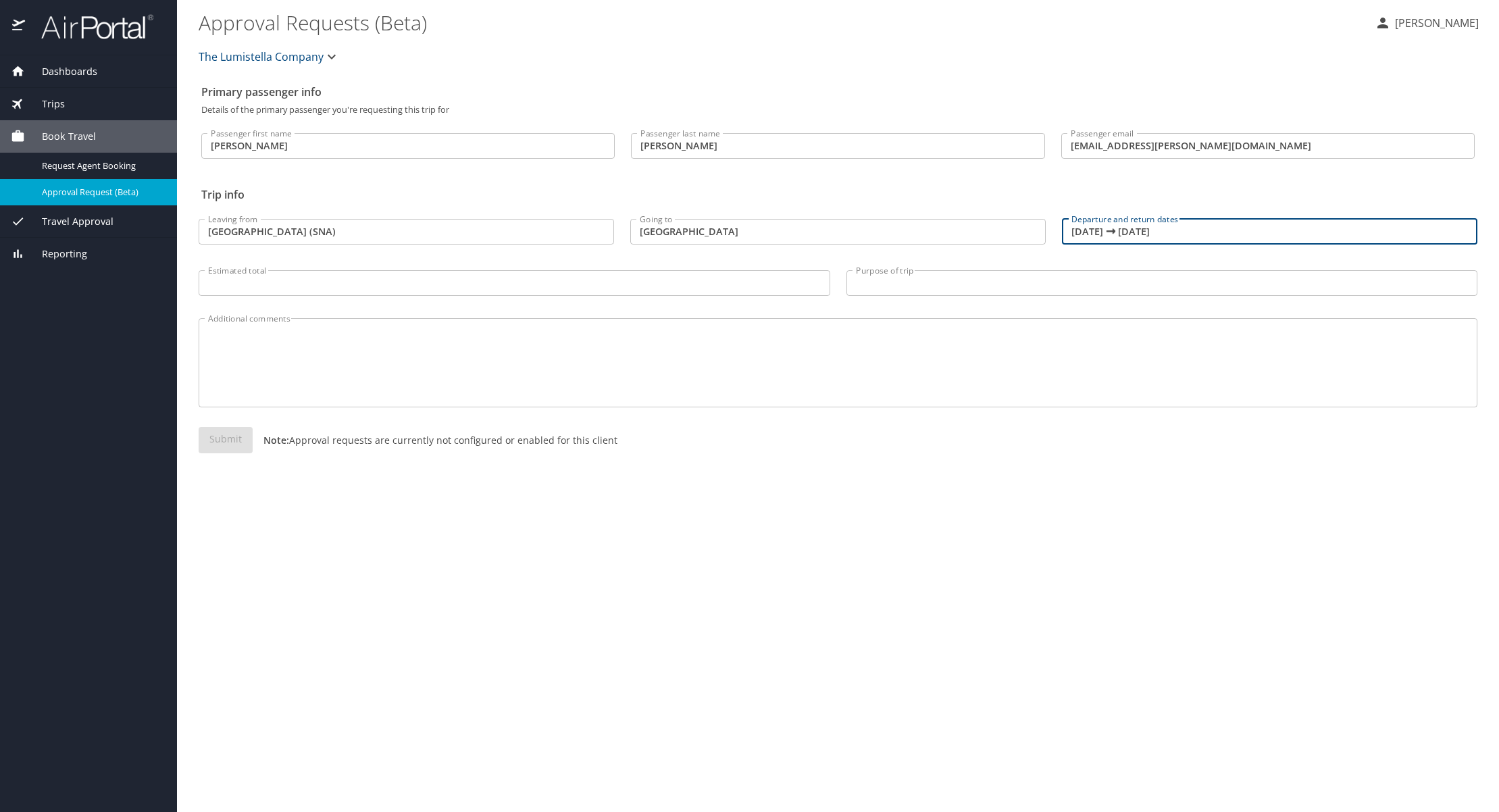
drag, startPoint x: 1124, startPoint y: 233, endPoint x: 1056, endPoint y: 230, distance: 68.1
click at [1055, 231] on div "Departure and return dates 10/26/2025 🠦 10/26/2025 Departure and return dates" at bounding box center [1270, 228] width 432 height 57
drag, startPoint x: 1194, startPoint y: 230, endPoint x: 1120, endPoint y: 233, distance: 74.1
click at [1120, 233] on input "10/26/2025 🠦 10/26/2025" at bounding box center [1269, 232] width 415 height 26
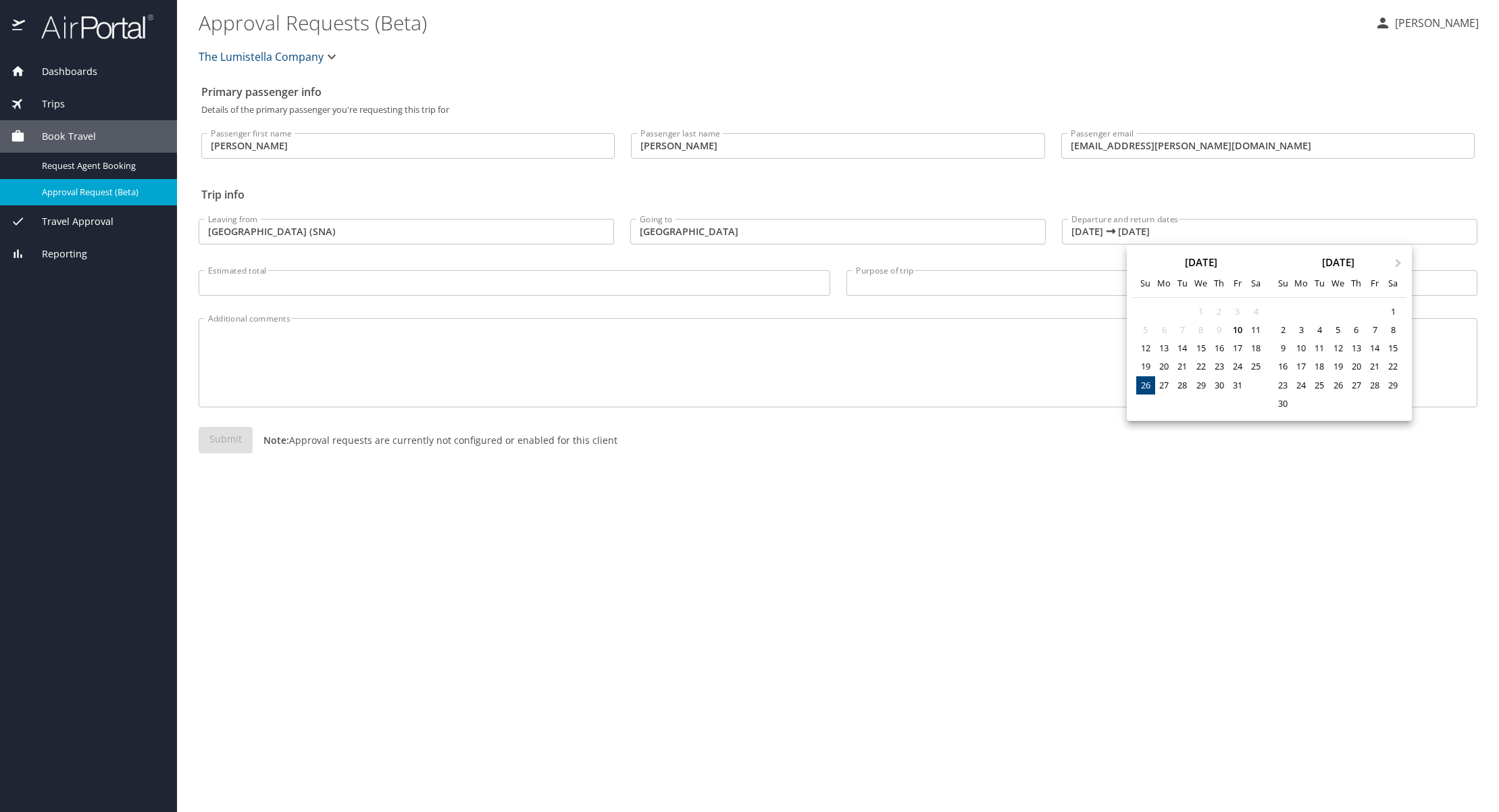
click at [1092, 230] on div at bounding box center [750, 406] width 1499 height 812
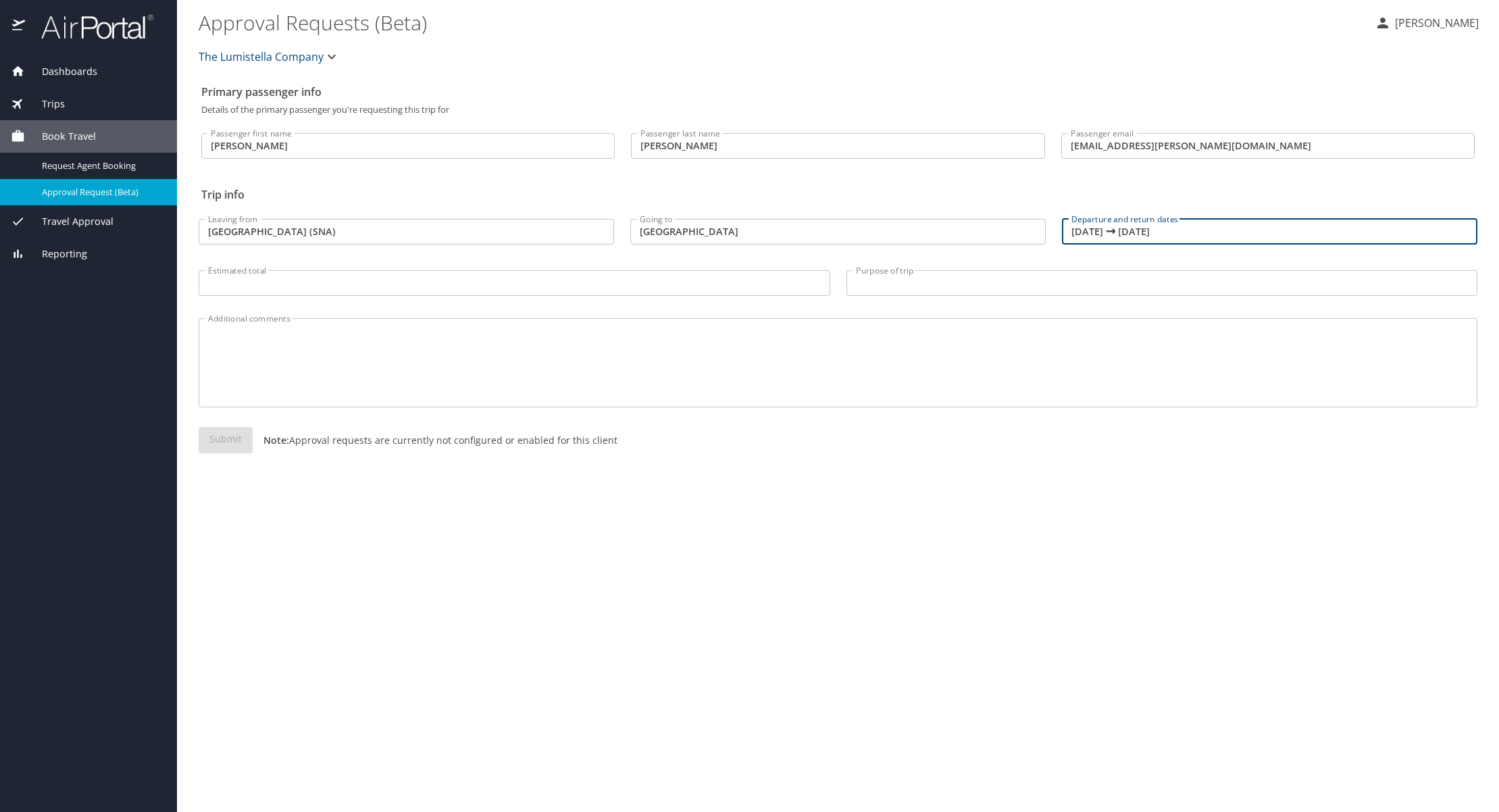
click at [1090, 231] on input "10/26/2025 🠦 10/26/2025" at bounding box center [1269, 232] width 415 height 26
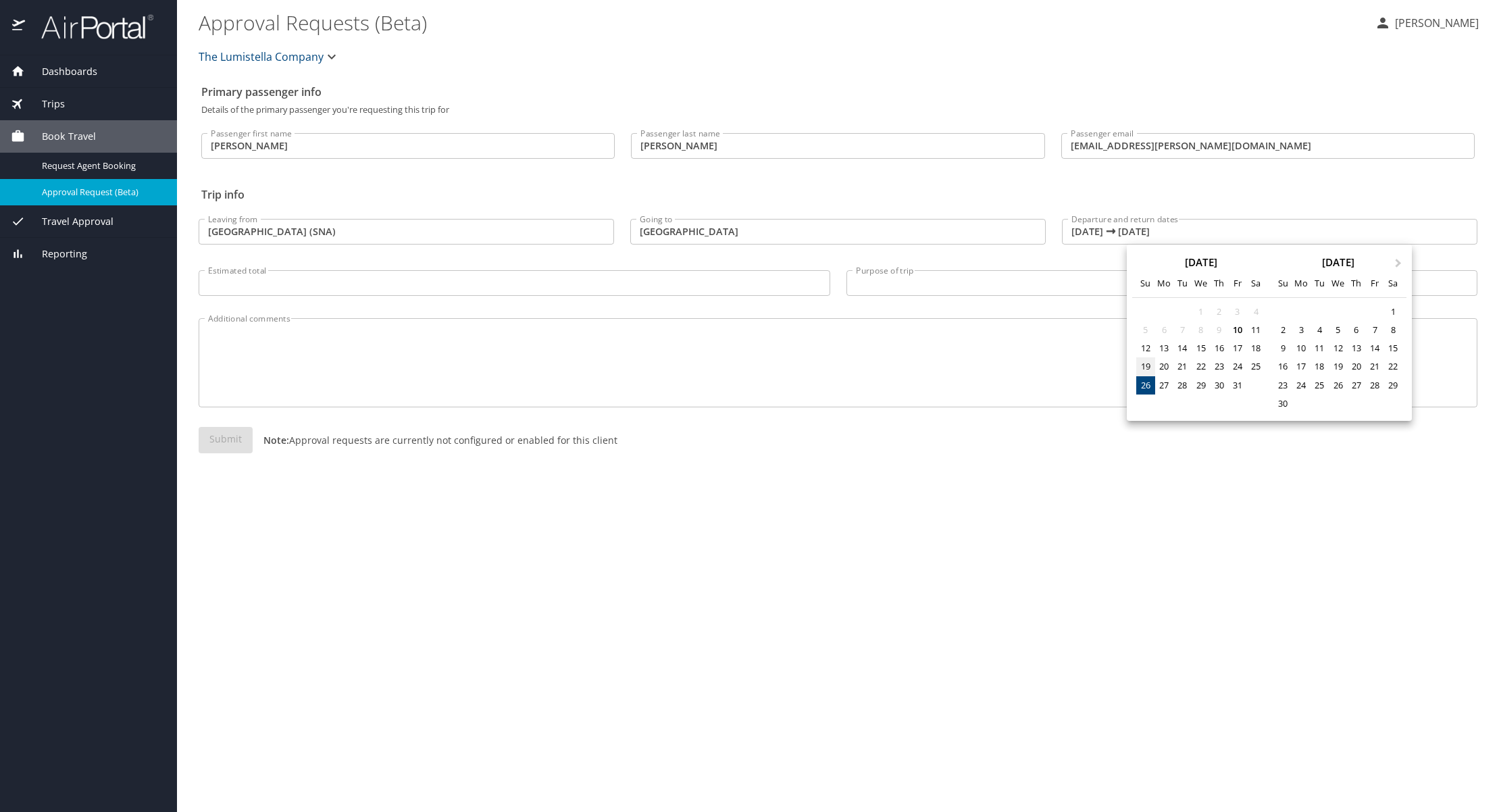
click at [1147, 364] on div "19" at bounding box center [1145, 366] width 18 height 18
click at [1104, 237] on div at bounding box center [750, 406] width 1499 height 812
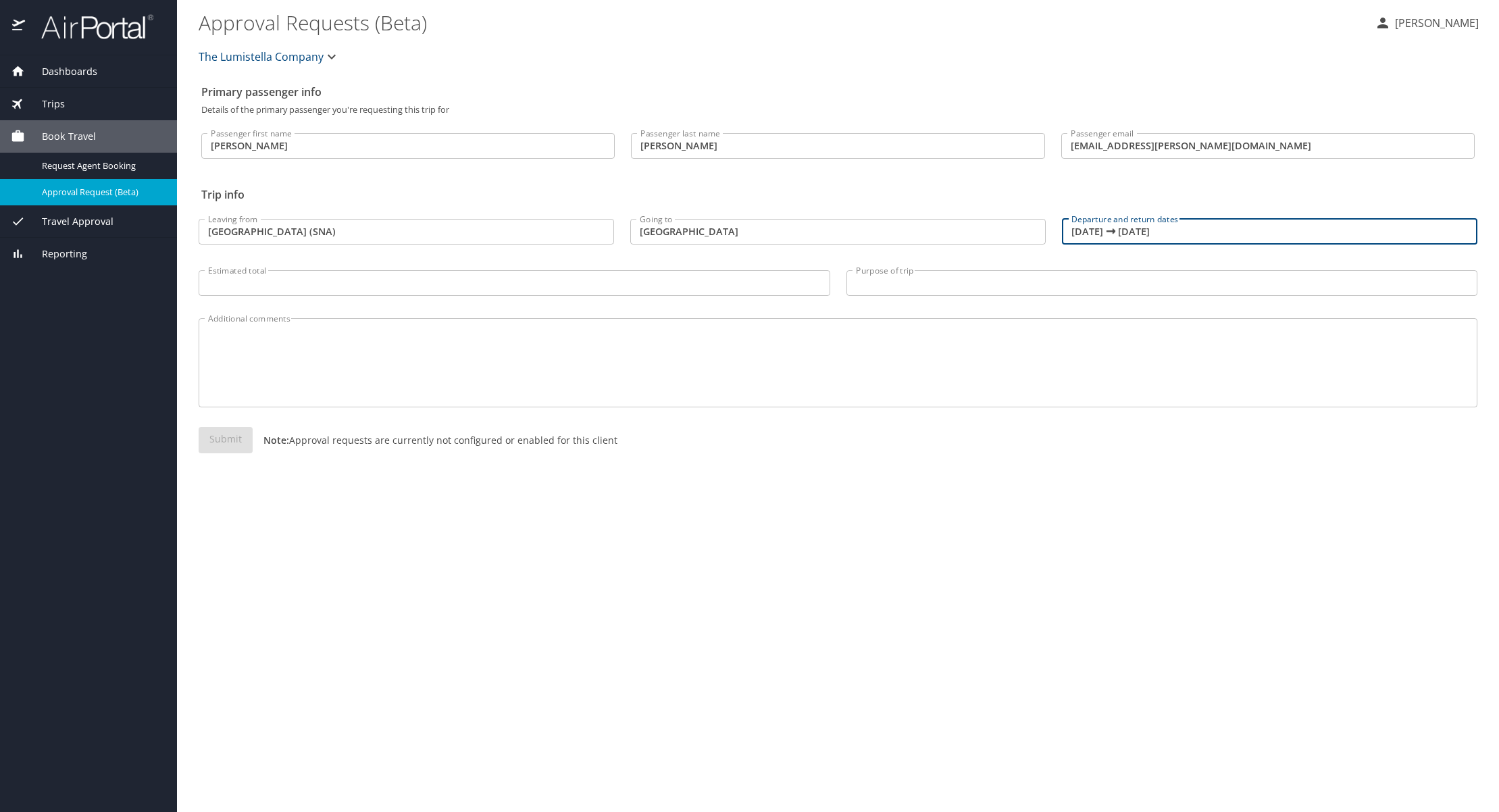
click at [1152, 232] on input "10/26/2025 🠦 10/26/2025" at bounding box center [1269, 232] width 415 height 26
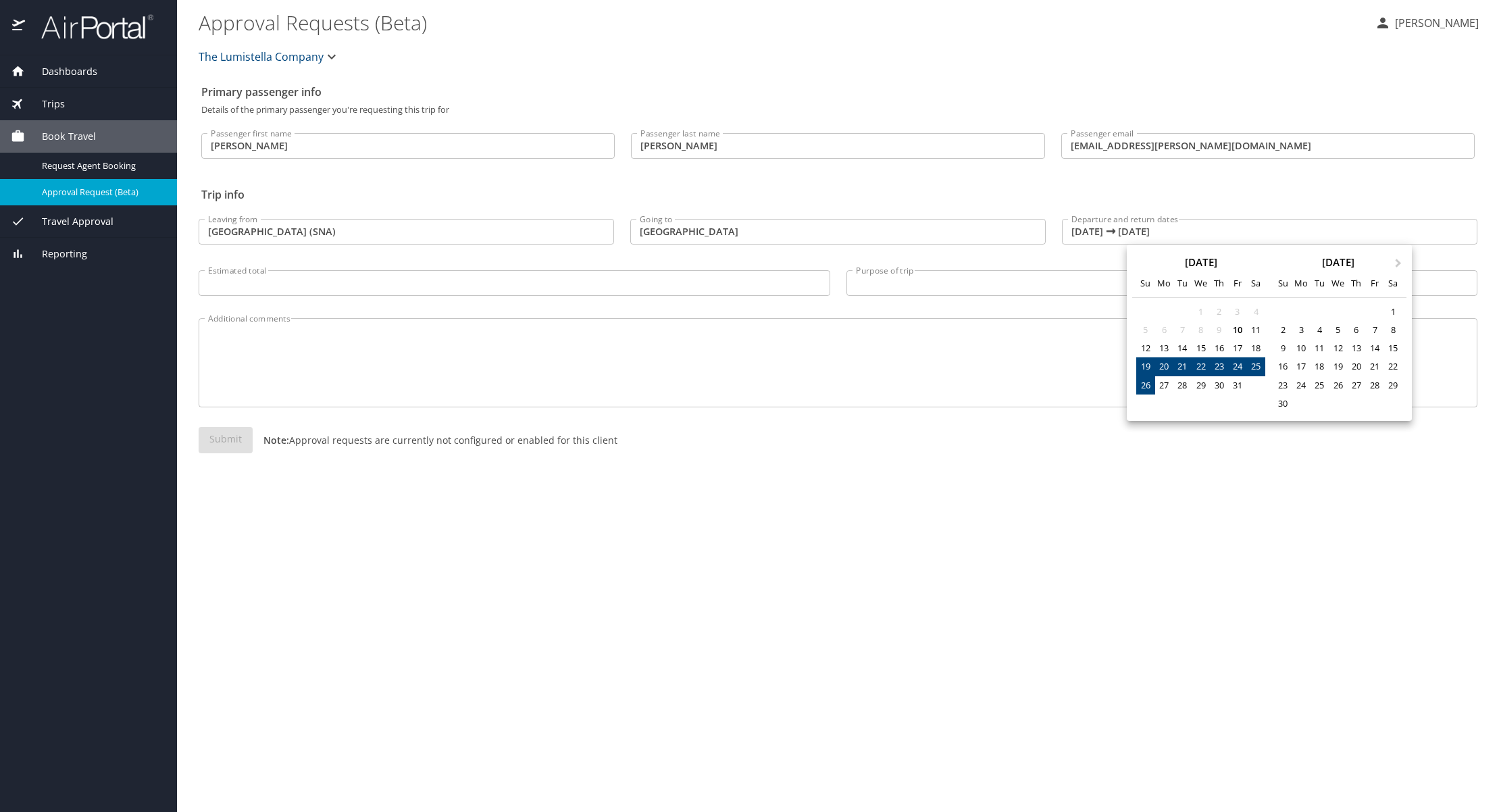
click at [1147, 387] on div "26" at bounding box center [1145, 385] width 18 height 18
type input "10/19/2025 🠦 10/26/2025"
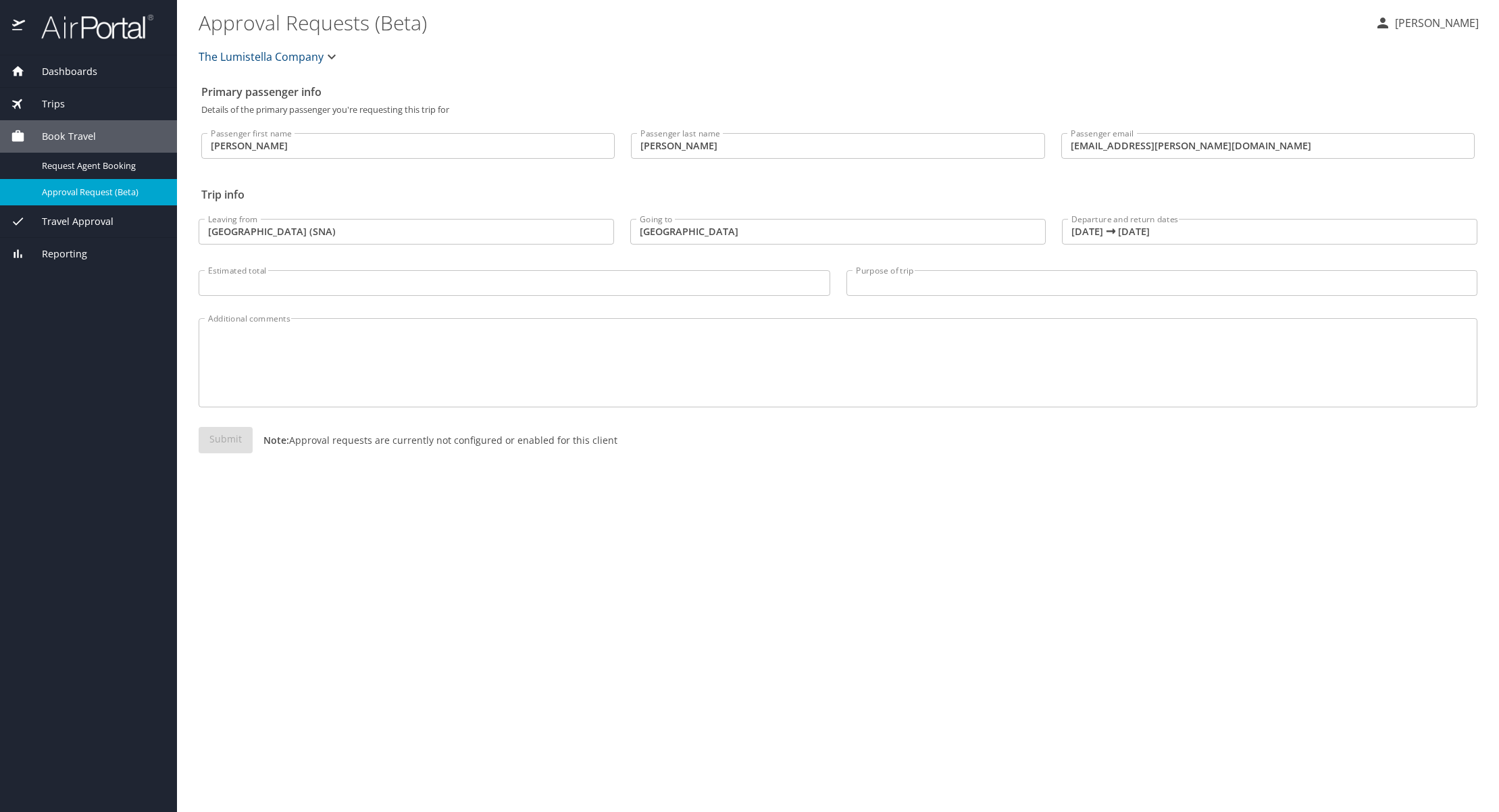
drag, startPoint x: 516, startPoint y: 520, endPoint x: 540, endPoint y: 507, distance: 27.3
click at [516, 521] on div "Primary passenger info Details of the primary passenger you're requesting this …" at bounding box center [838, 445] width 1279 height 733
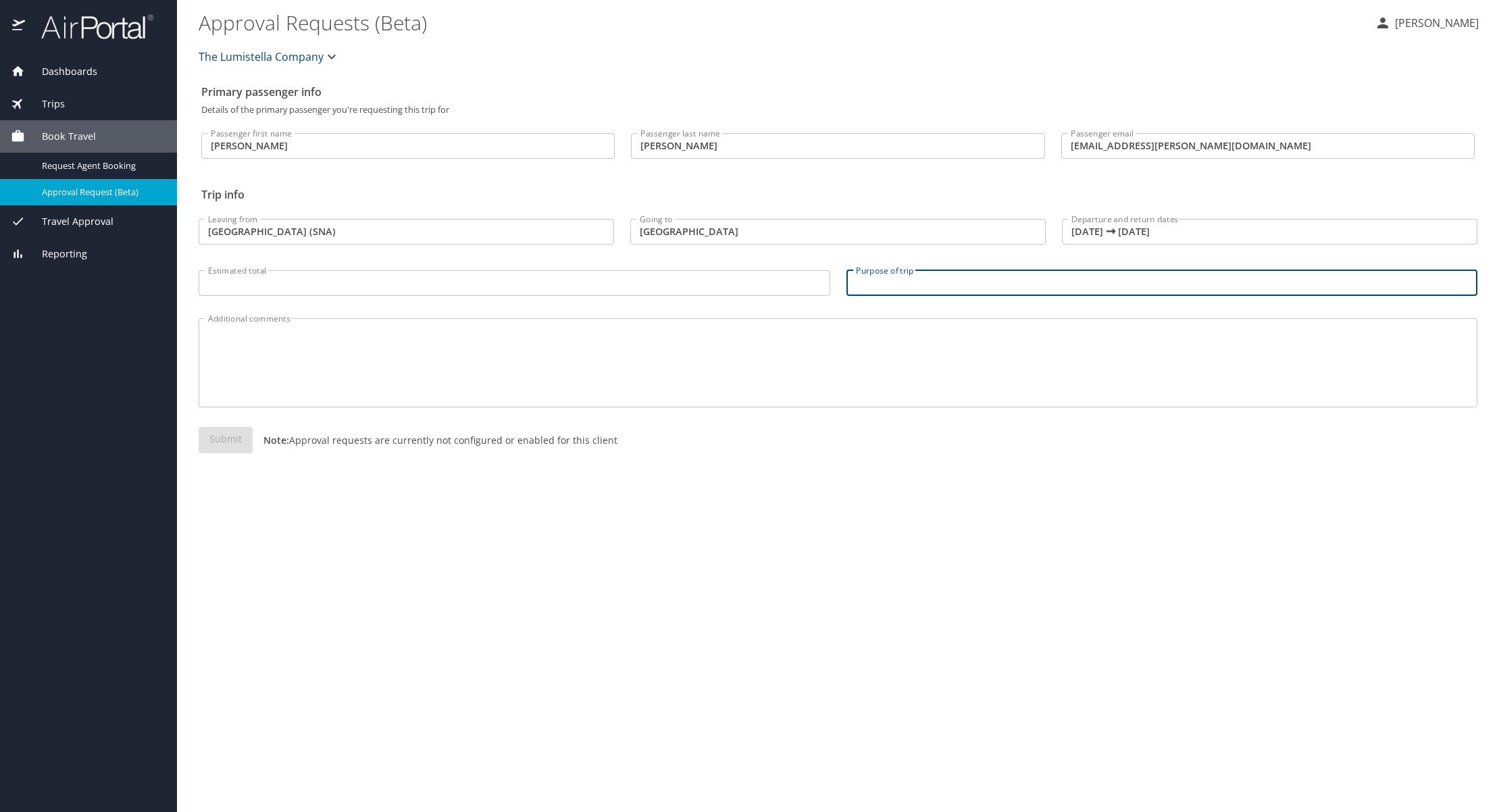
click at [867, 282] on input "Purpose of trip" at bounding box center [1162, 283] width 631 height 26
click at [1421, 22] on p "[PERSON_NAME]" at bounding box center [1434, 23] width 88 height 16
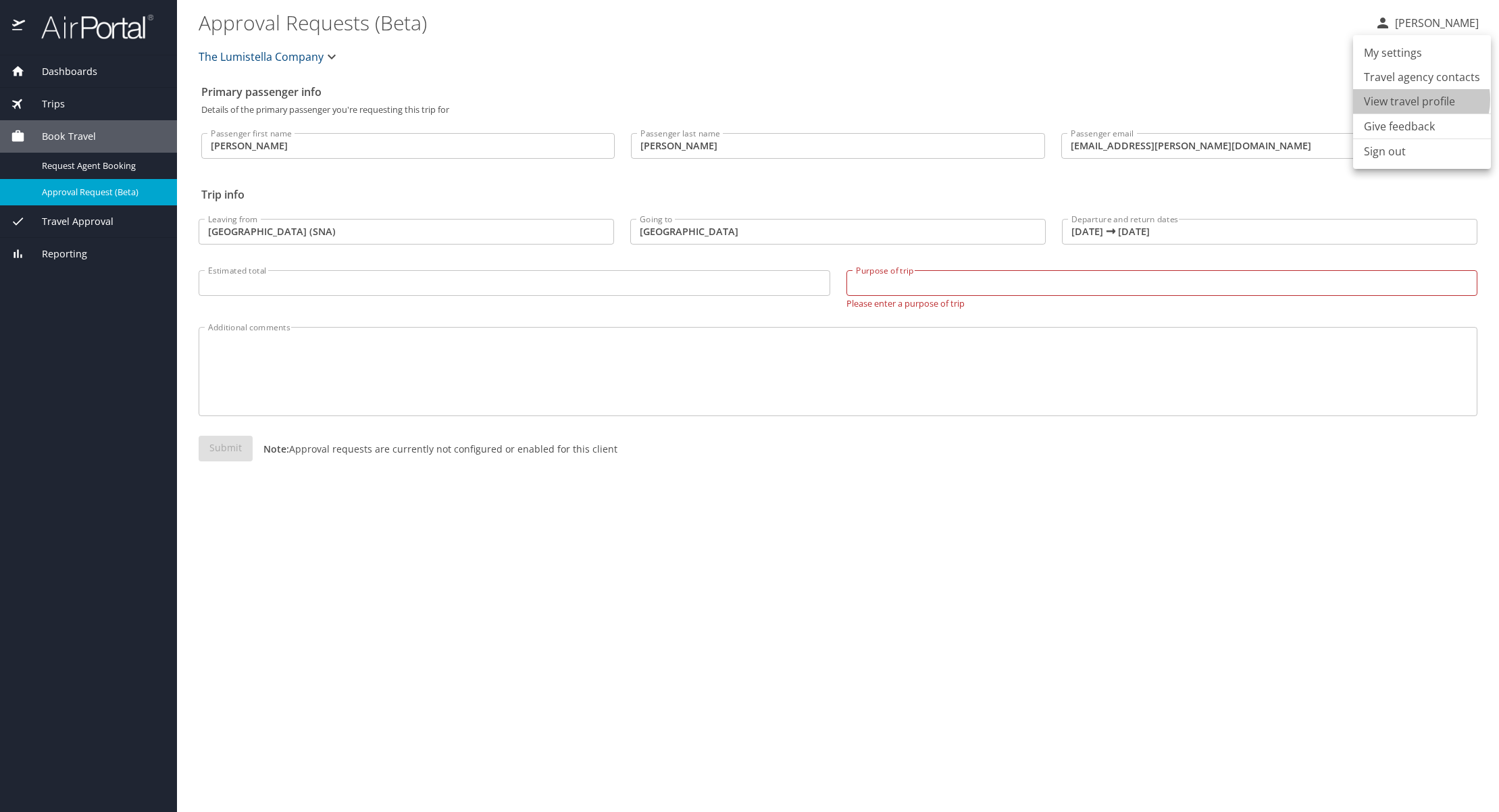
click at [1416, 100] on li "View travel profile" at bounding box center [1421, 102] width 137 height 24
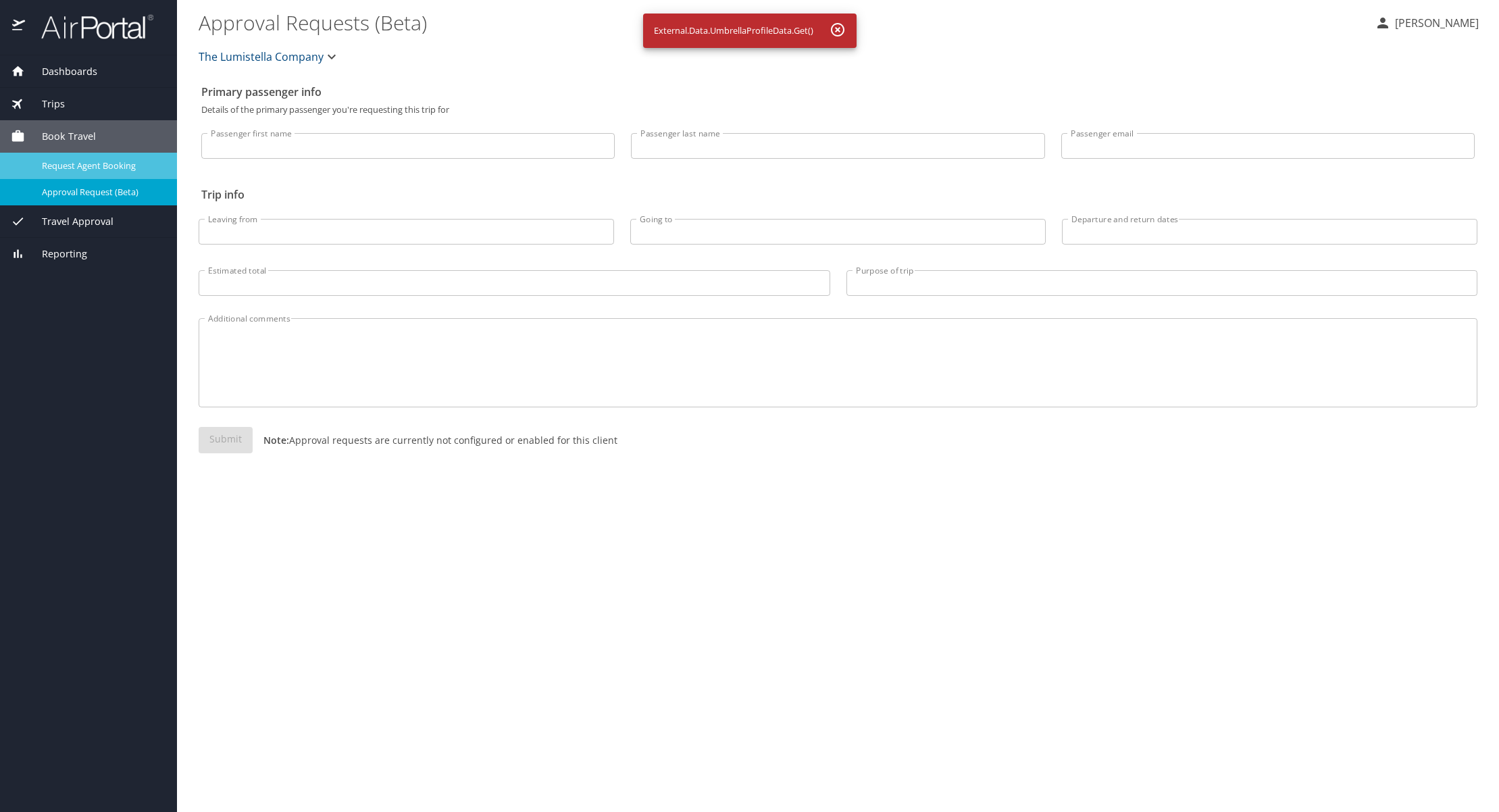
click at [114, 165] on span "Request Agent Booking" at bounding box center [101, 165] width 118 height 13
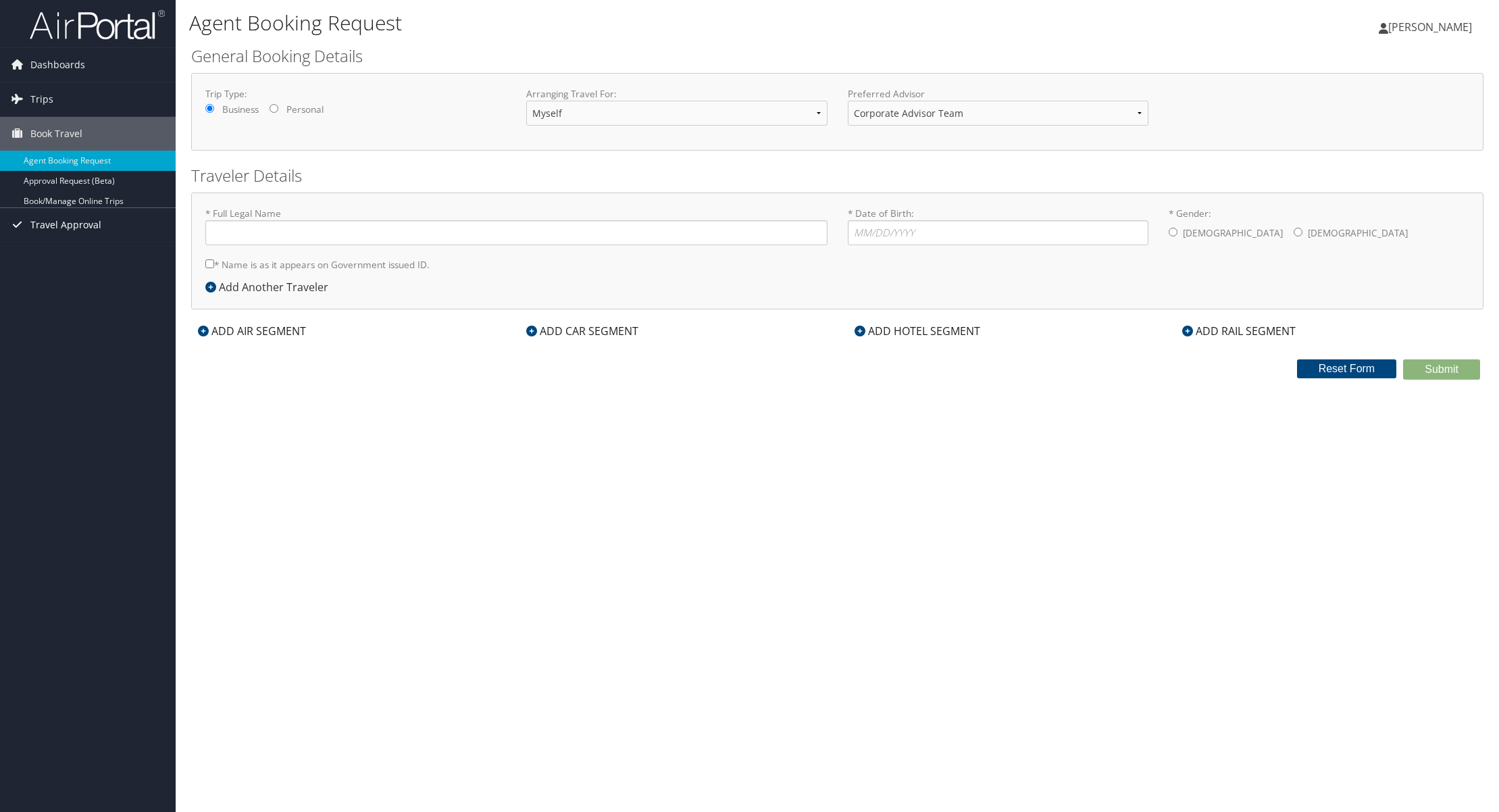
type input "[PERSON_NAME]"
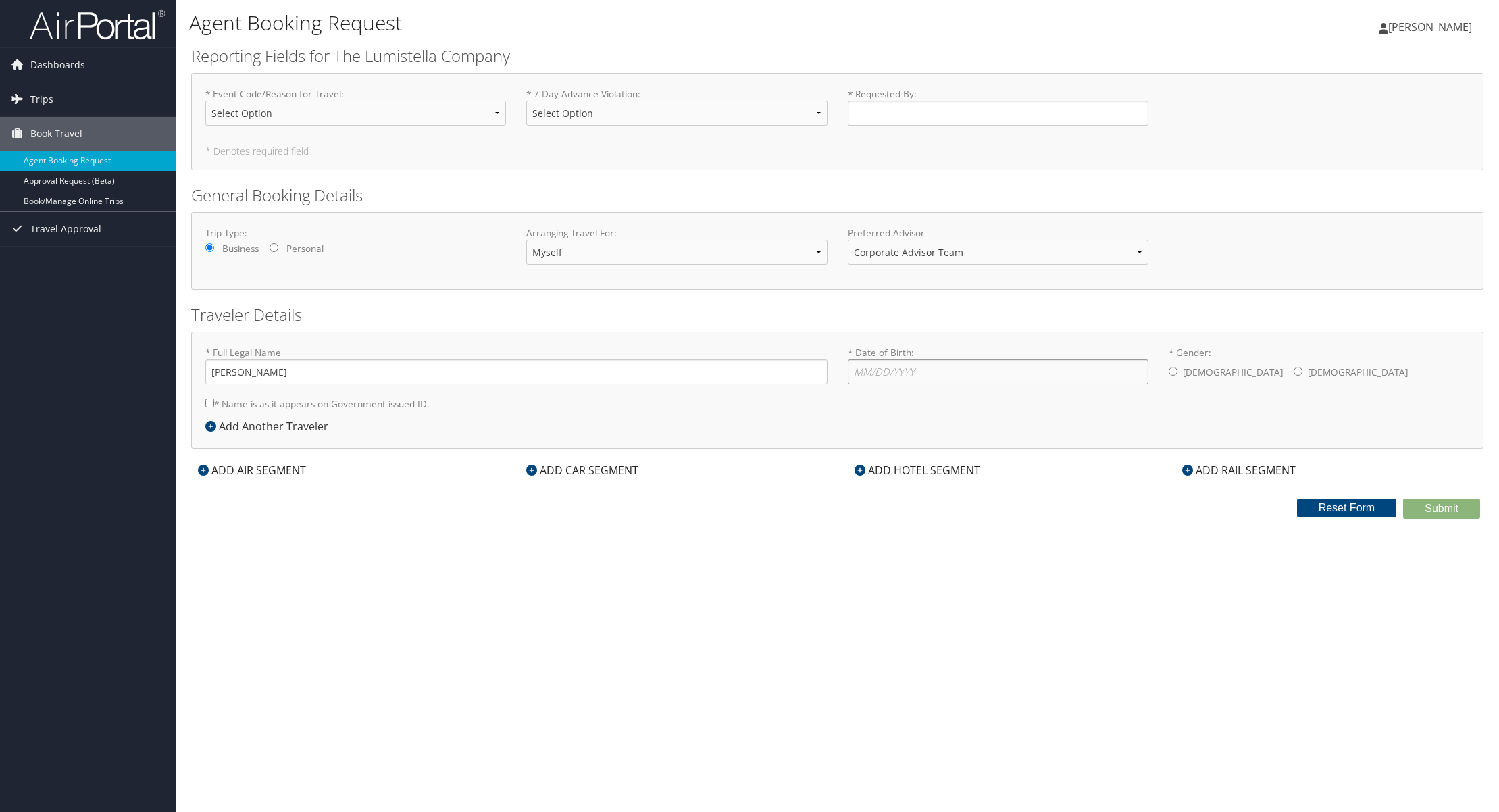
click at [901, 368] on input "* Date of Birth: Invalid Date" at bounding box center [998, 371] width 301 height 25
click at [209, 402] on input "* Name is as it appears on Government issued ID." at bounding box center [209, 402] width 9 height 9
checkbox input "true"
click at [297, 375] on input "Yekaterina Griffin" at bounding box center [516, 371] width 622 height 25
drag, startPoint x: 967, startPoint y: 375, endPoint x: 886, endPoint y: 376, distance: 81.0
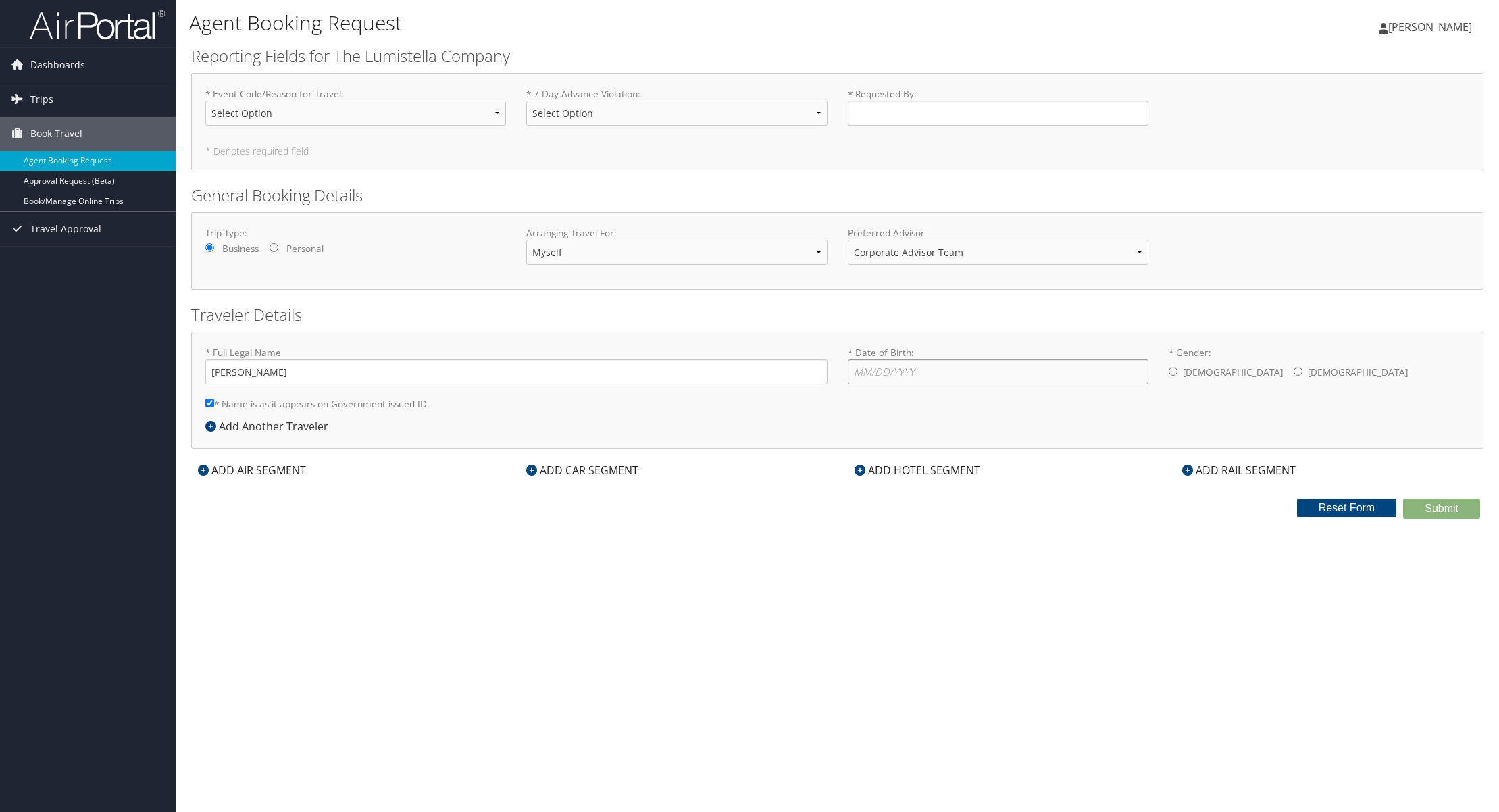
click at [967, 375] on input "* Date of Birth: Invalid Date" at bounding box center [998, 371] width 301 height 25
type input "03/12/1978"
click at [1293, 370] on input "* Gender: Male Female" at bounding box center [1297, 370] width 9 height 9
radio input "true"
click at [483, 107] on select "Select Option Book Tour Conf Training Attended by Employee Employee Commute Emp…" at bounding box center [355, 112] width 301 height 25
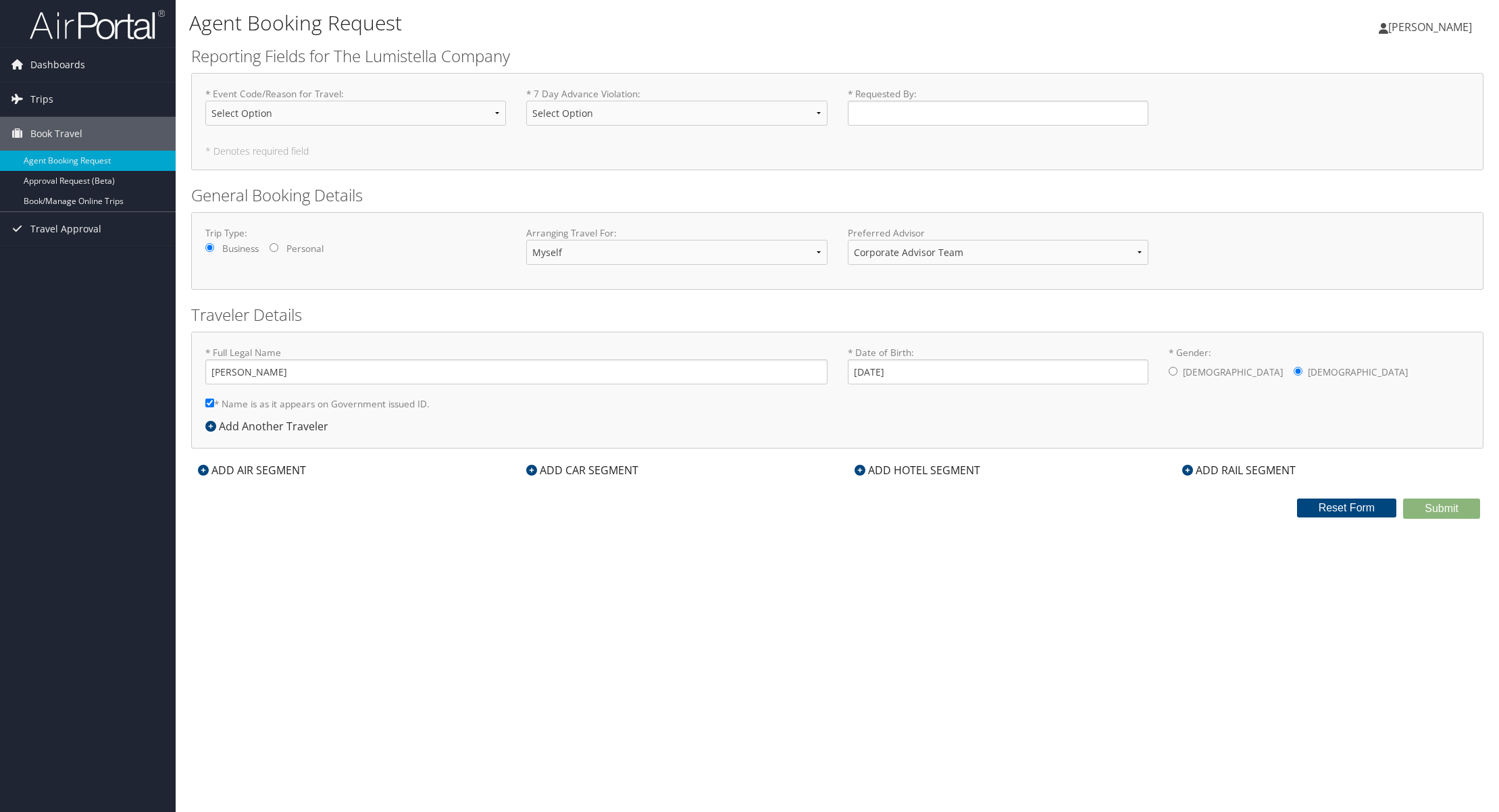
click at [1411, 25] on span "[PERSON_NAME]" at bounding box center [1429, 27] width 84 height 15
click at [1351, 118] on link "View Travel Profile" at bounding box center [1395, 119] width 150 height 23
